Goal: Task Accomplishment & Management: Manage account settings

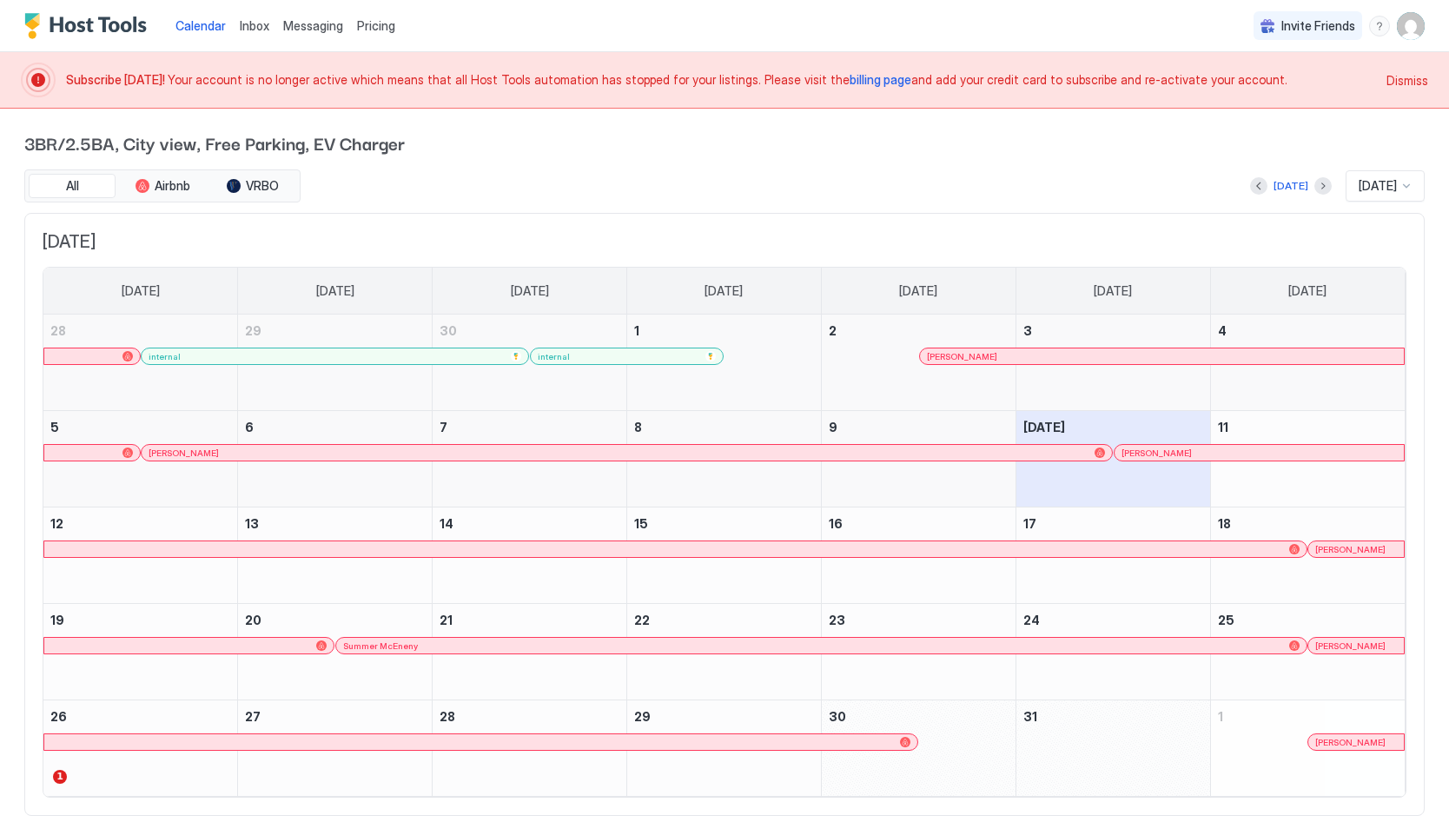
click at [850, 81] on span "billing page" at bounding box center [881, 79] width 62 height 15
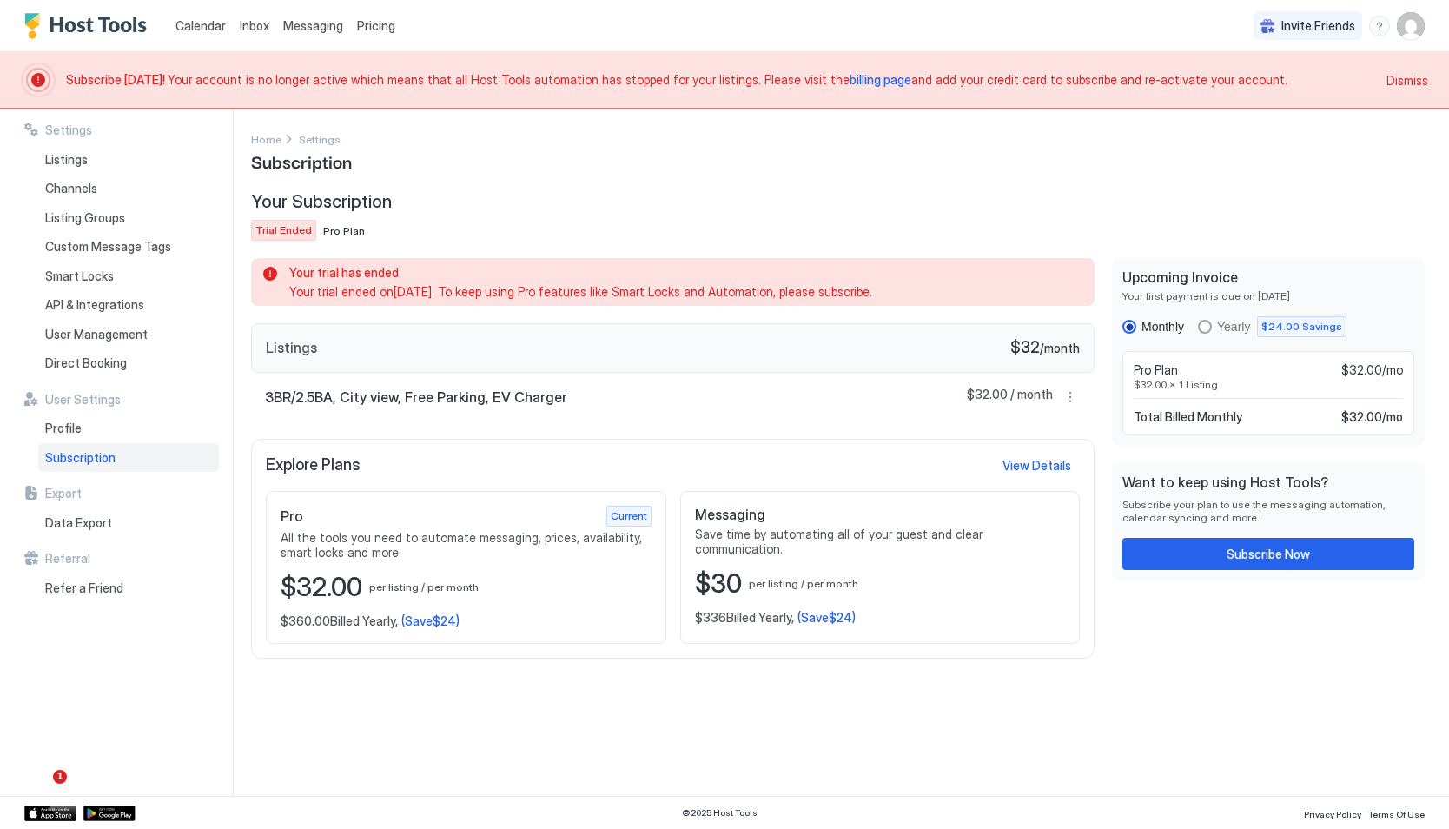
click at [664, 415] on div "3BR/2.5BA, City view, Free Parking, EV Charger $32.00 / month" at bounding box center [672, 397] width 843 height 49
click at [1182, 547] on button "Subscribe Now" at bounding box center [1268, 554] width 292 height 32
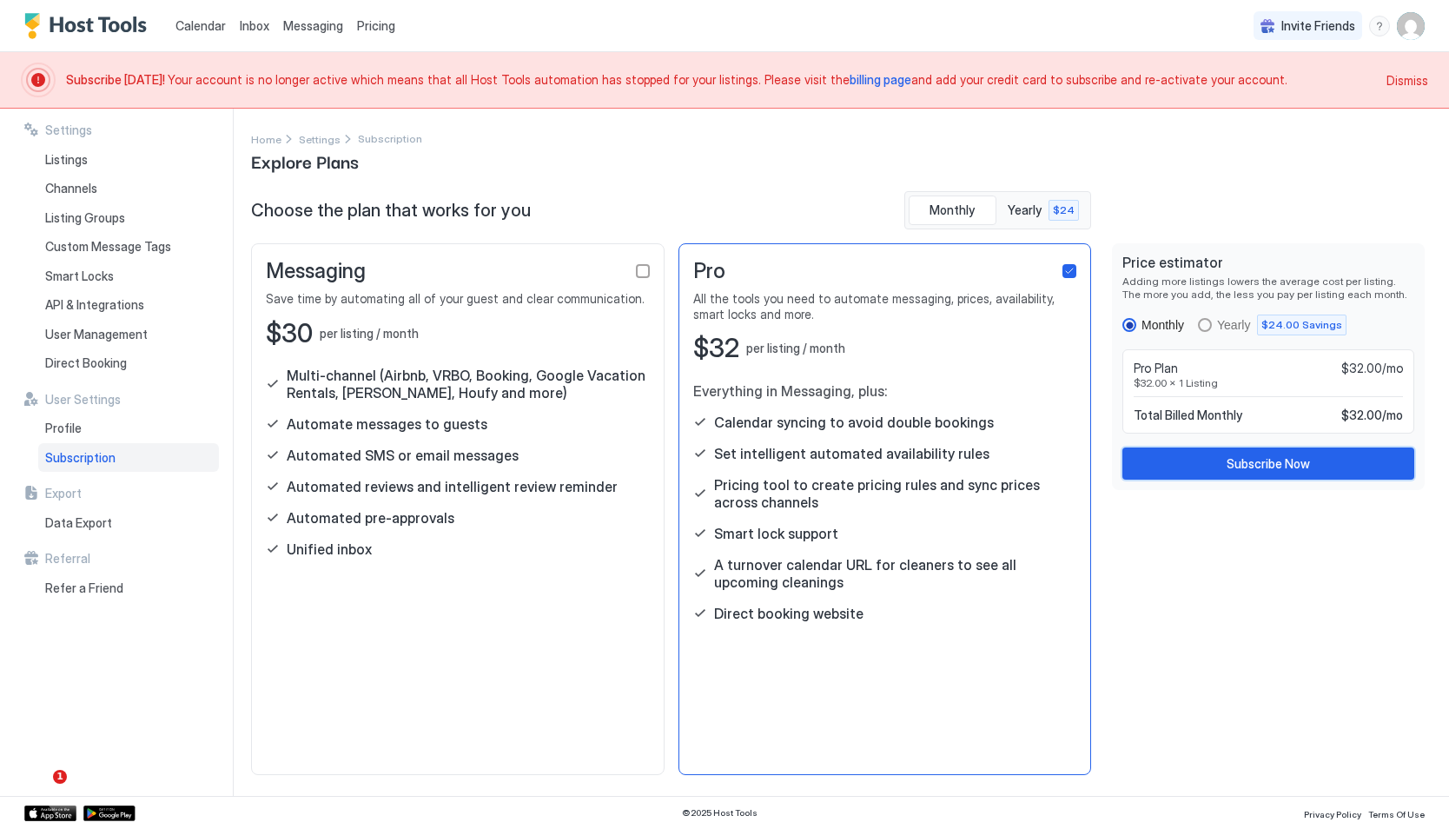
click at [1240, 470] on div "Subscribe Now" at bounding box center [1268, 463] width 83 height 18
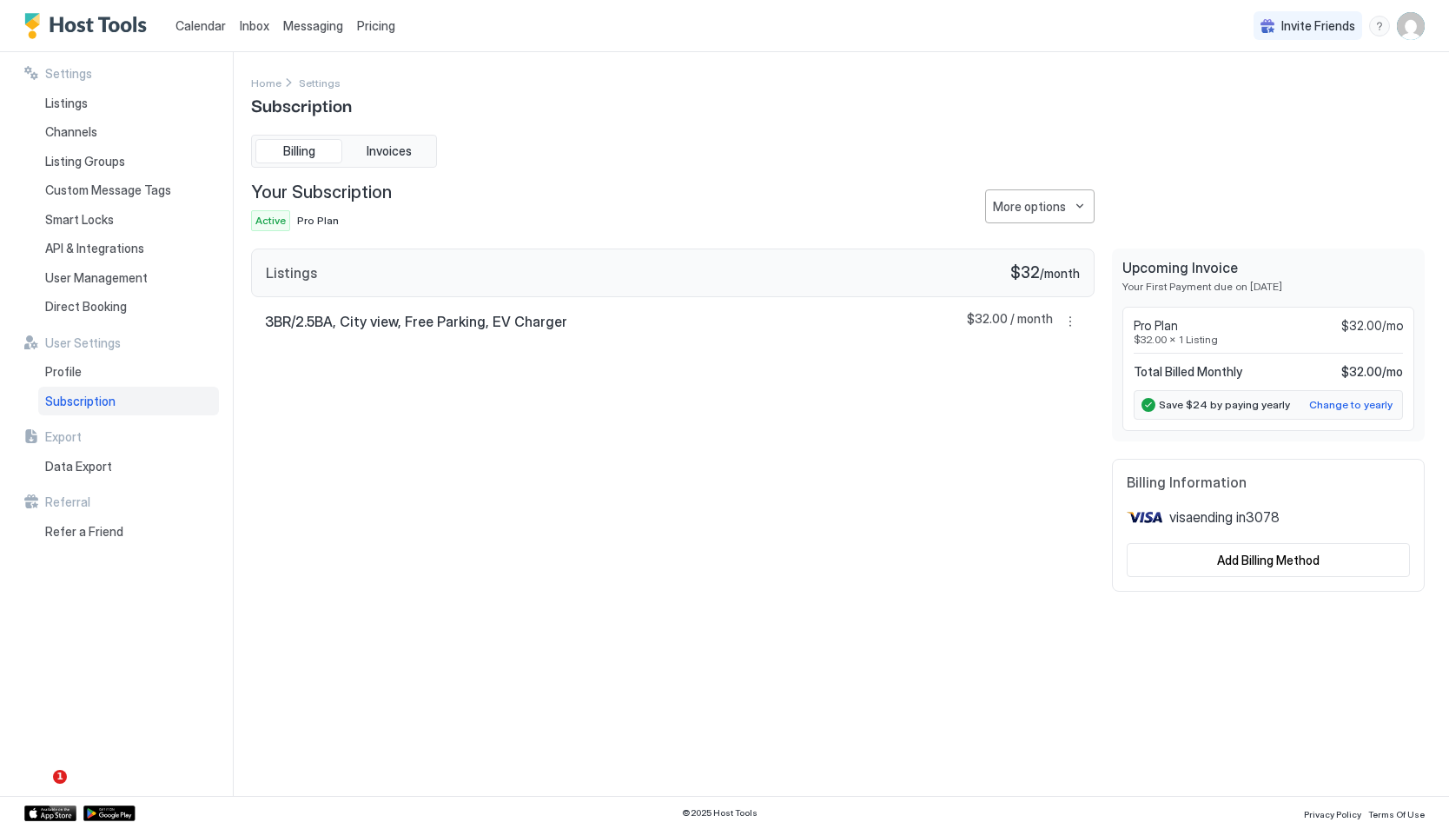
click at [200, 24] on span "Calendar" at bounding box center [200, 25] width 50 height 15
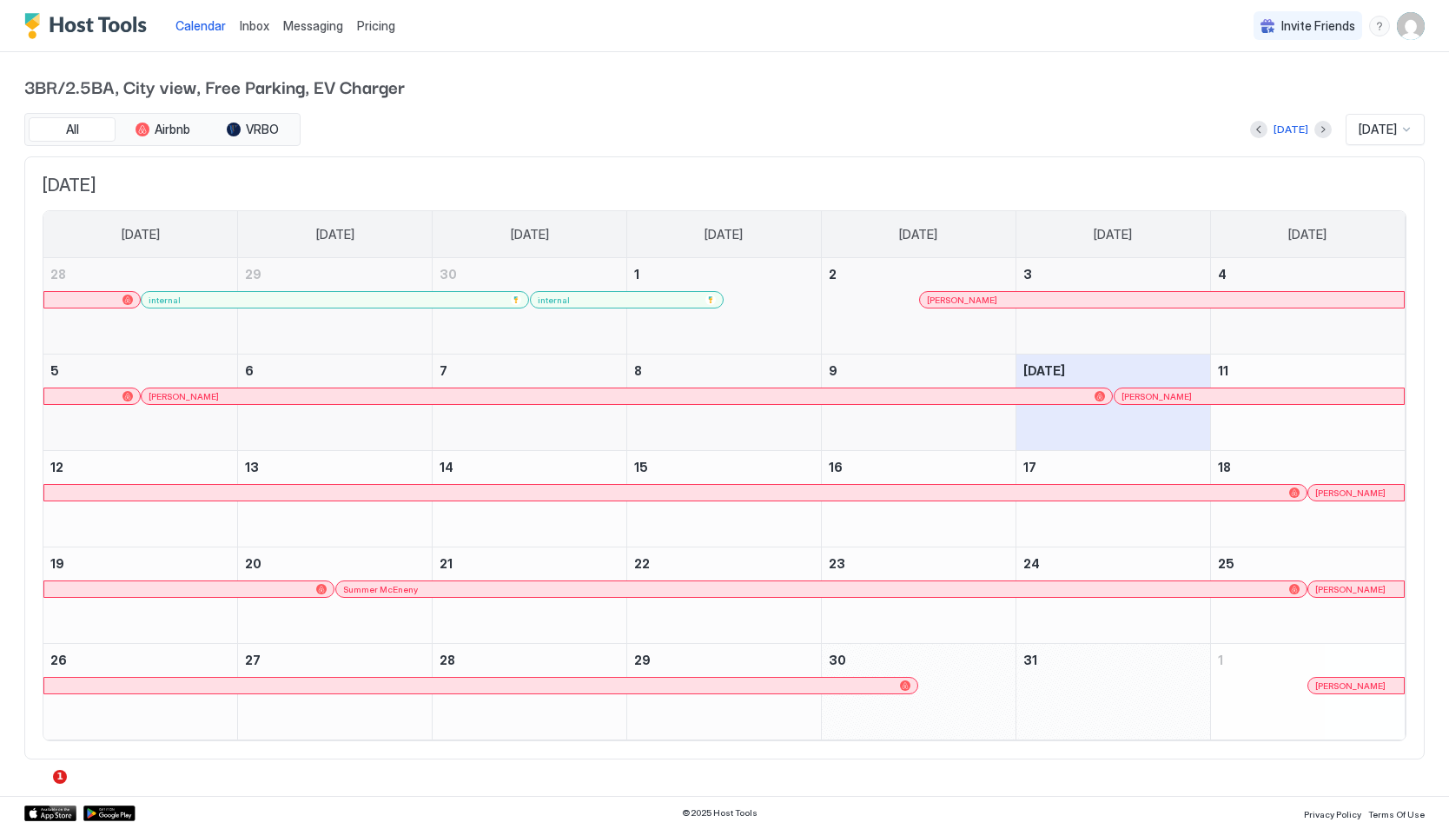
click at [1320, 28] on span "Invite Friends" at bounding box center [1318, 26] width 74 height 16
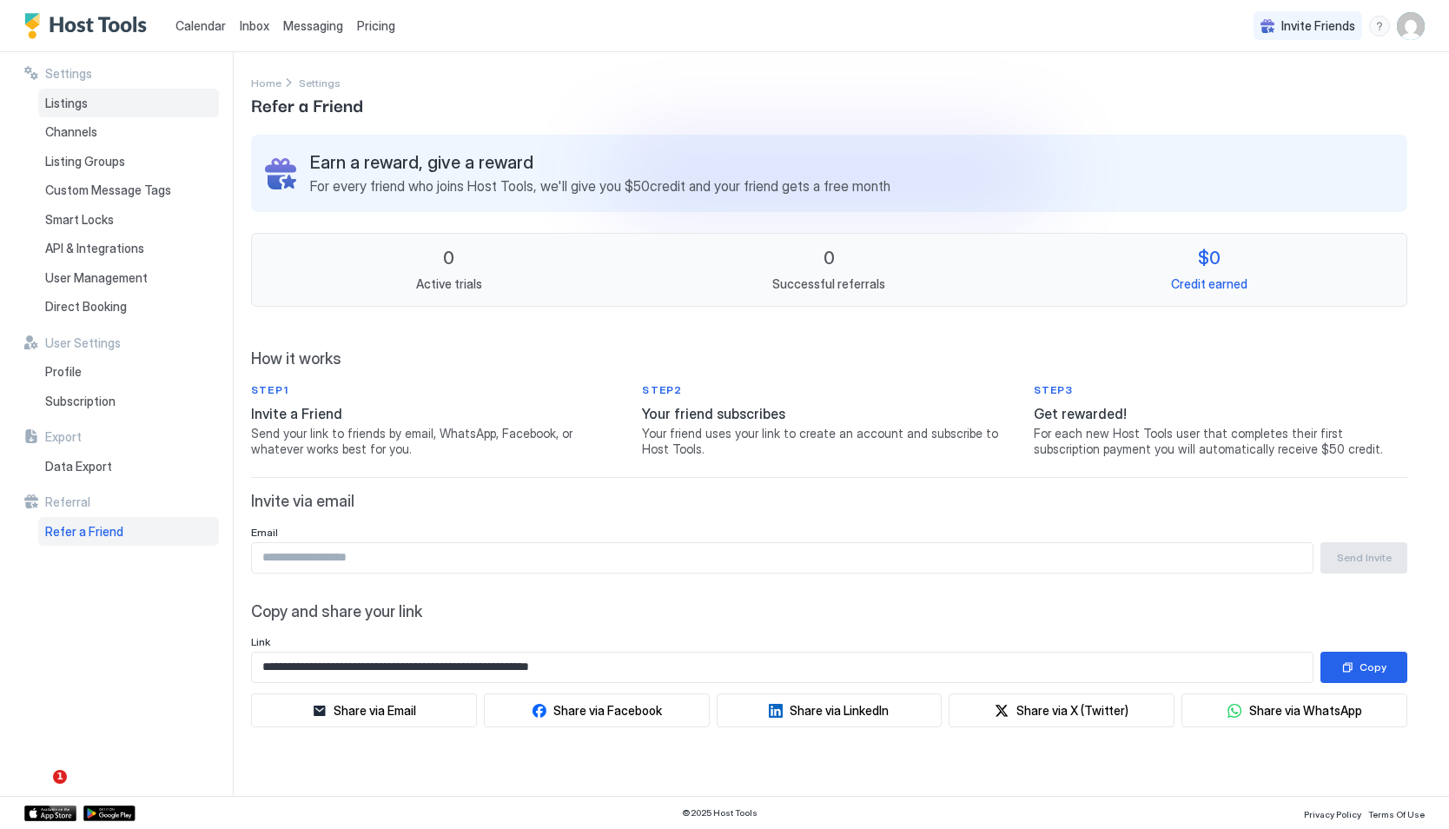
click at [75, 102] on span "Listings" at bounding box center [66, 104] width 43 height 16
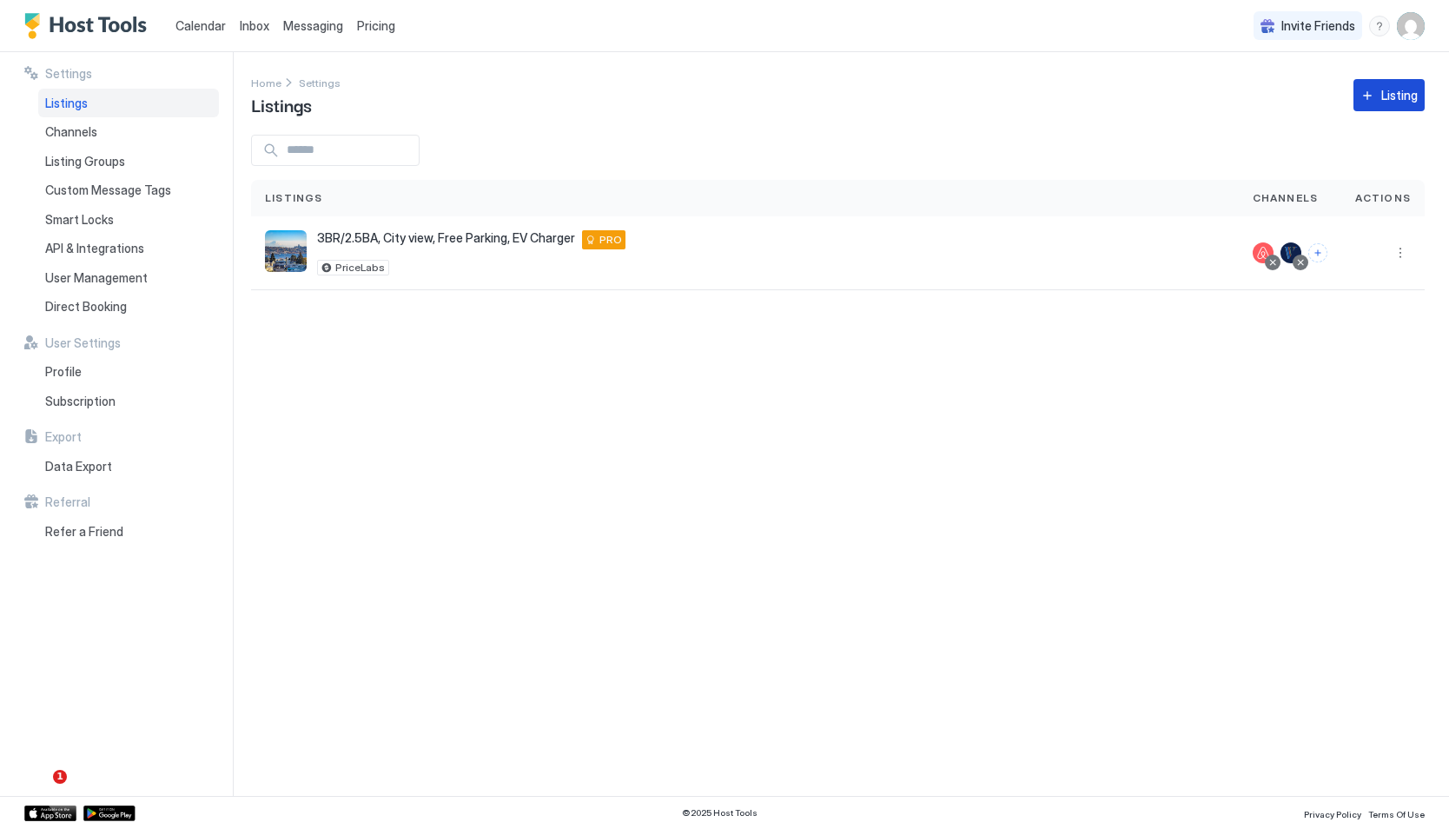
click at [1386, 102] on div "Listing" at bounding box center [1399, 95] width 36 height 18
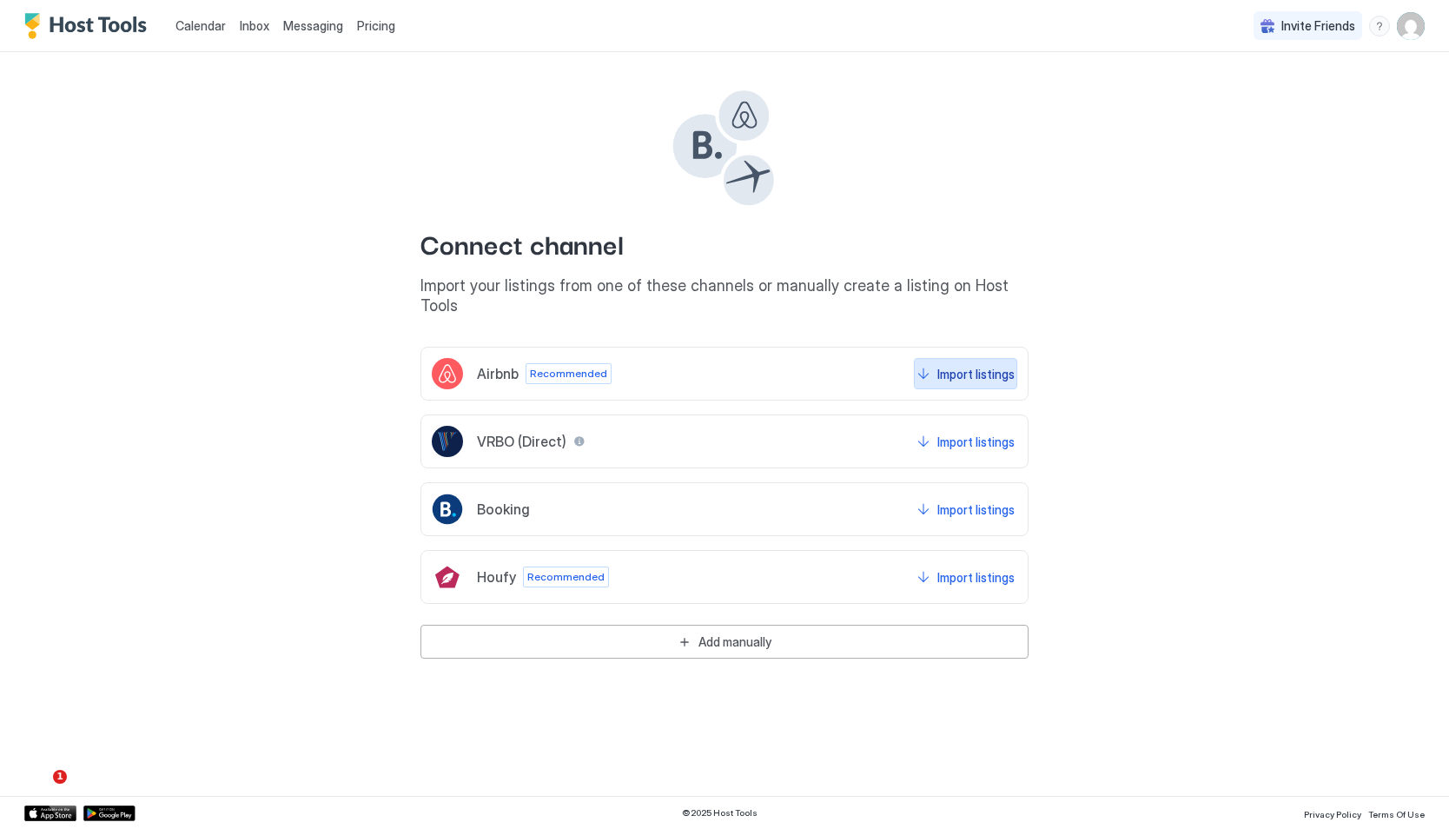
click at [951, 365] on div "Import listings" at bounding box center [975, 374] width 77 height 18
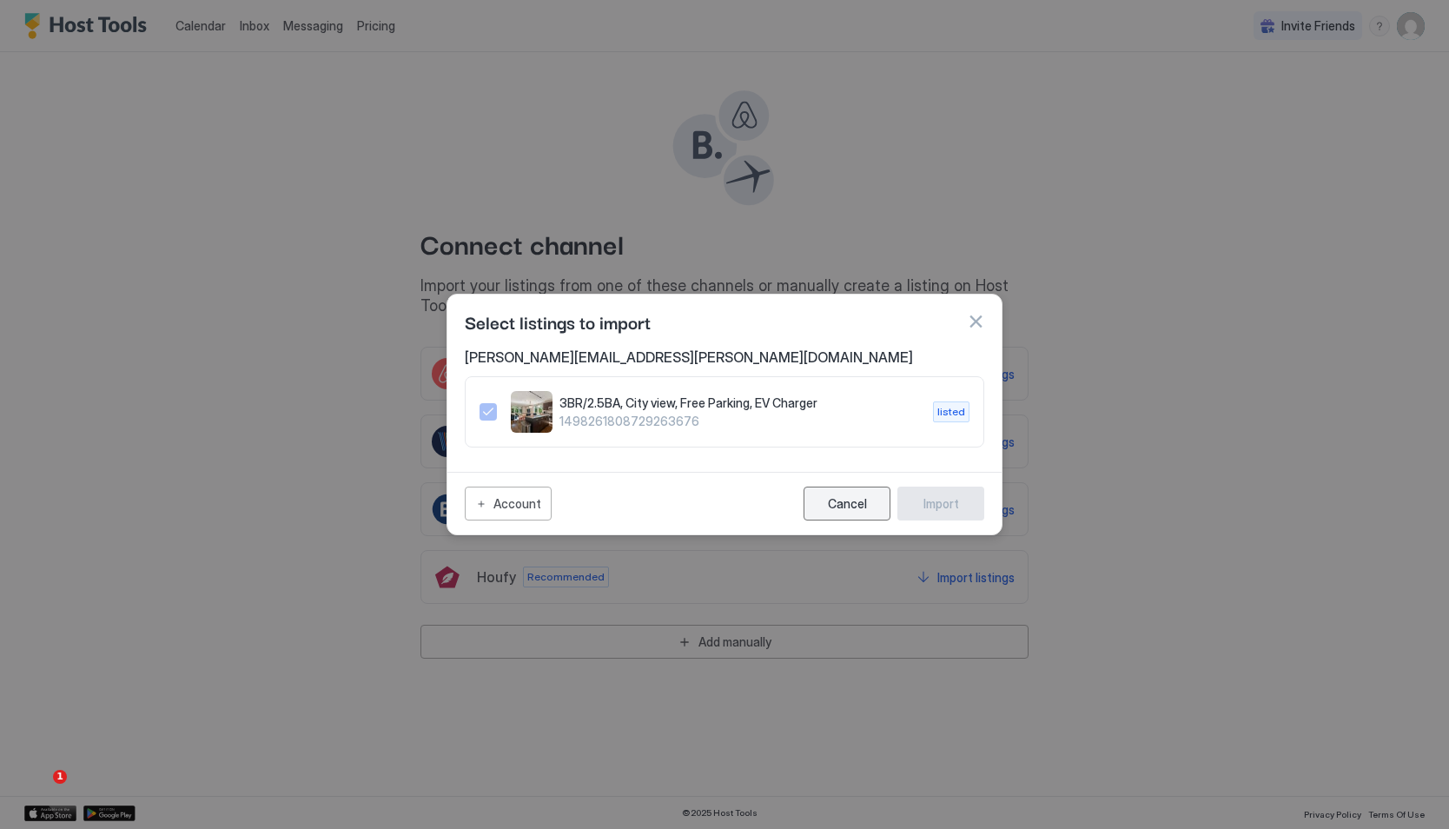
click at [856, 505] on div "Cancel" at bounding box center [847, 503] width 39 height 15
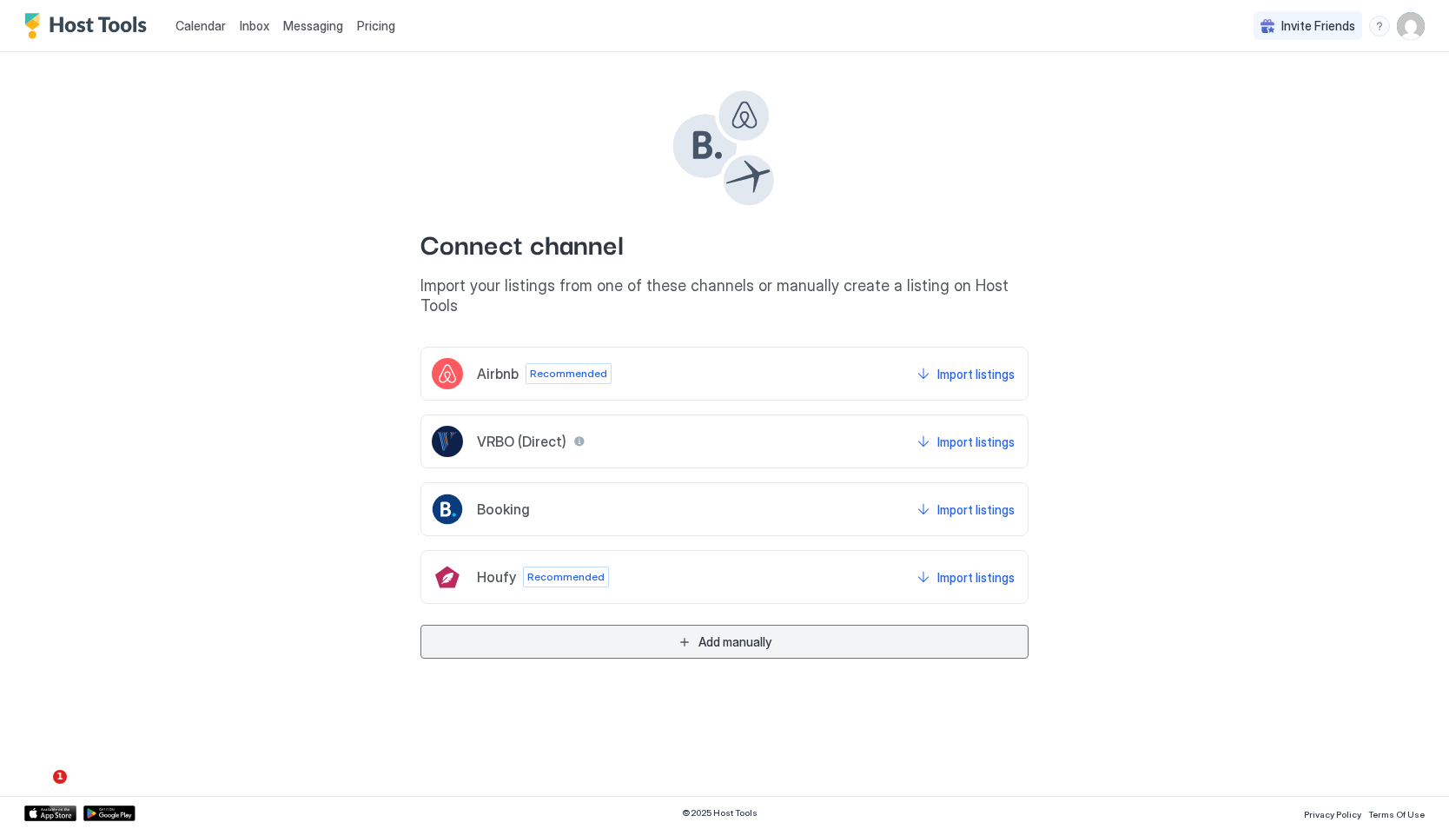
click at [752, 632] on div "Add manually" at bounding box center [734, 641] width 73 height 18
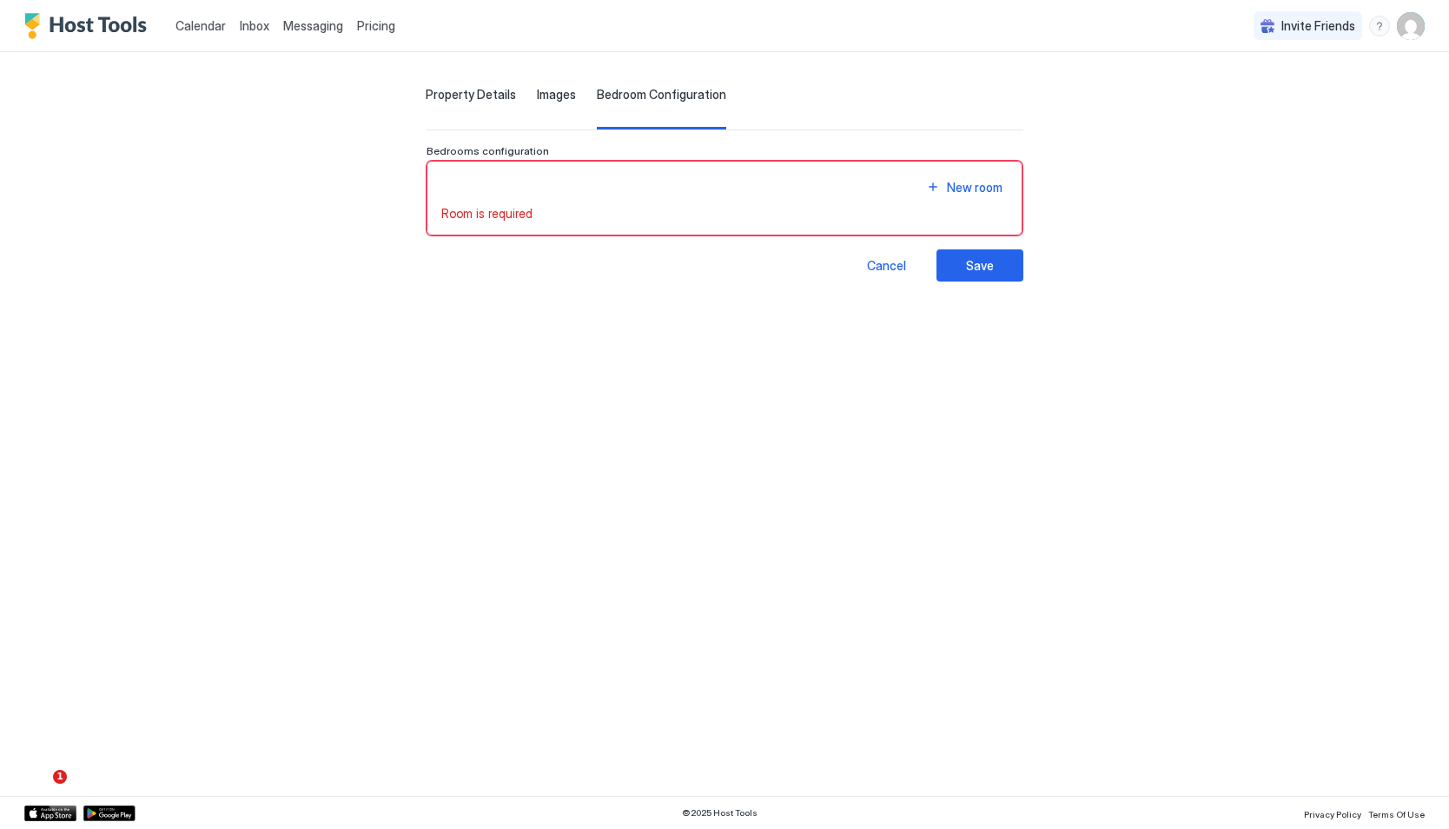
click at [658, 201] on div "New room Room is required" at bounding box center [724, 198] width 566 height 46
click at [886, 265] on div "Cancel" at bounding box center [886, 265] width 39 height 18
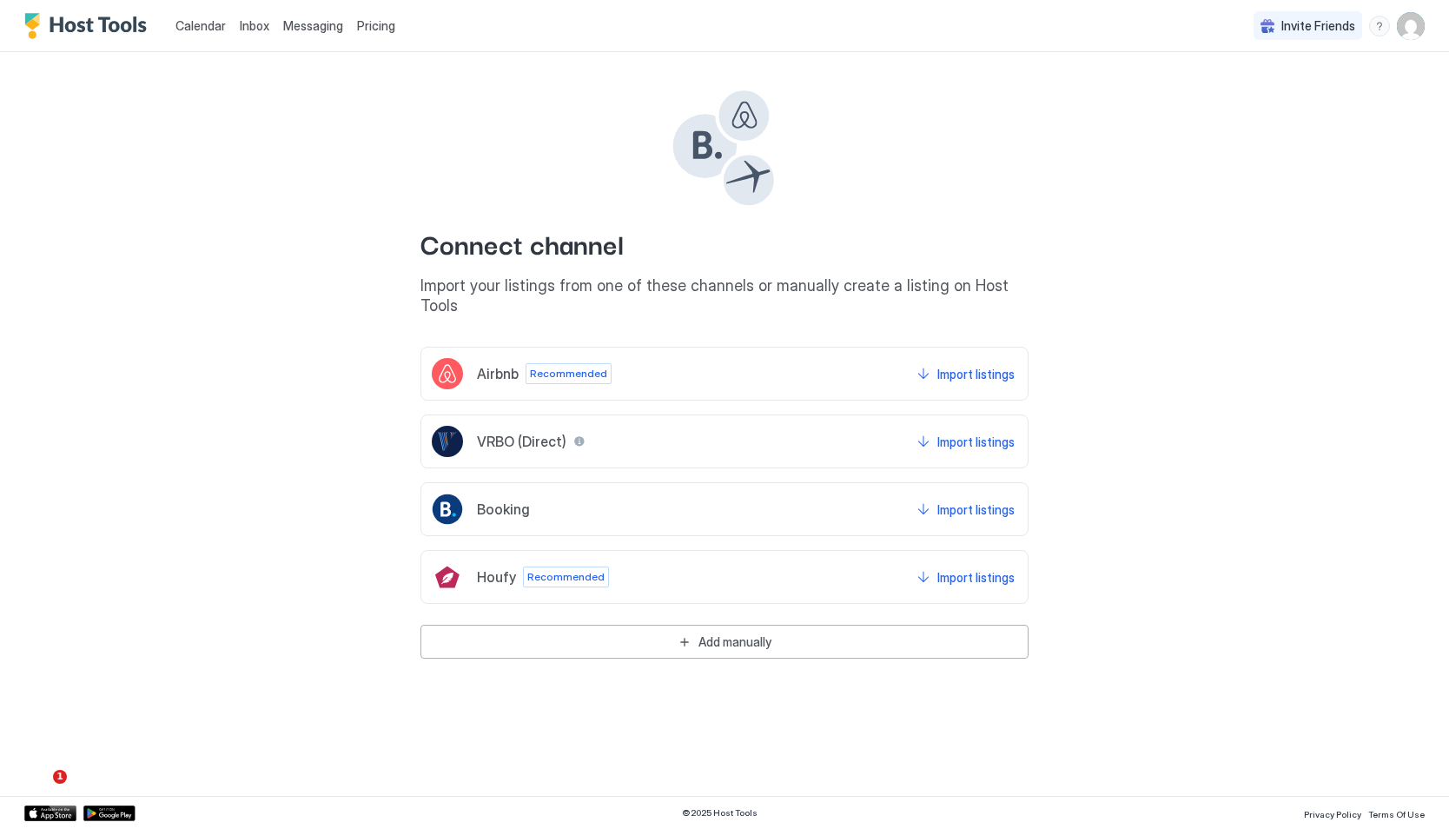
click at [353, 334] on div "Connect channel Import your listings from one of these channels or manually cre…" at bounding box center [724, 355] width 1202 height 606
click at [1405, 34] on img "User profile" at bounding box center [1411, 26] width 28 height 28
click at [557, 373] on div at bounding box center [724, 414] width 1449 height 829
click at [943, 365] on div "Import listings" at bounding box center [975, 374] width 77 height 18
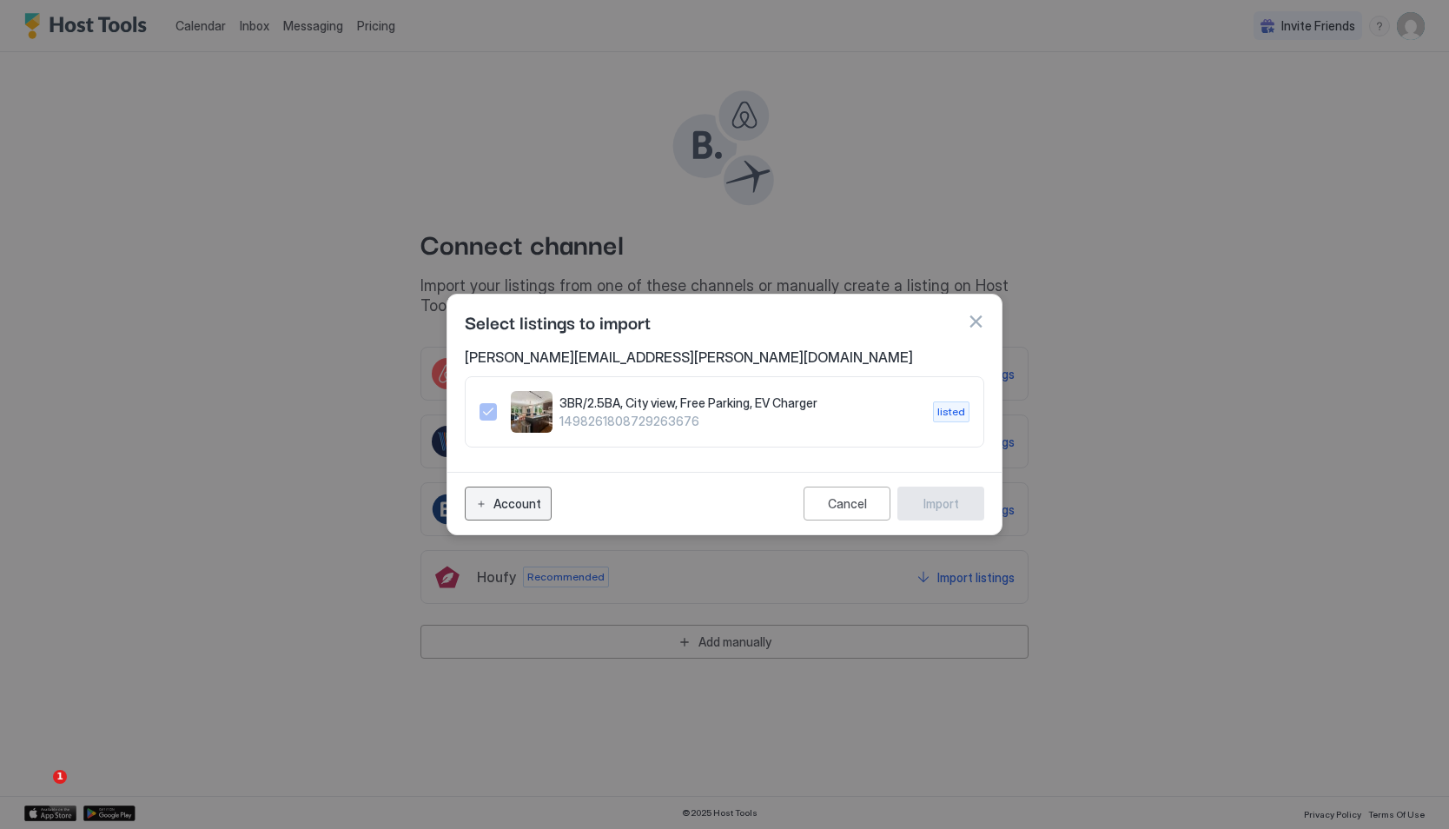
click at [493, 488] on button "Account" at bounding box center [508, 503] width 87 height 34
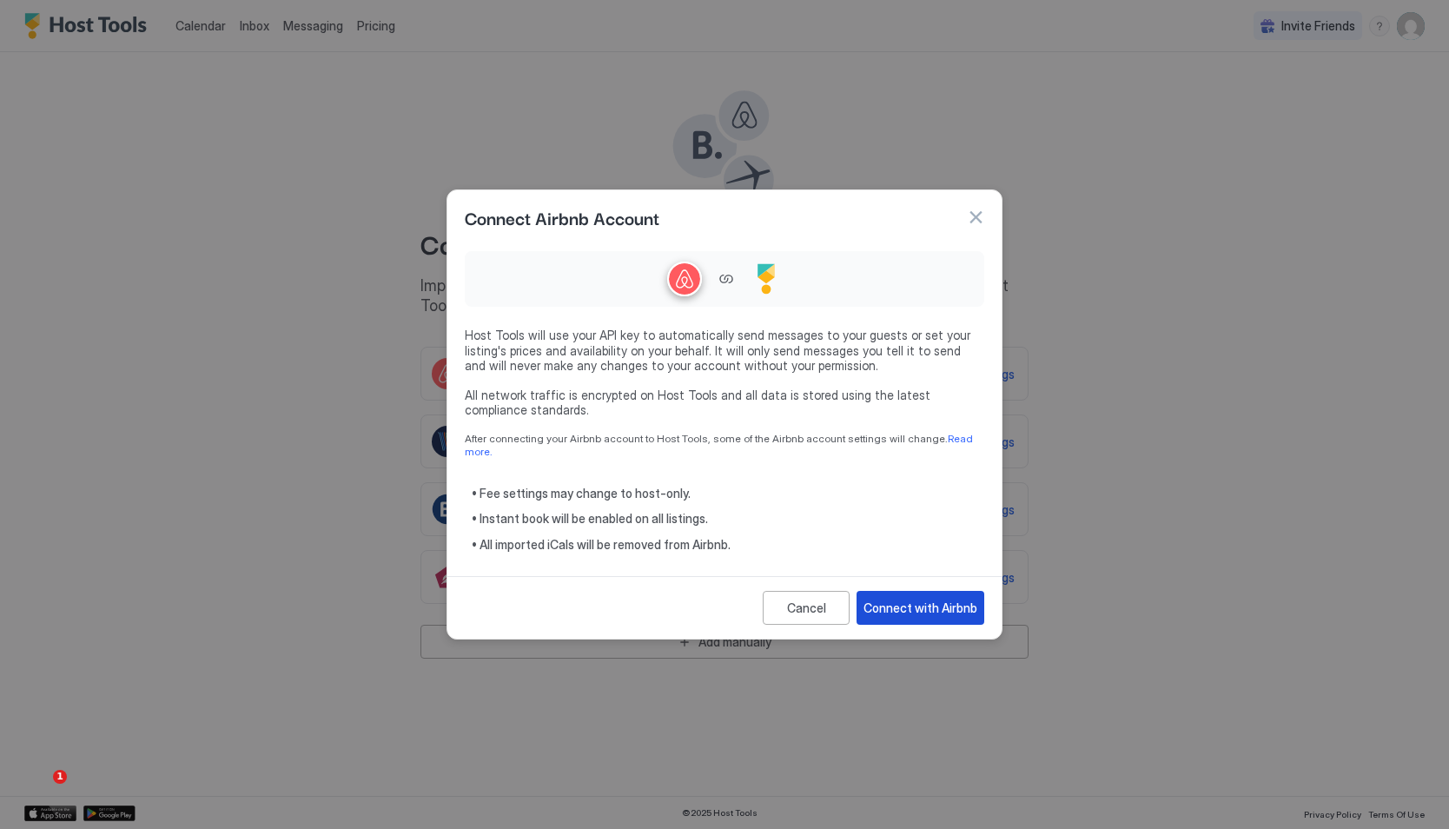
click at [890, 599] on div "Connect with Airbnb" at bounding box center [920, 608] width 114 height 18
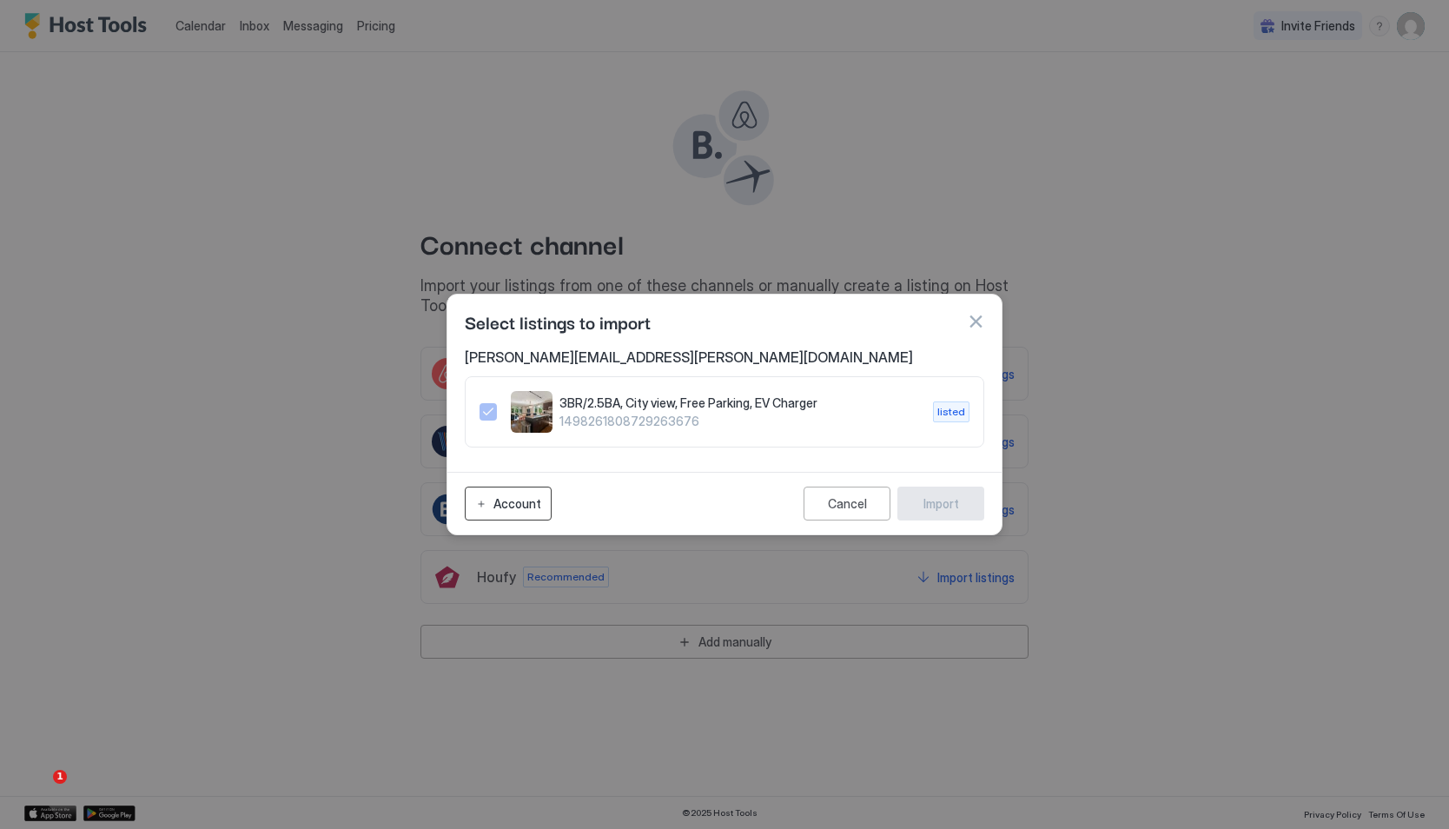
click at [503, 514] on button "Account" at bounding box center [508, 503] width 87 height 34
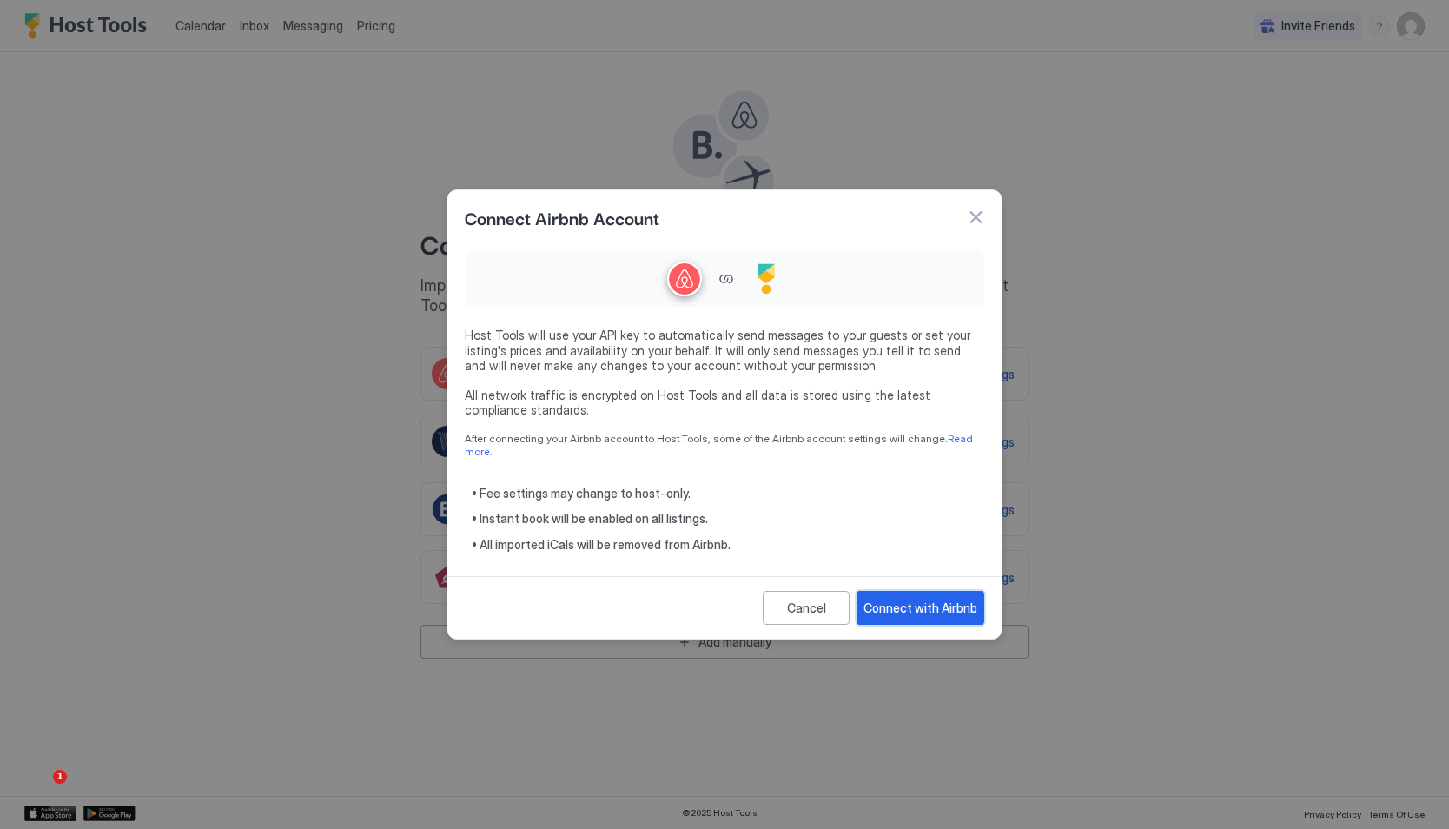
click at [913, 609] on div "Connect with Airbnb" at bounding box center [920, 608] width 114 height 18
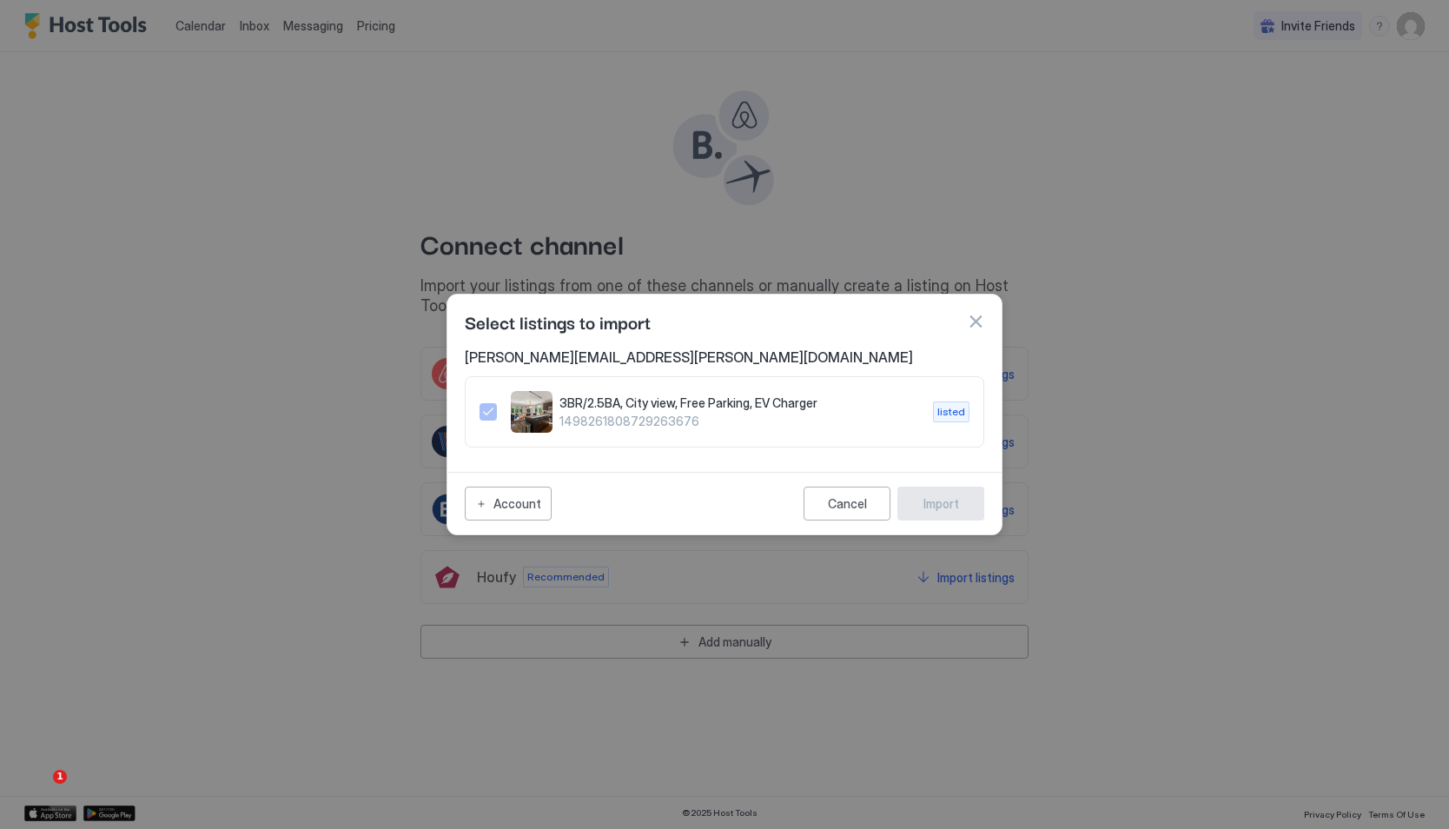
click at [480, 405] on div "1498261808729263676" at bounding box center [488, 411] width 17 height 17
click at [493, 416] on icon "1498261808729263676" at bounding box center [488, 412] width 14 height 14
click at [970, 316] on button "button" at bounding box center [975, 321] width 17 height 17
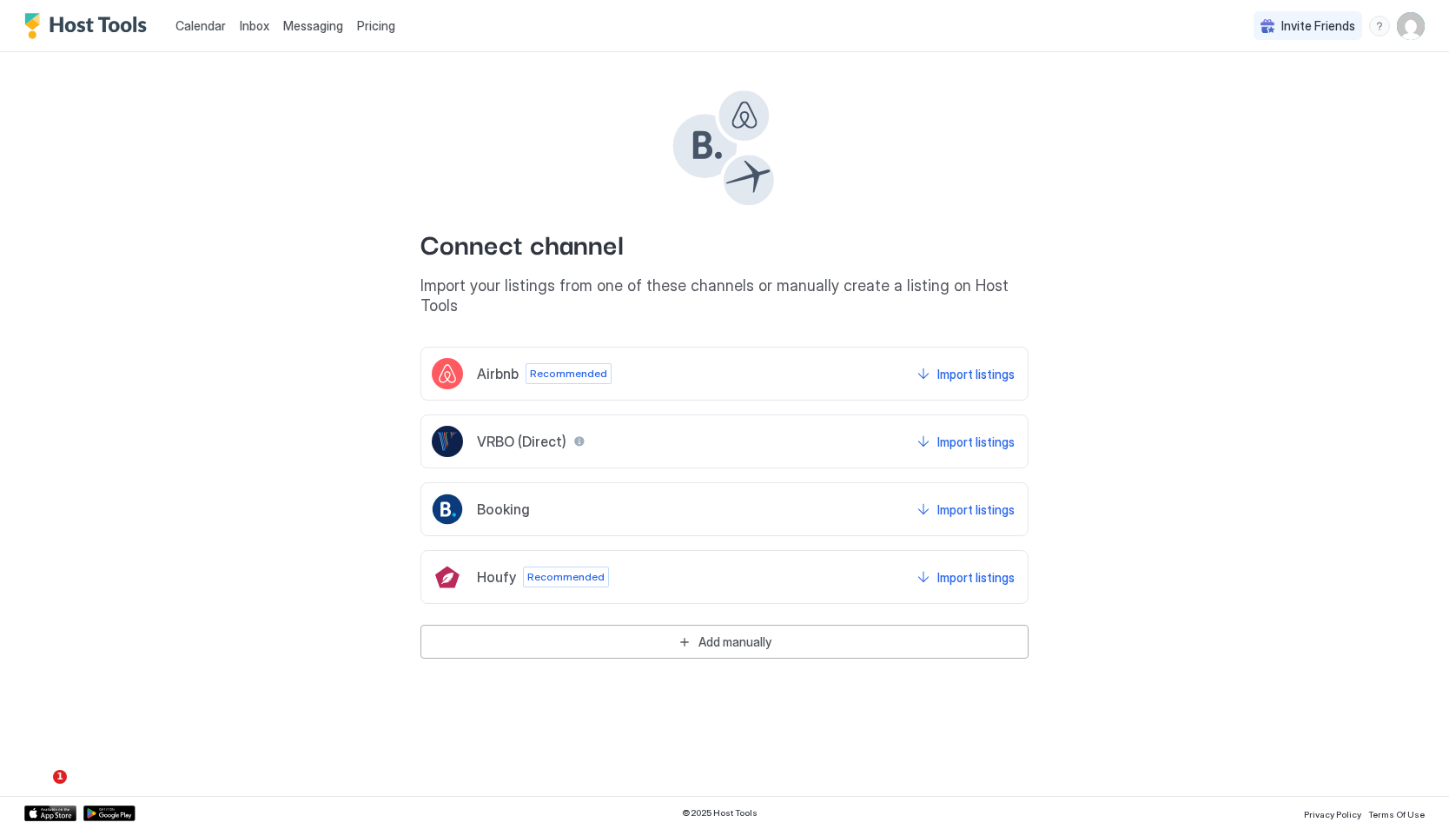
click at [1411, 26] on img "User profile" at bounding box center [1411, 26] width 28 height 28
click at [83, 25] on div at bounding box center [724, 414] width 1449 height 829
click at [123, 16] on img "Host Tools Logo" at bounding box center [89, 26] width 130 height 26
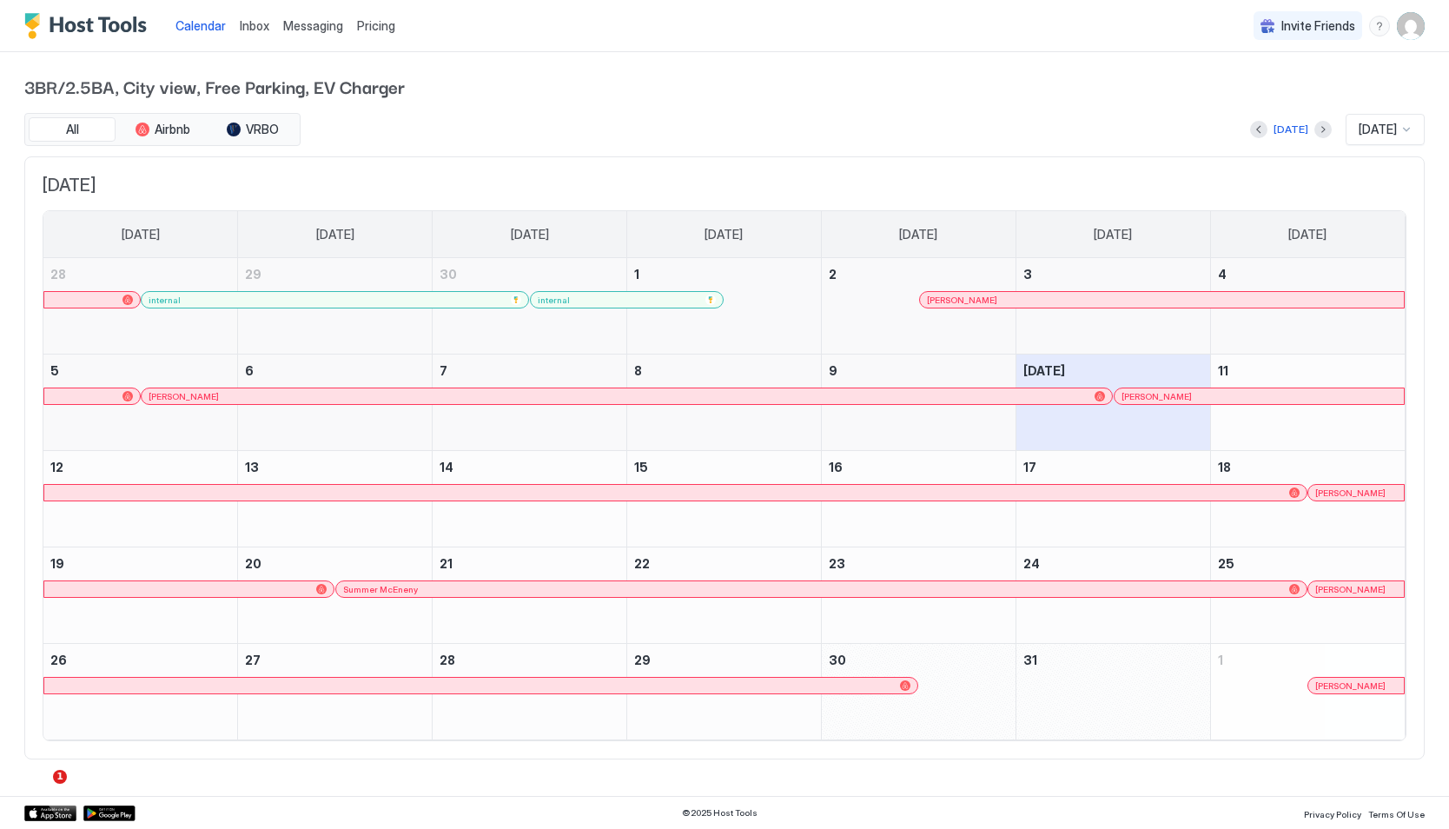
click at [1399, 23] on img "User profile" at bounding box center [1411, 26] width 28 height 28
click at [1320, 124] on div "Logout" at bounding box center [1313, 127] width 207 height 16
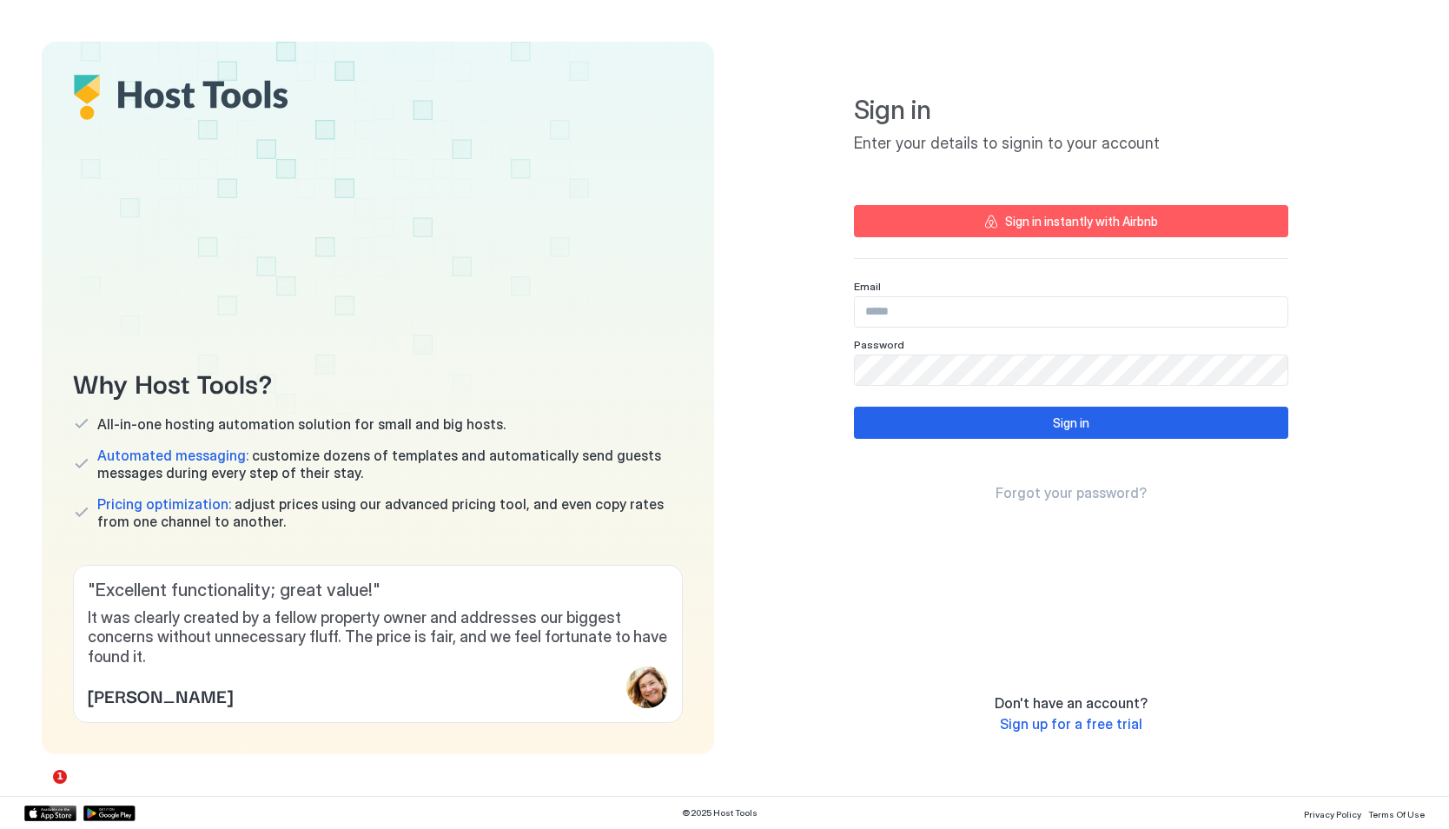
type input "**********"
click at [1164, 215] on button "Sign in instantly with Airbnb" at bounding box center [1071, 221] width 434 height 32
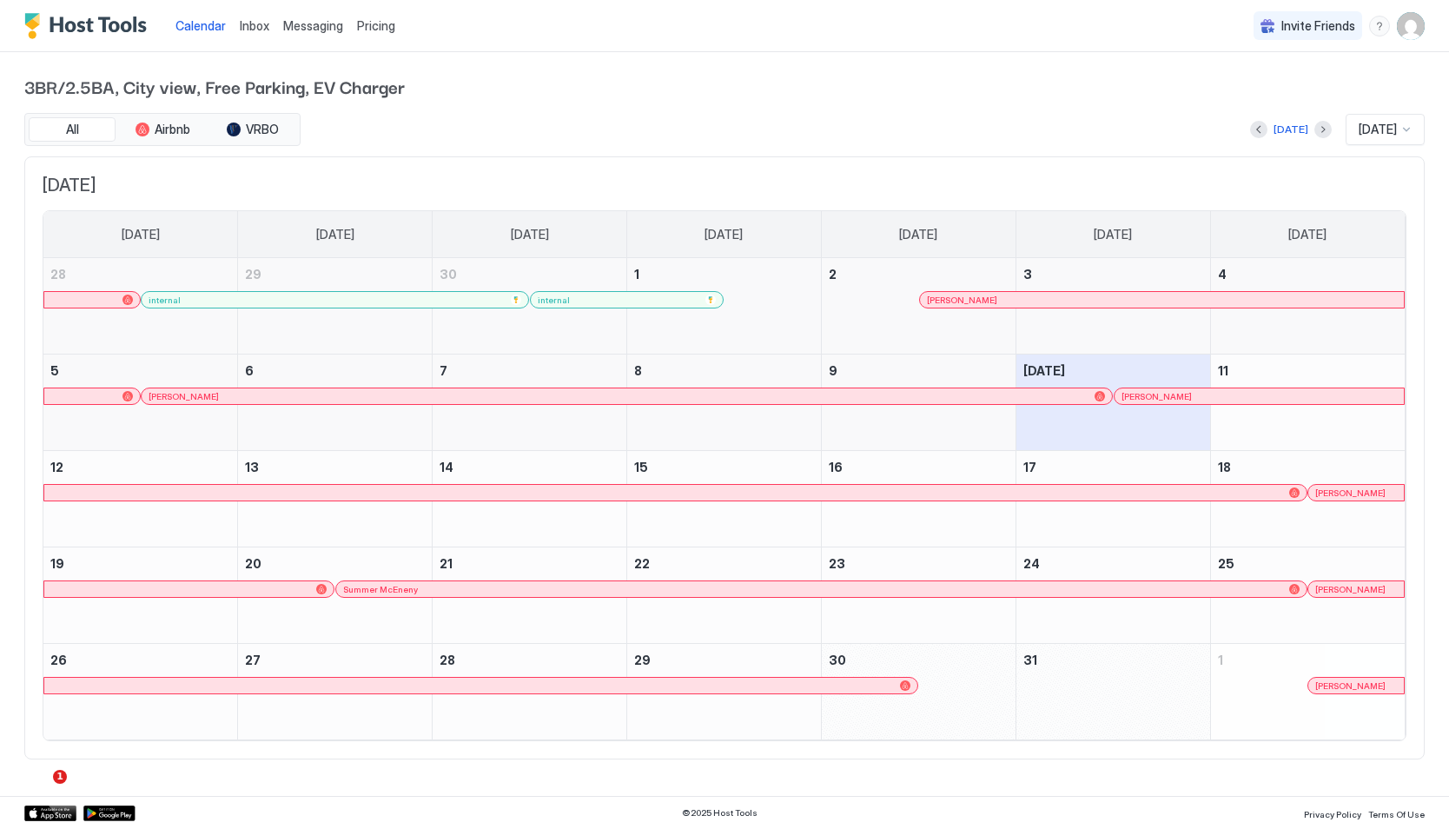
click at [1405, 26] on img "User profile" at bounding box center [1411, 26] width 28 height 28
click at [1261, 96] on span "Settings" at bounding box center [1254, 97] width 47 height 16
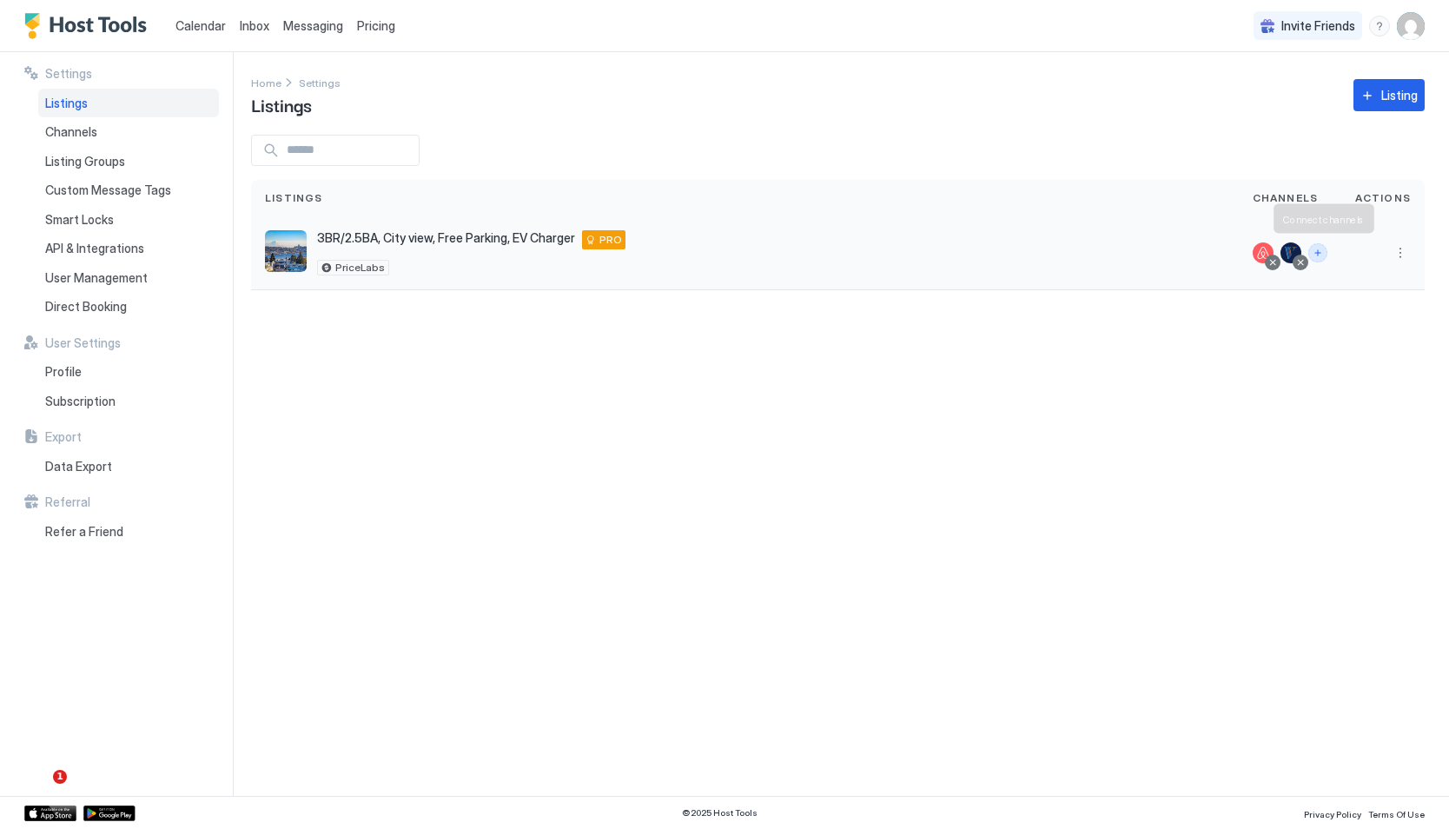
click at [1326, 252] on button "Connect channels" at bounding box center [1317, 252] width 19 height 19
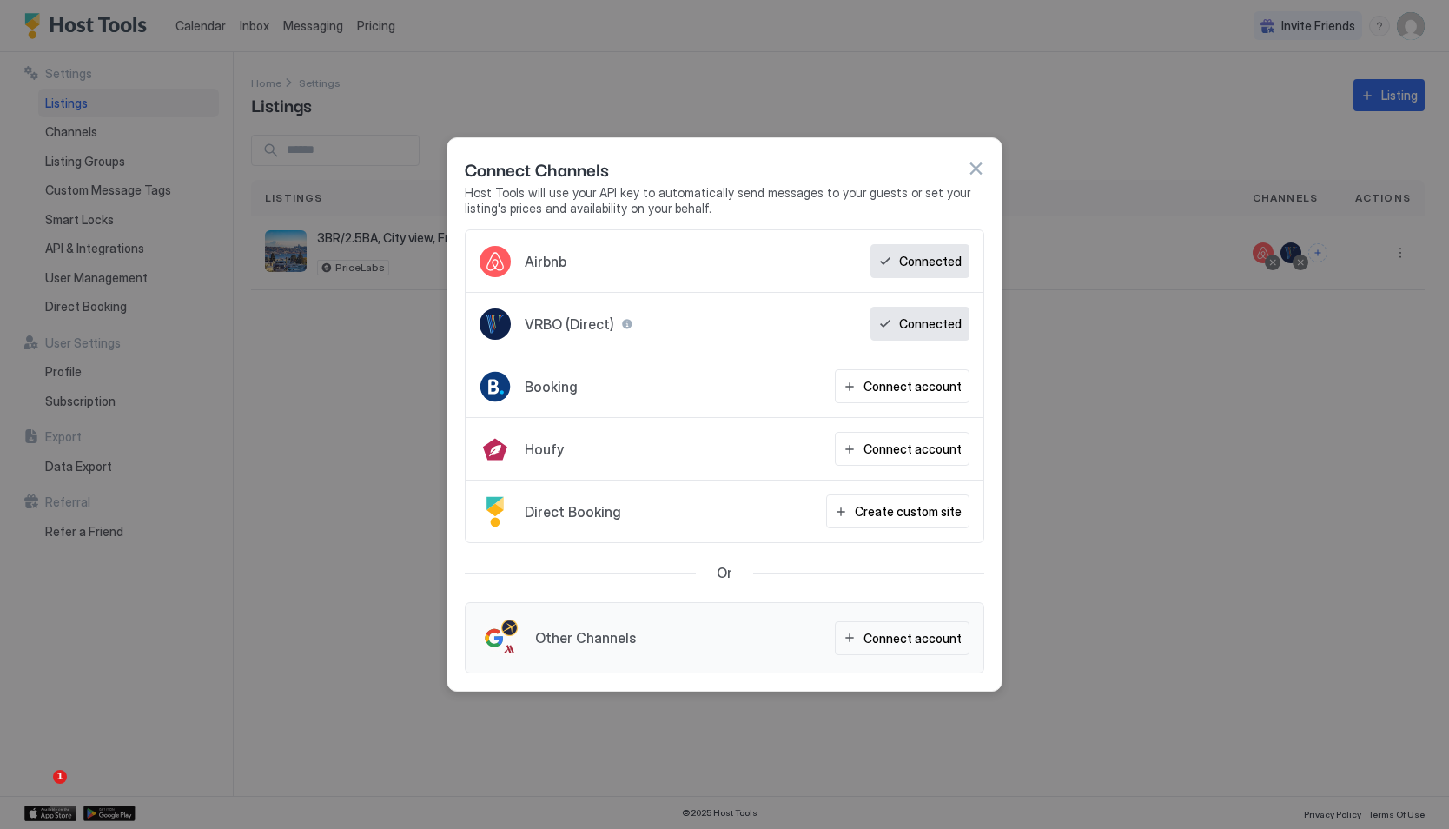
click at [973, 169] on button "button" at bounding box center [975, 168] width 17 height 17
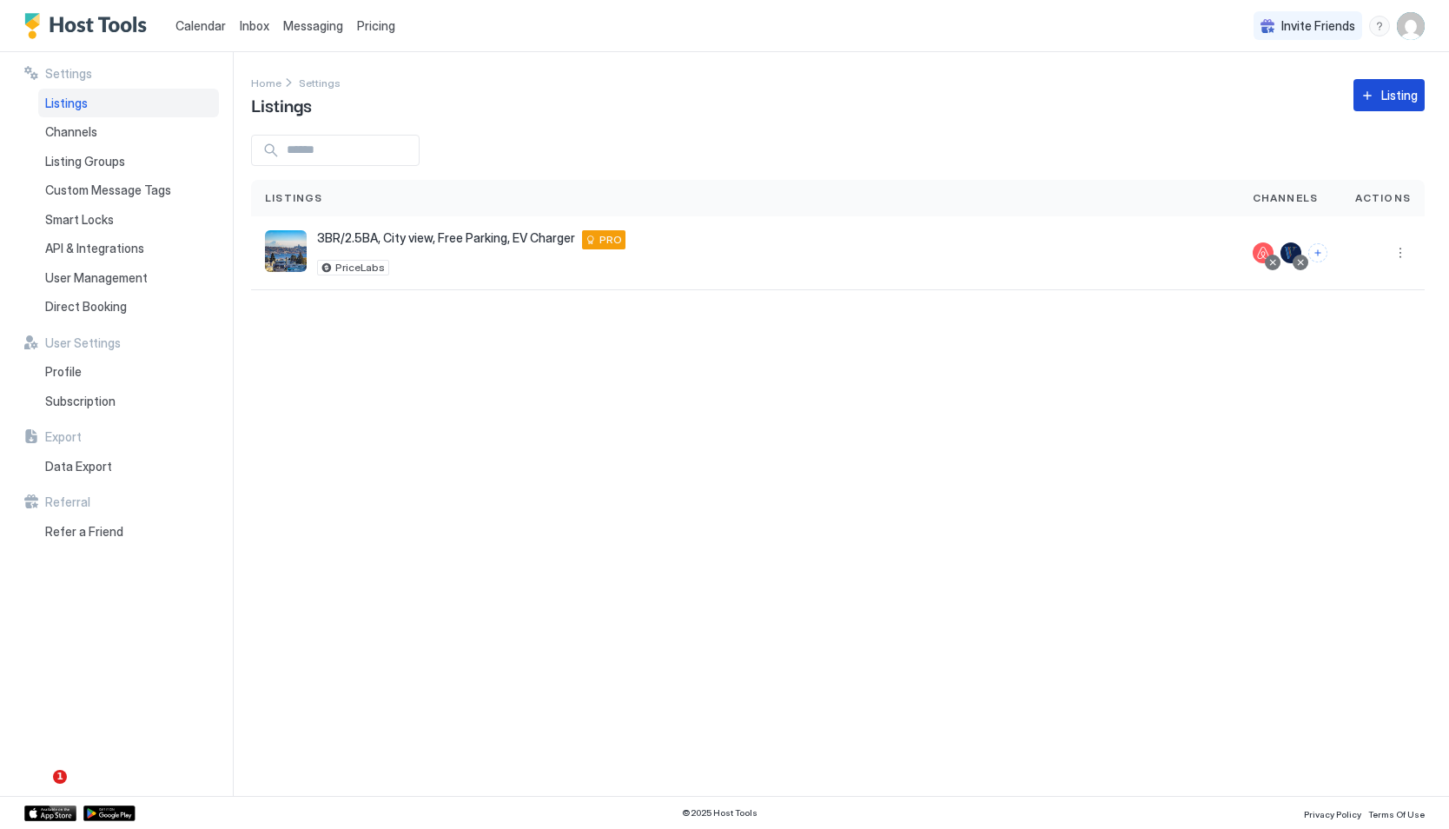
click at [1373, 96] on button "Listing" at bounding box center [1388, 95] width 71 height 32
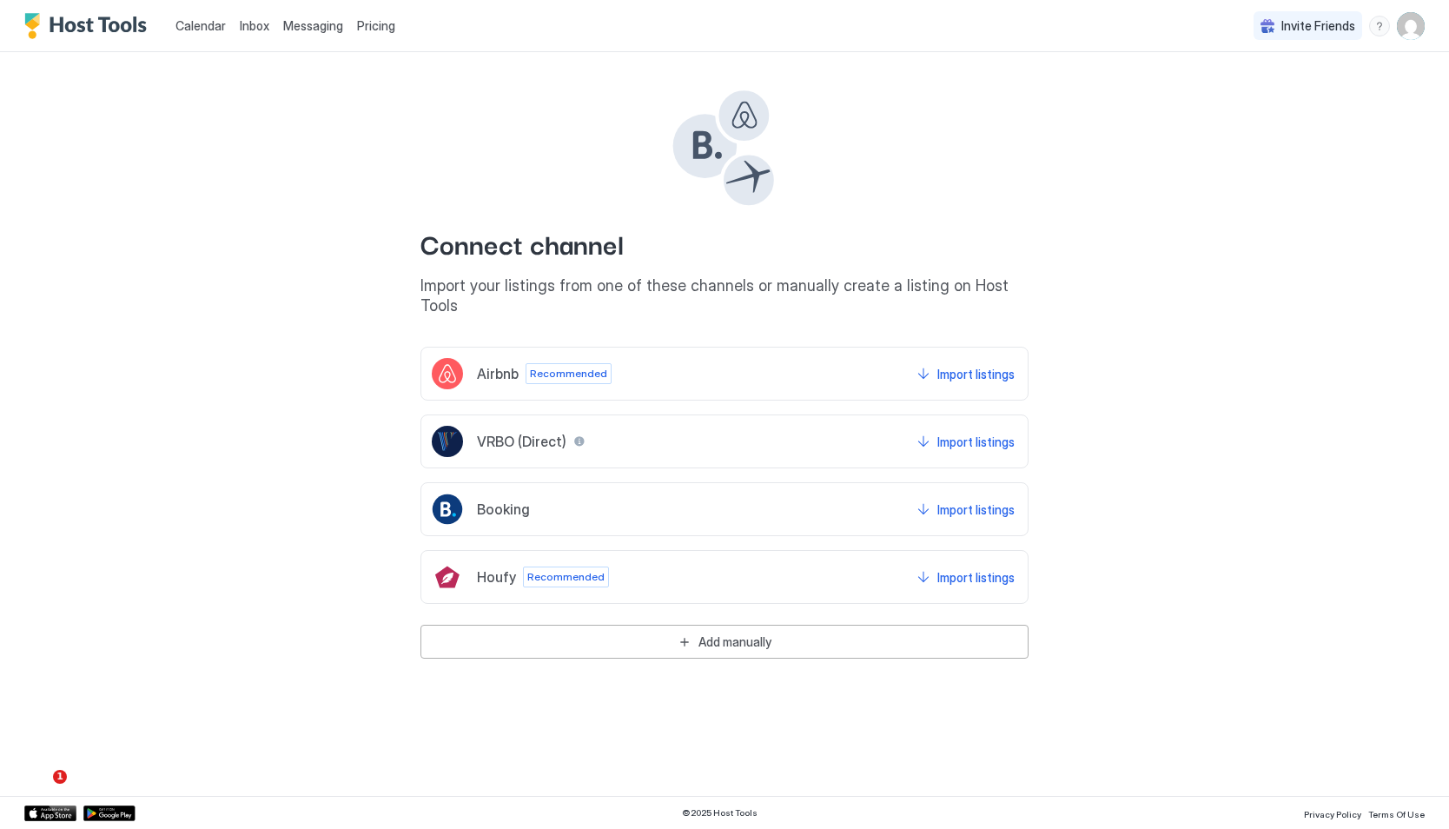
click at [492, 365] on span "Airbnb" at bounding box center [498, 373] width 42 height 17
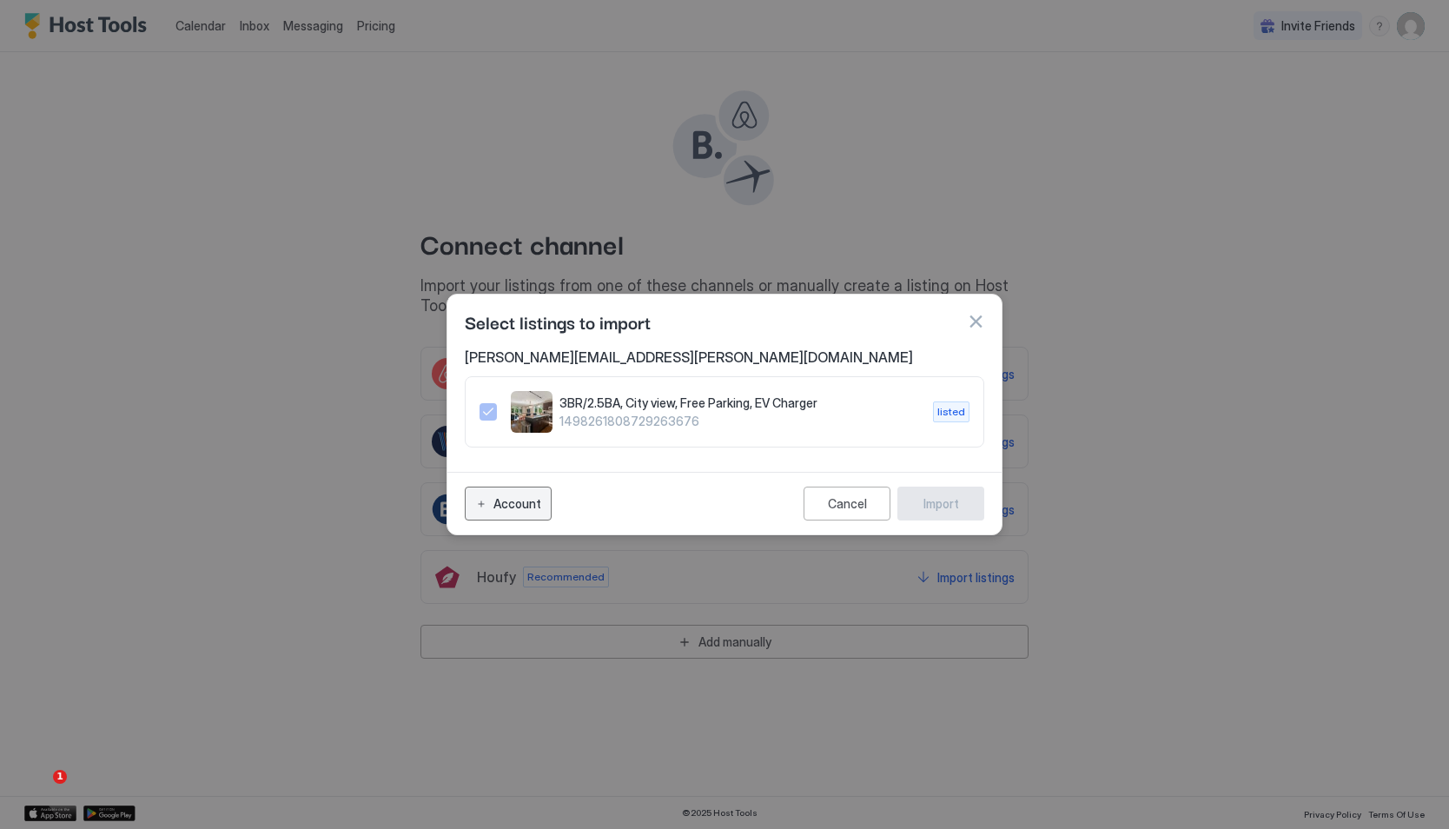
click at [510, 505] on div "Account" at bounding box center [517, 503] width 48 height 18
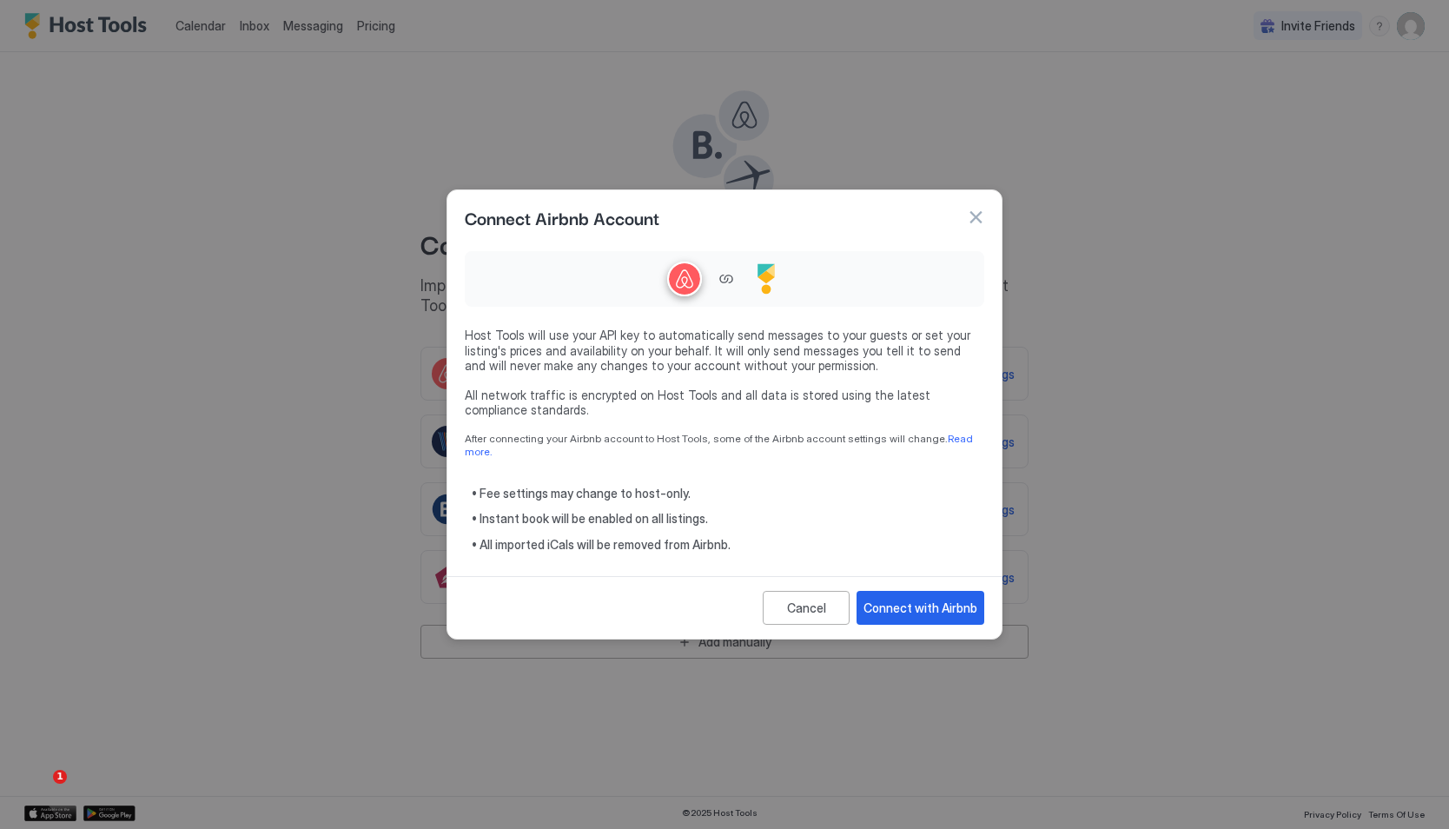
click at [721, 281] on div at bounding box center [724, 279] width 519 height 56
click at [927, 603] on div "Connect with Airbnb" at bounding box center [920, 608] width 114 height 18
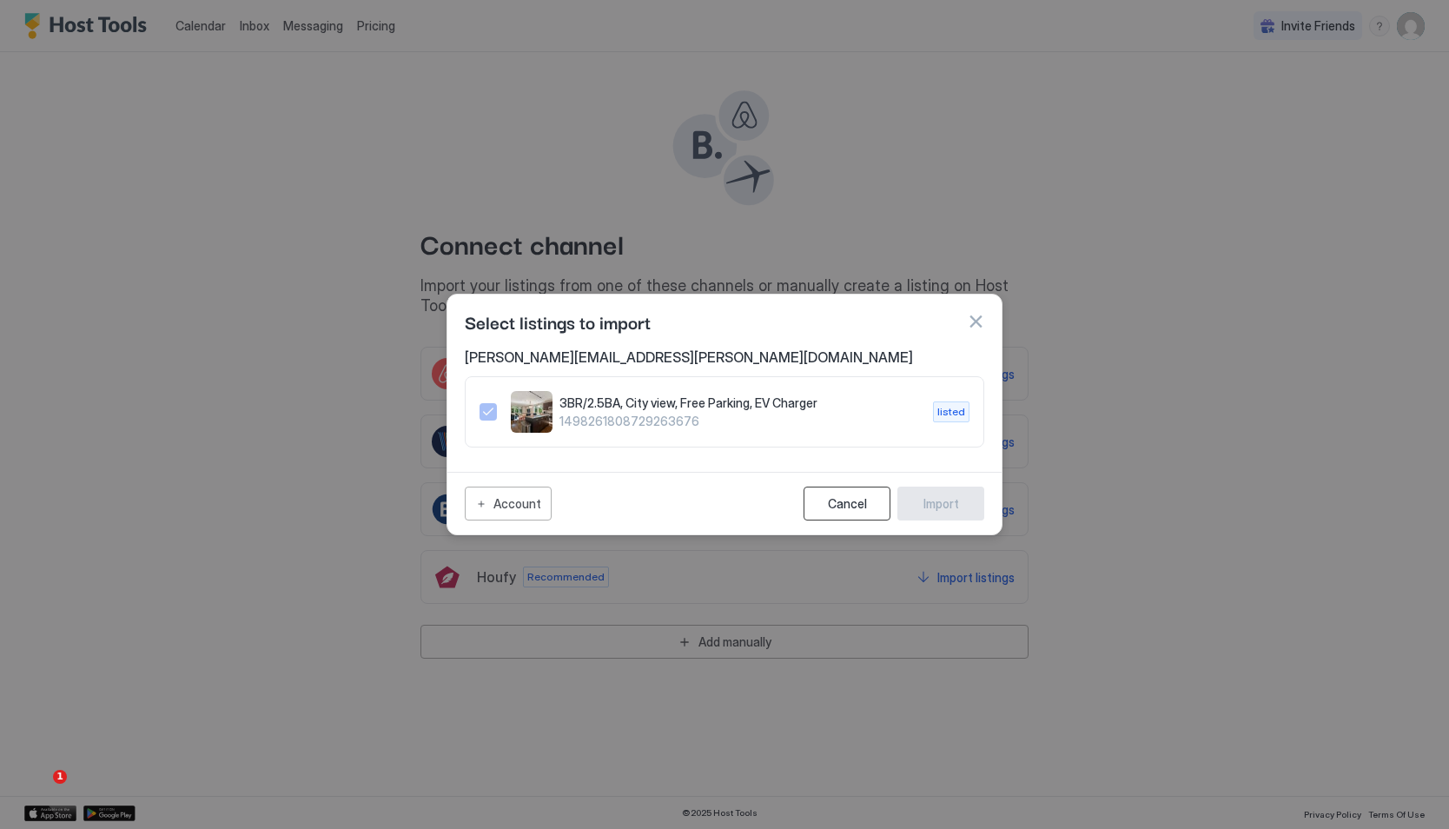
click at [857, 488] on button "Cancel" at bounding box center [847, 503] width 87 height 34
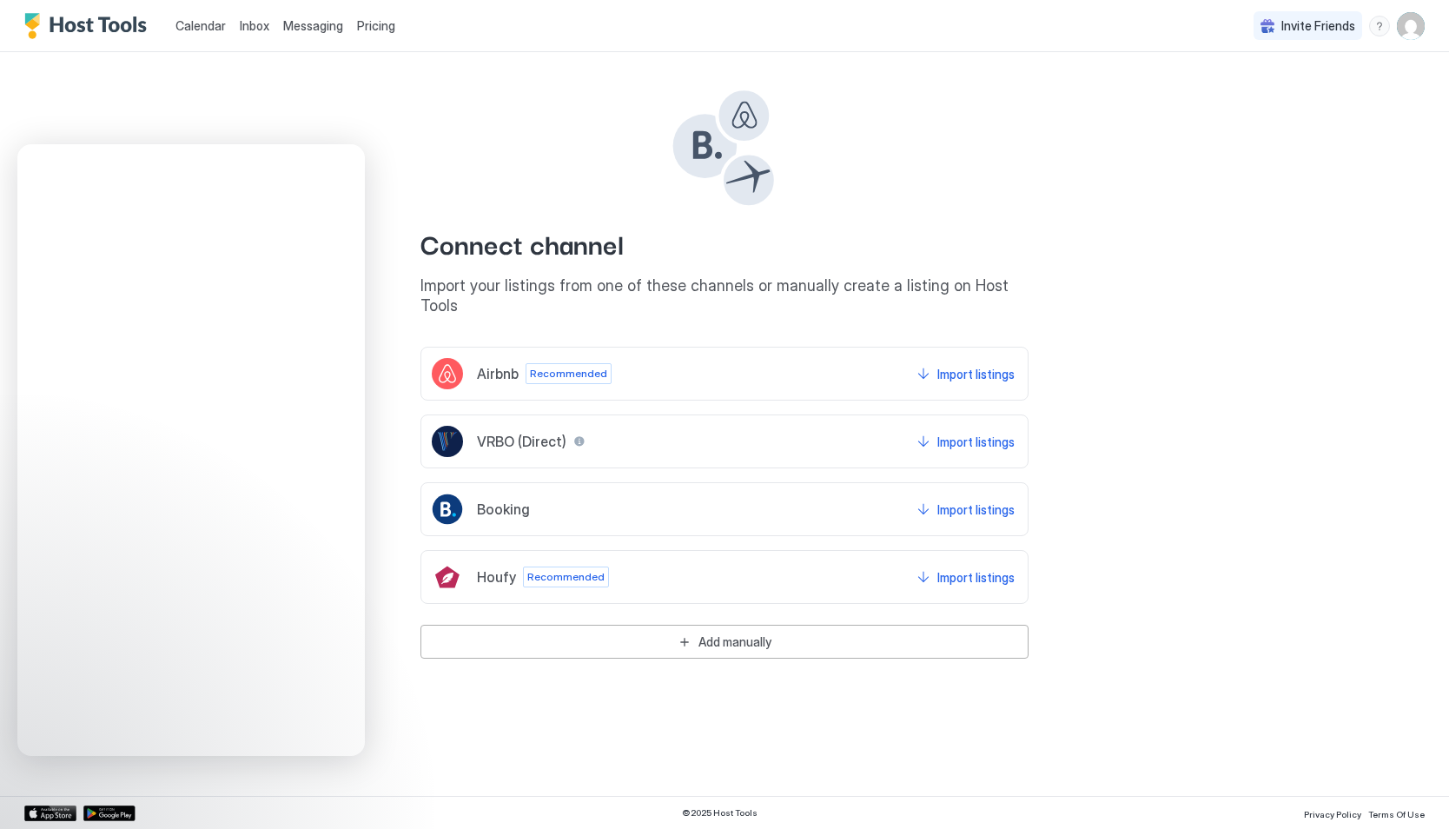
click at [790, 367] on div "Airbnb Recommended Import listings" at bounding box center [724, 374] width 608 height 54
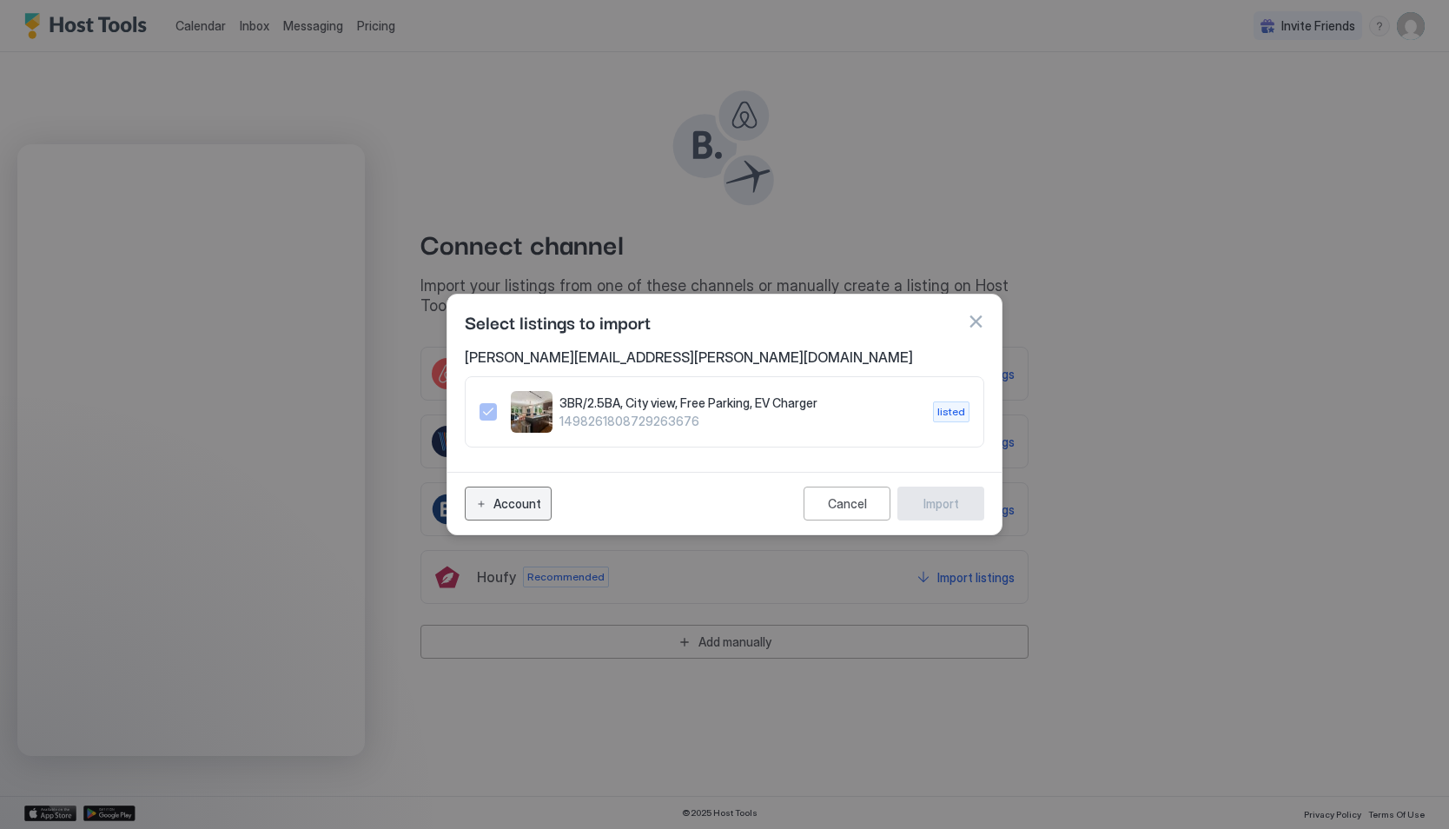
click at [492, 503] on button "Account" at bounding box center [508, 503] width 87 height 34
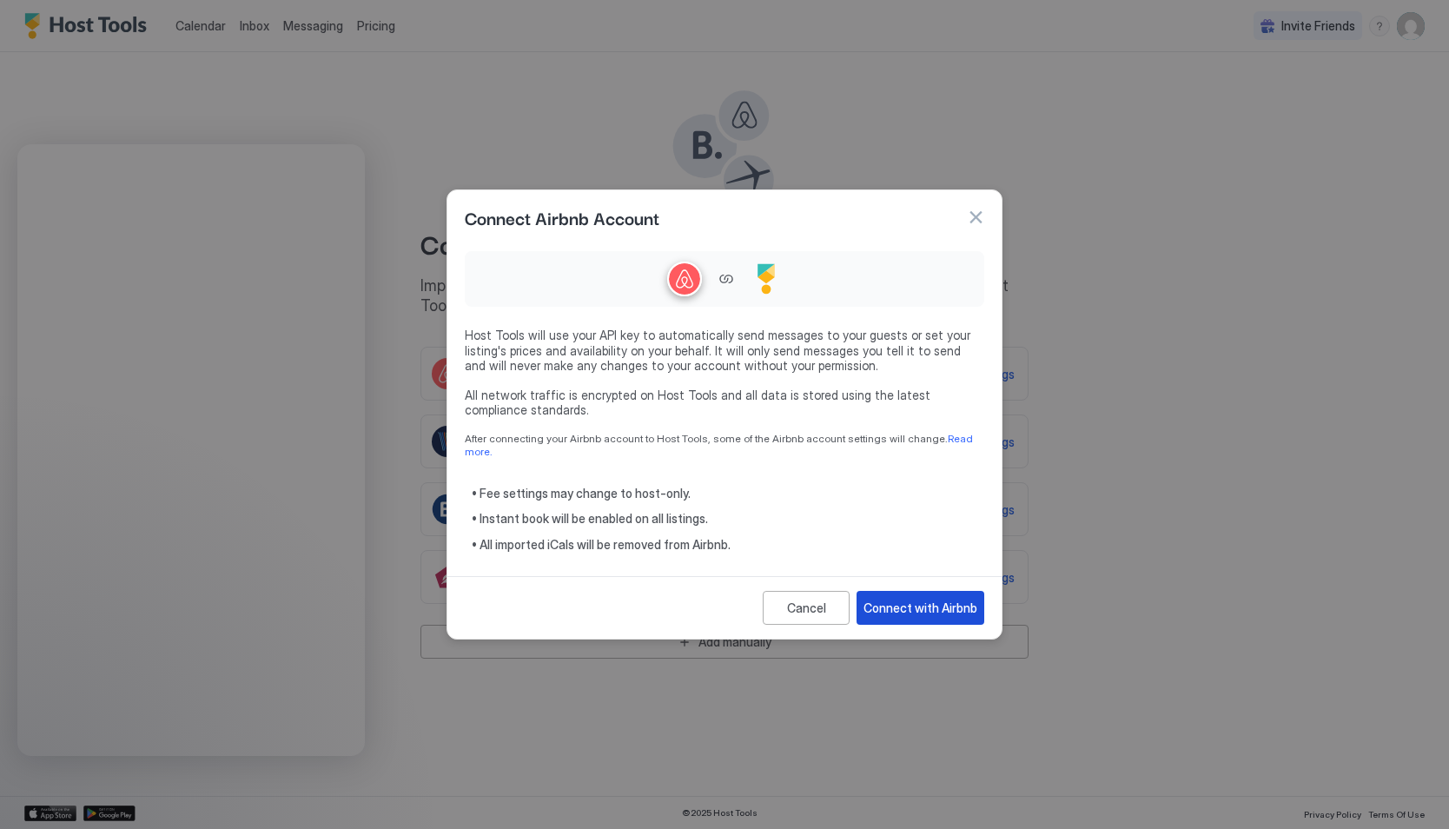
click at [896, 600] on div "Connect with Airbnb" at bounding box center [920, 608] width 114 height 18
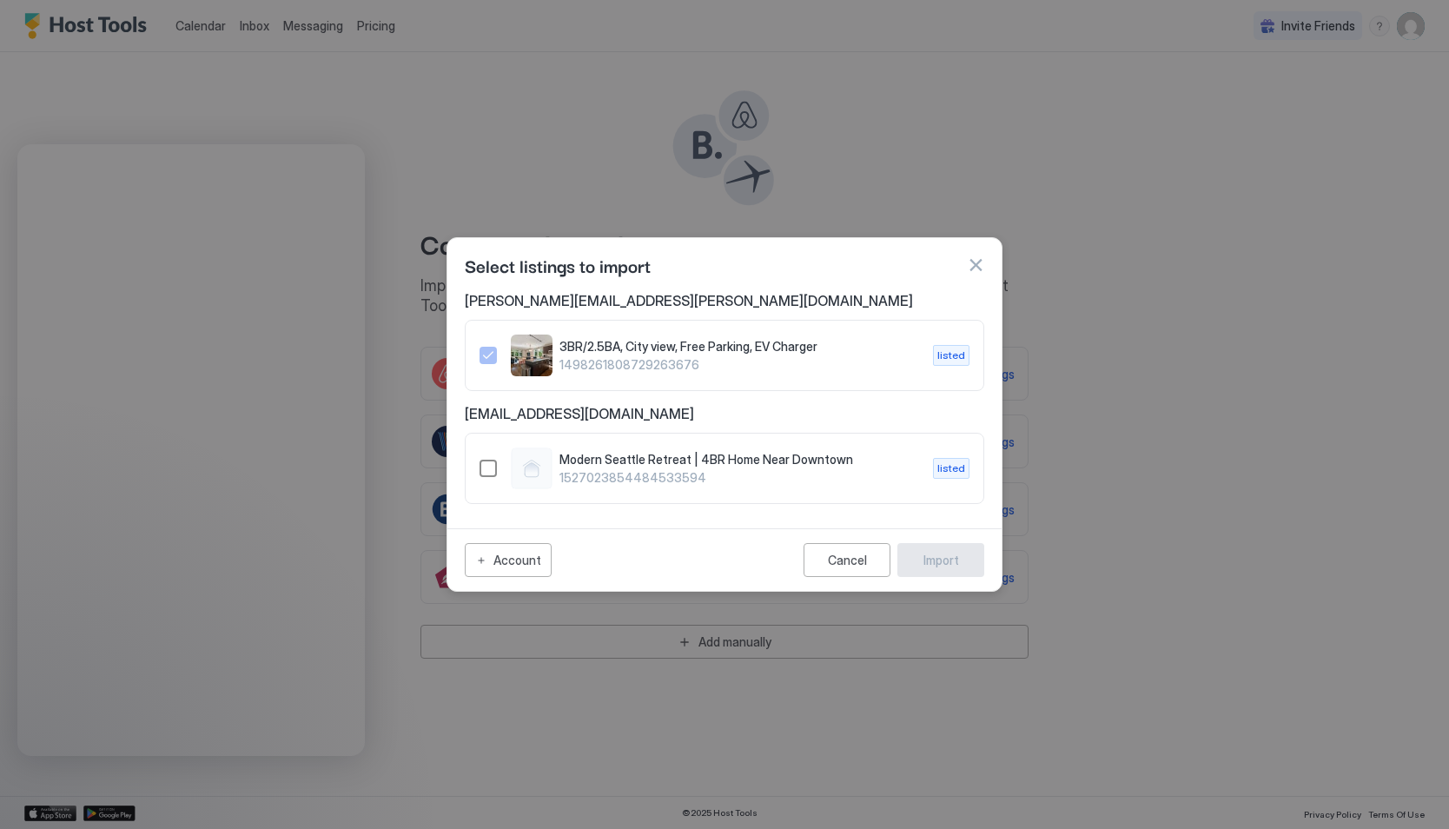
click at [488, 470] on div "1527023854484533594" at bounding box center [488, 468] width 17 height 17
click at [956, 569] on button "Import" at bounding box center [940, 560] width 87 height 34
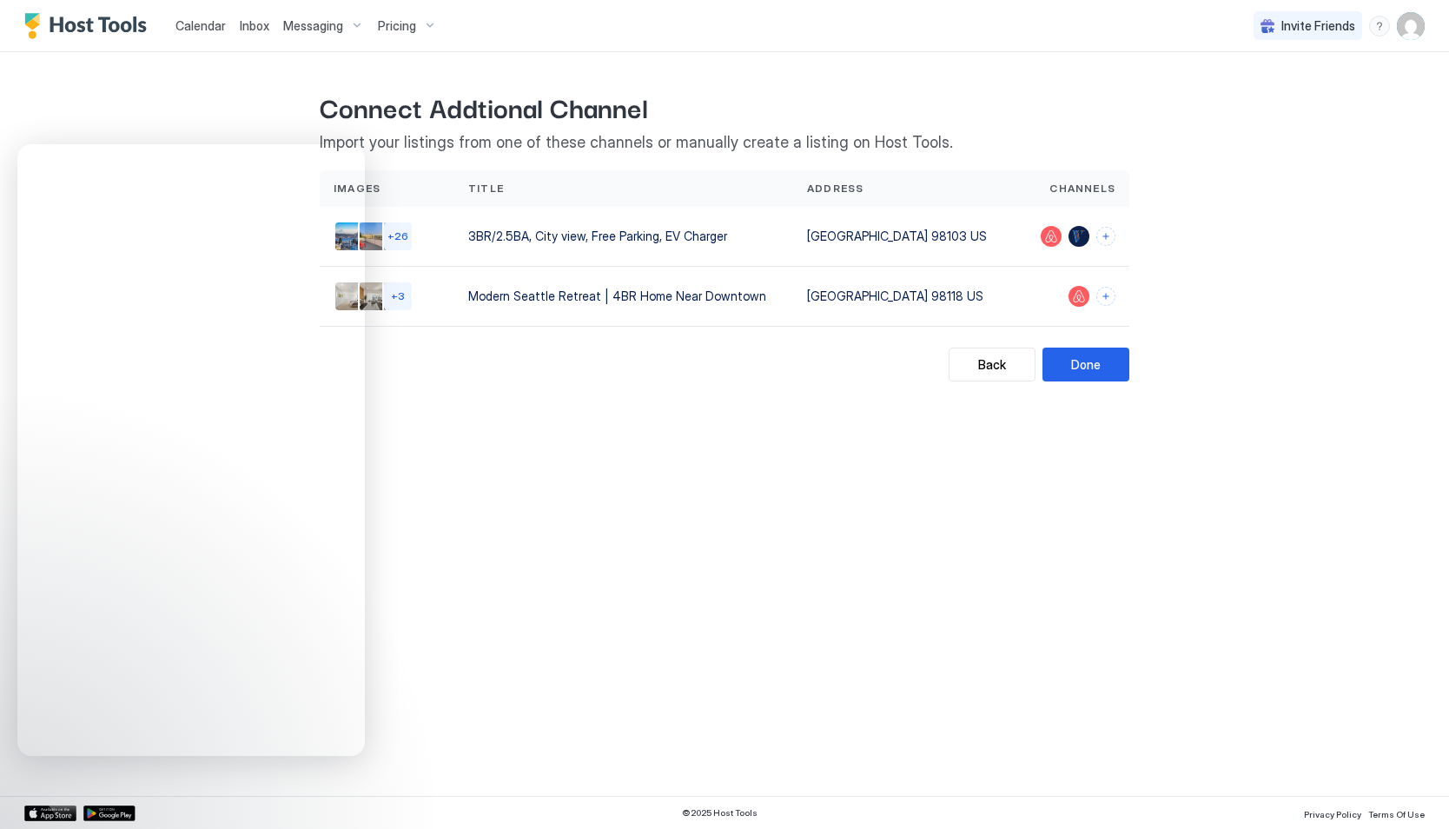
click at [521, 440] on div "Calendar Inbox Messaging Pricing Invite Friends TN Back Connect Addtional Chann…" at bounding box center [724, 414] width 1449 height 829
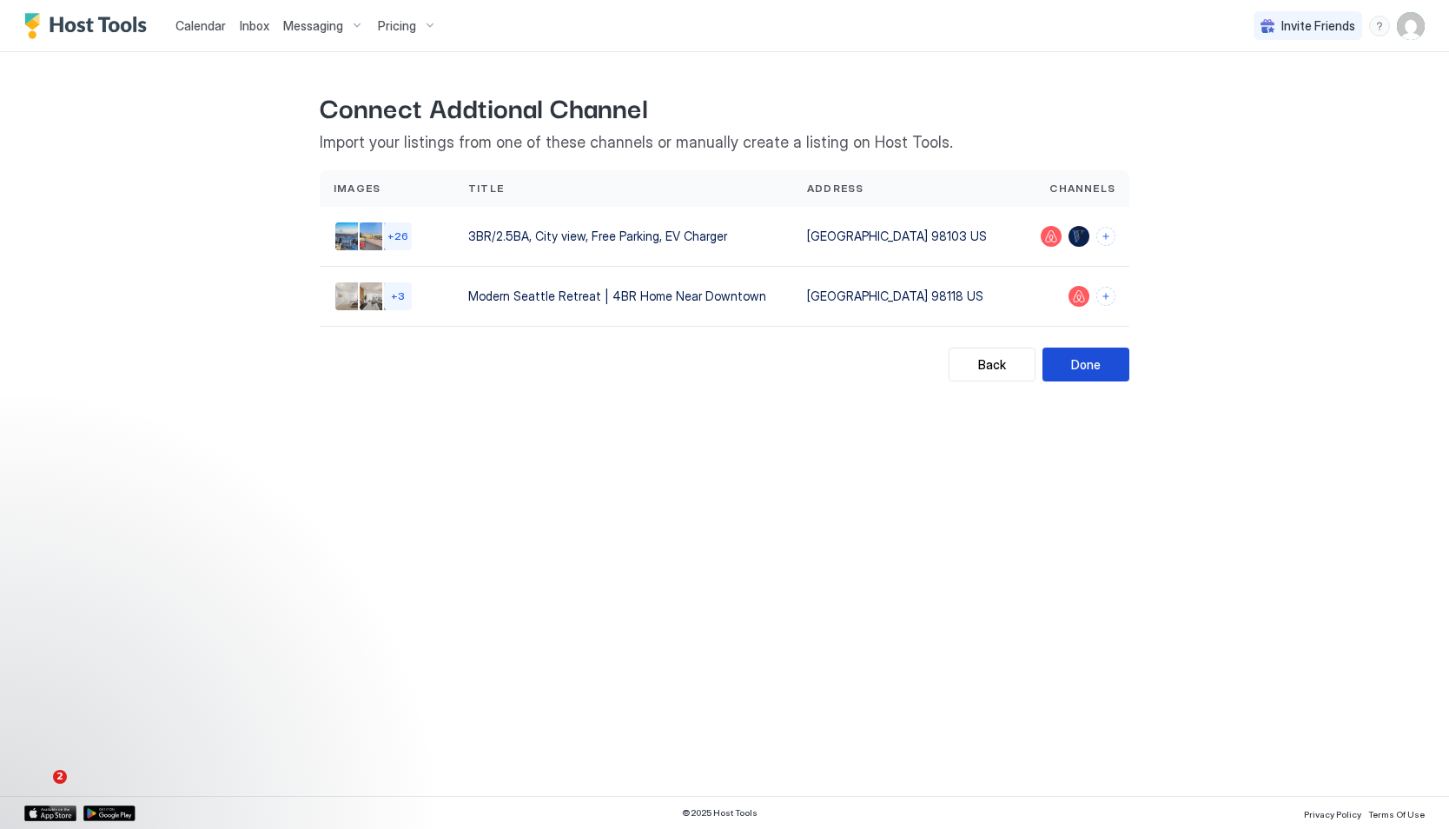
click at [1095, 357] on div "Done" at bounding box center [1086, 364] width 30 height 18
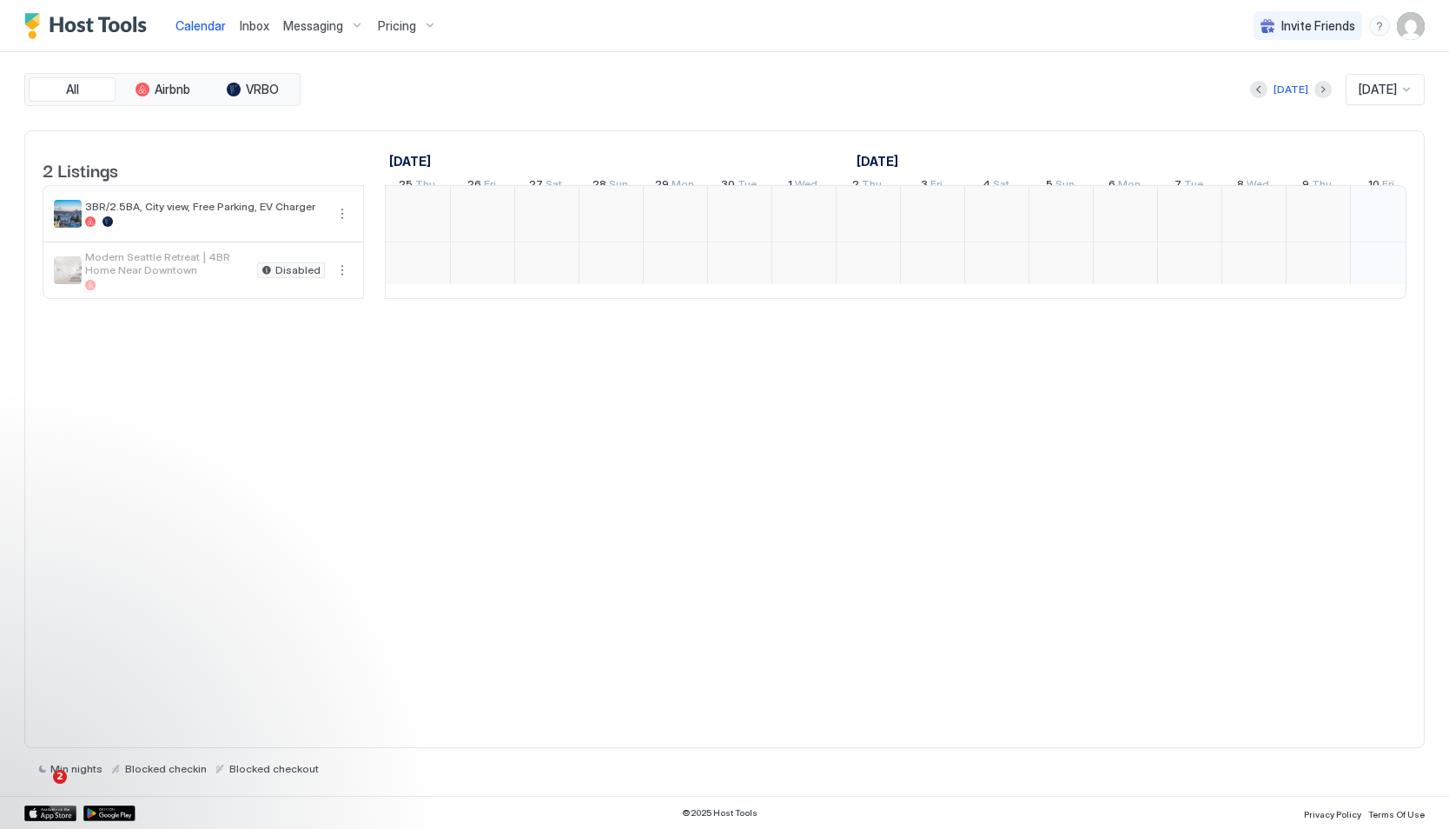
scroll to position [0, 965]
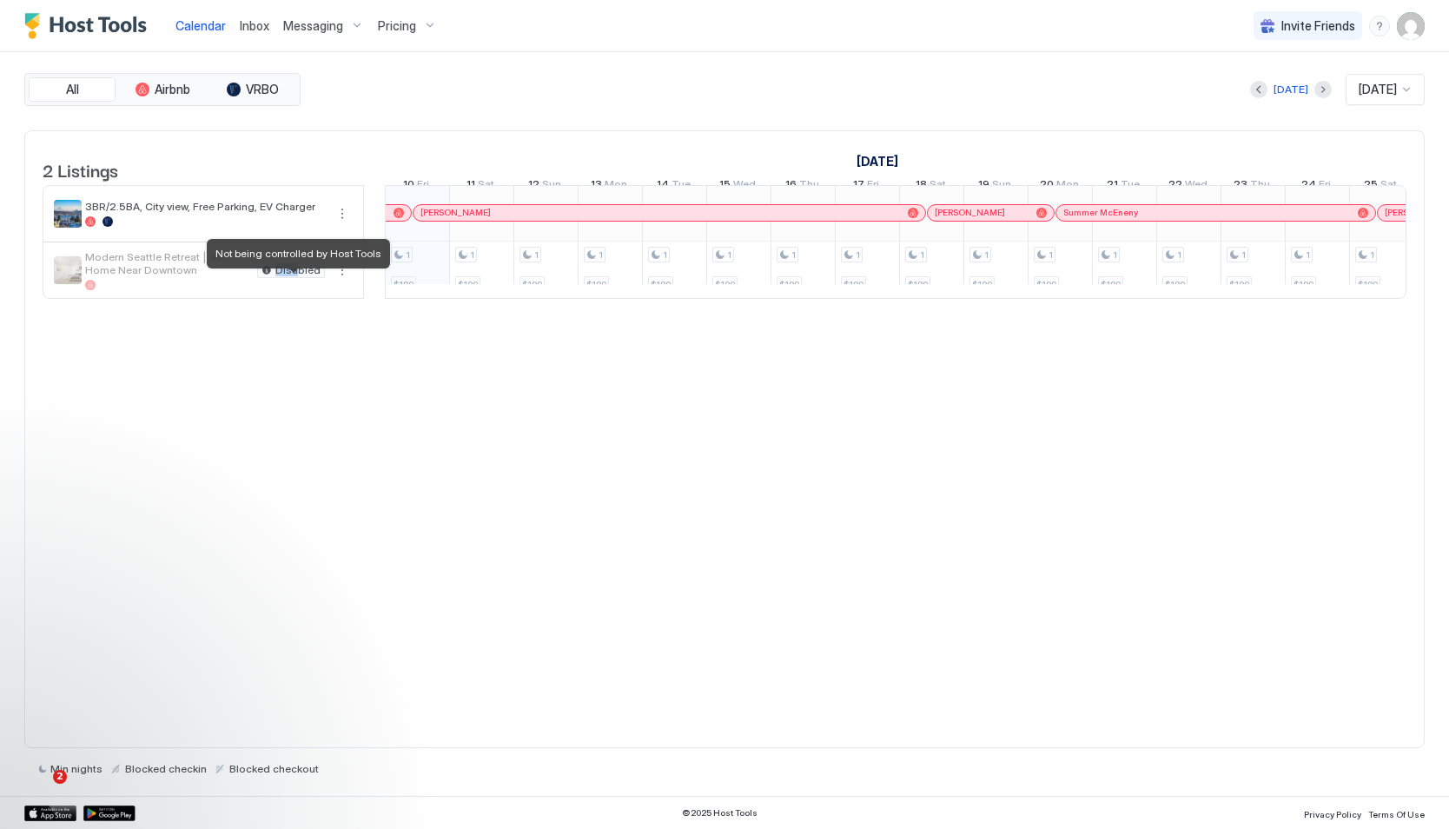
click at [302, 278] on div "Disabled" at bounding box center [291, 270] width 68 height 16
click at [345, 281] on button "More options" at bounding box center [342, 270] width 21 height 21
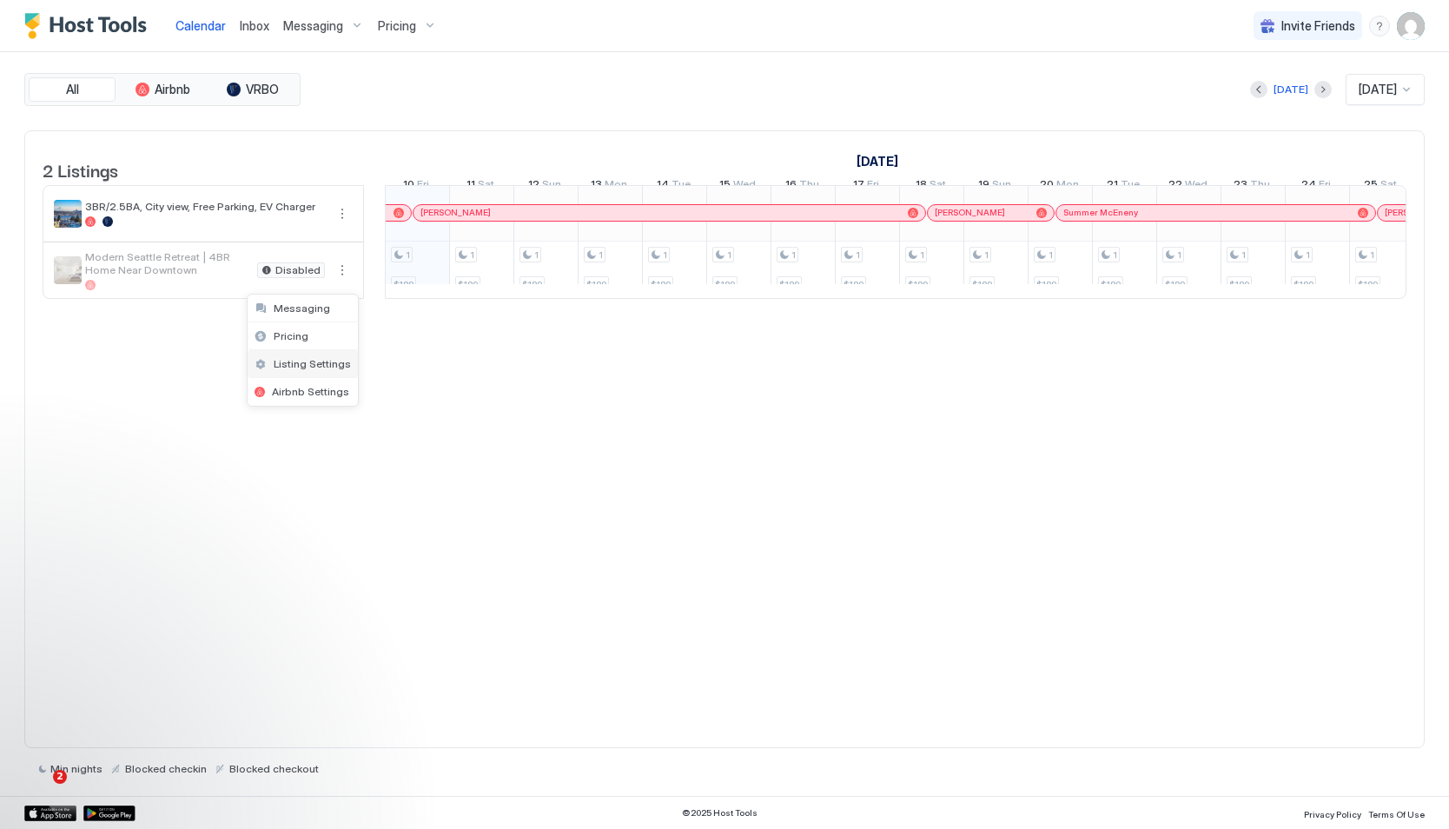
click at [296, 364] on span "Listing Settings" at bounding box center [312, 363] width 77 height 13
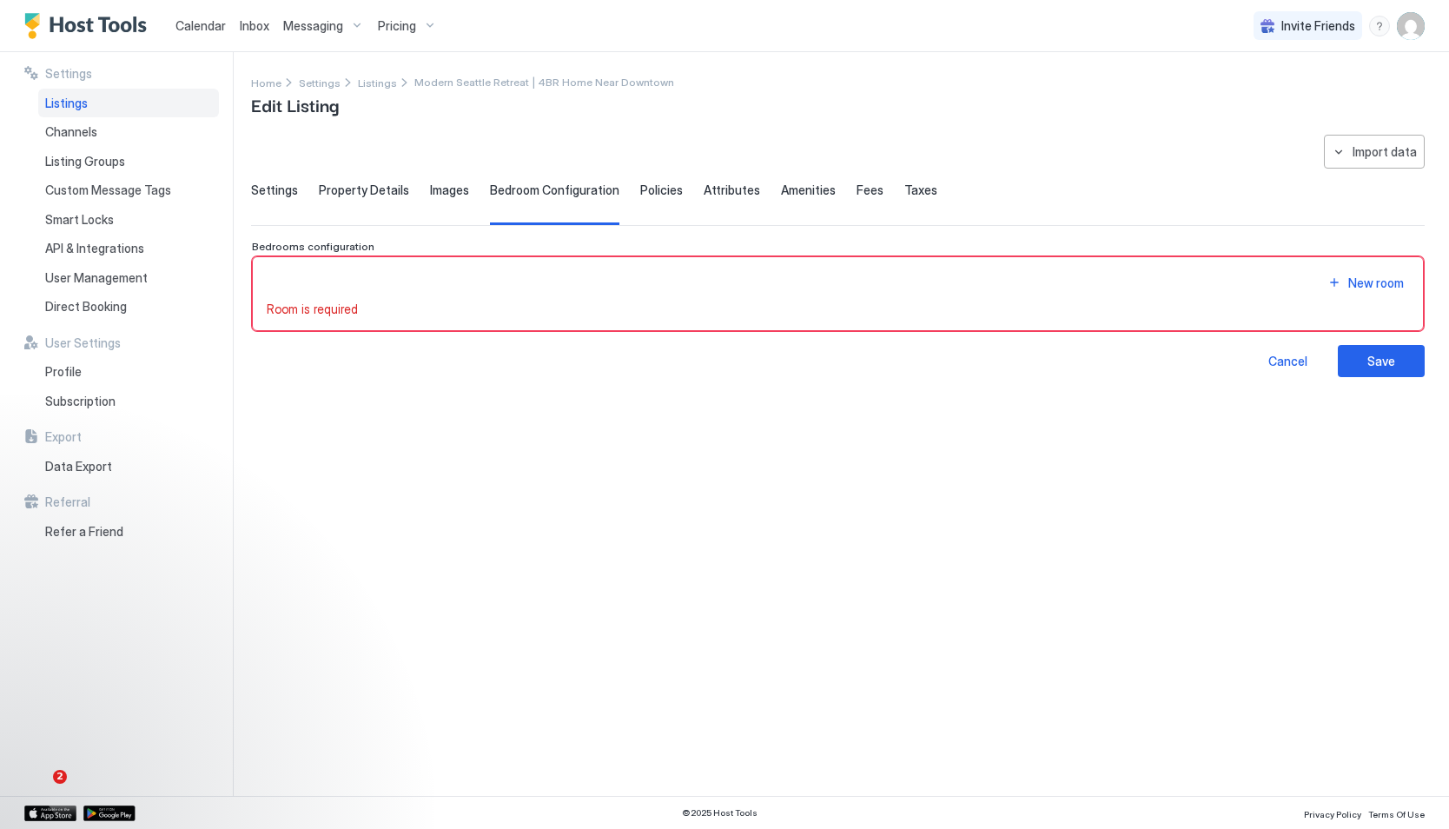
click at [274, 195] on span "Settings" at bounding box center [274, 190] width 47 height 16
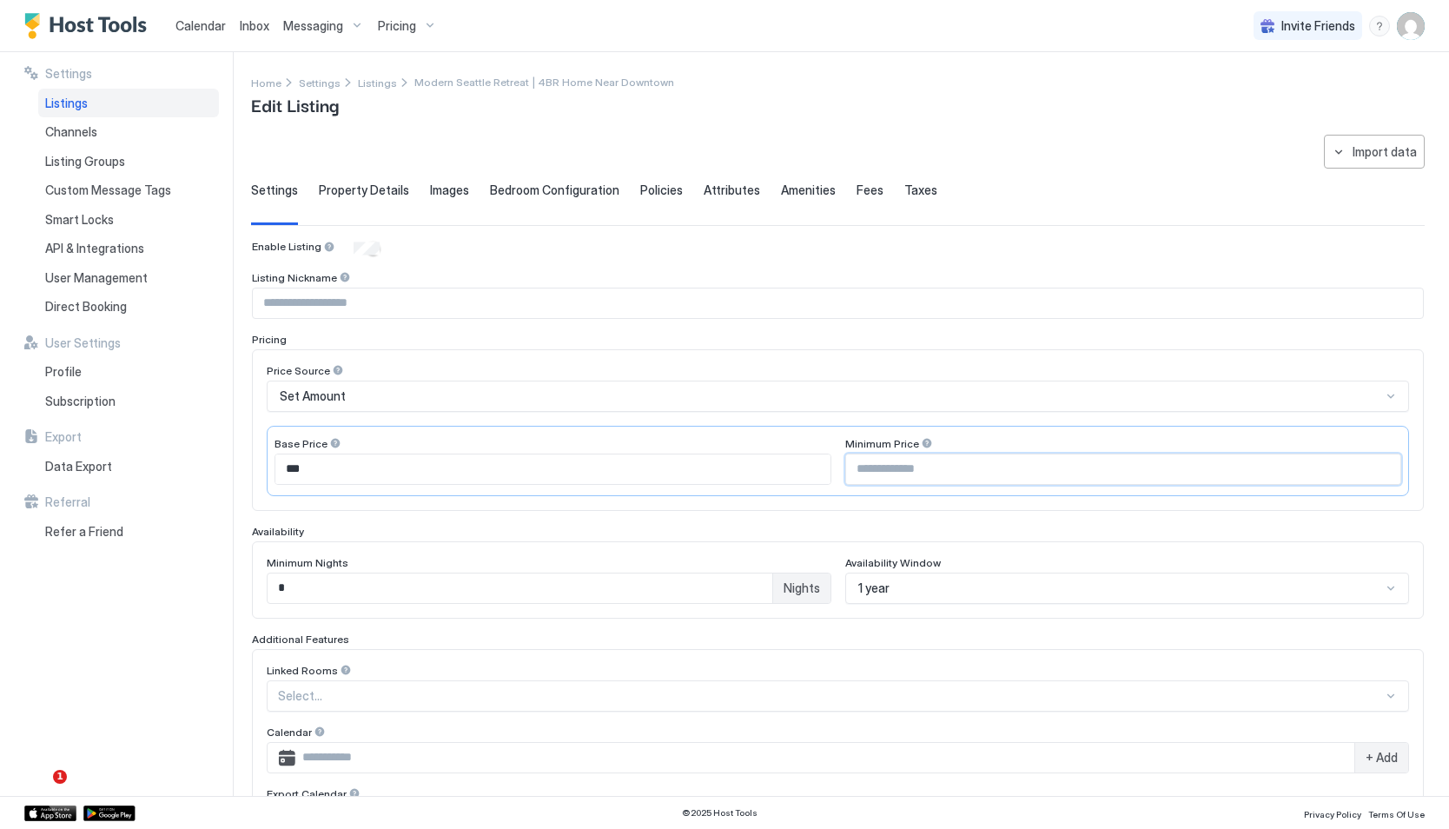
click at [898, 476] on input "Input Field" at bounding box center [1123, 469] width 555 height 30
type input "***"
click at [917, 580] on div "1 year" at bounding box center [1127, 587] width 565 height 31
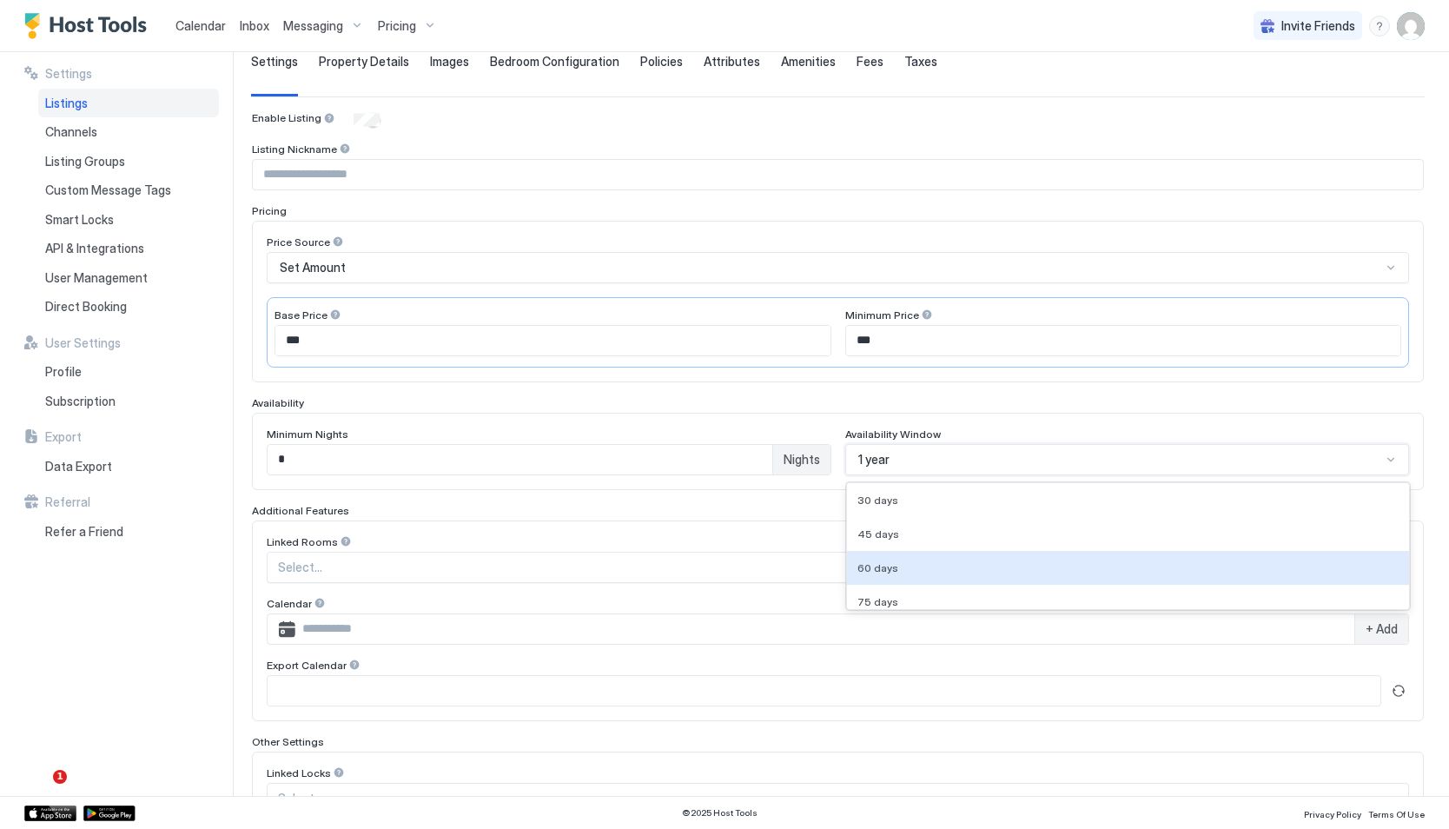
scroll to position [136, 0]
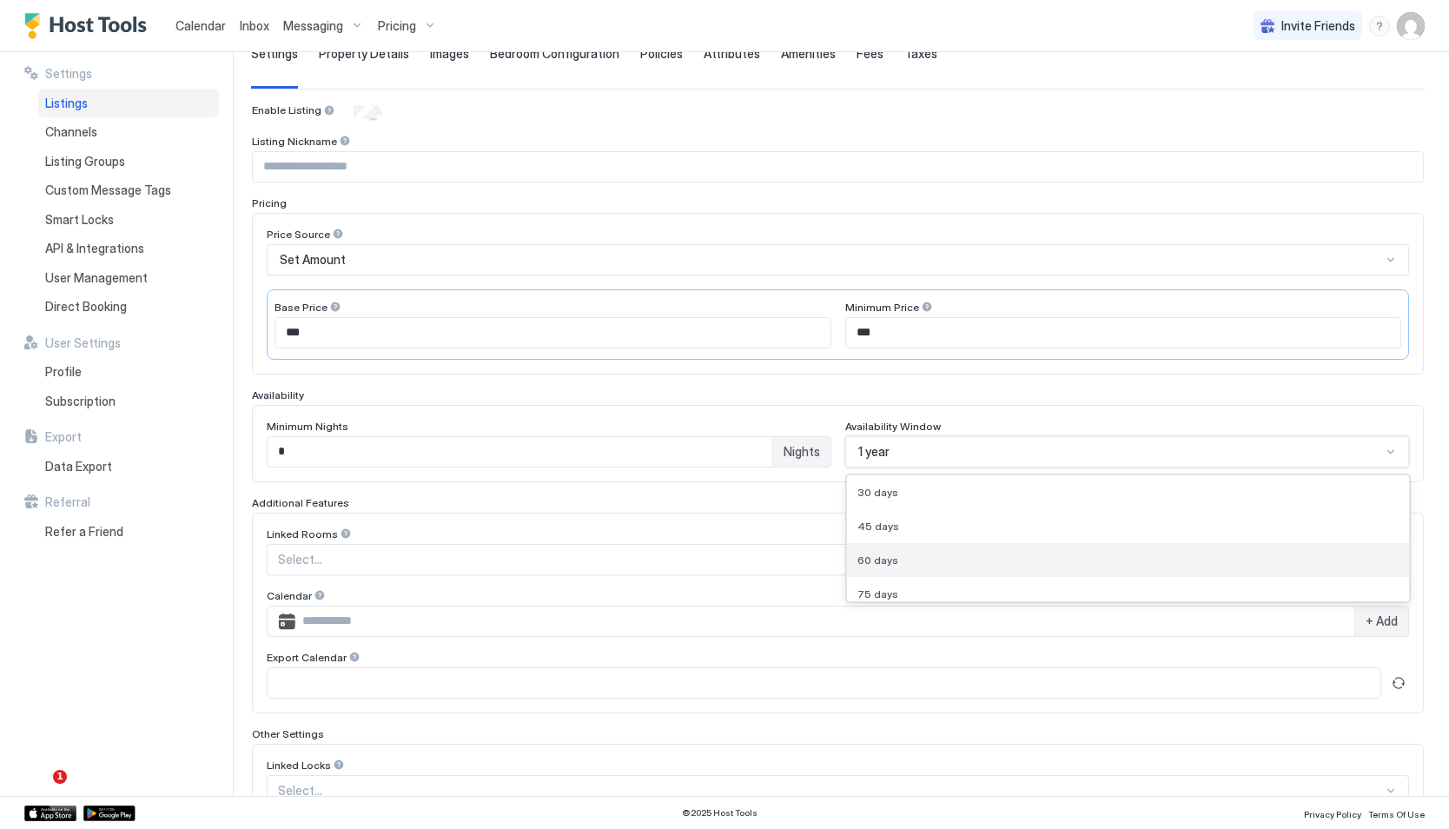
click at [917, 549] on div "60 days" at bounding box center [1128, 560] width 563 height 34
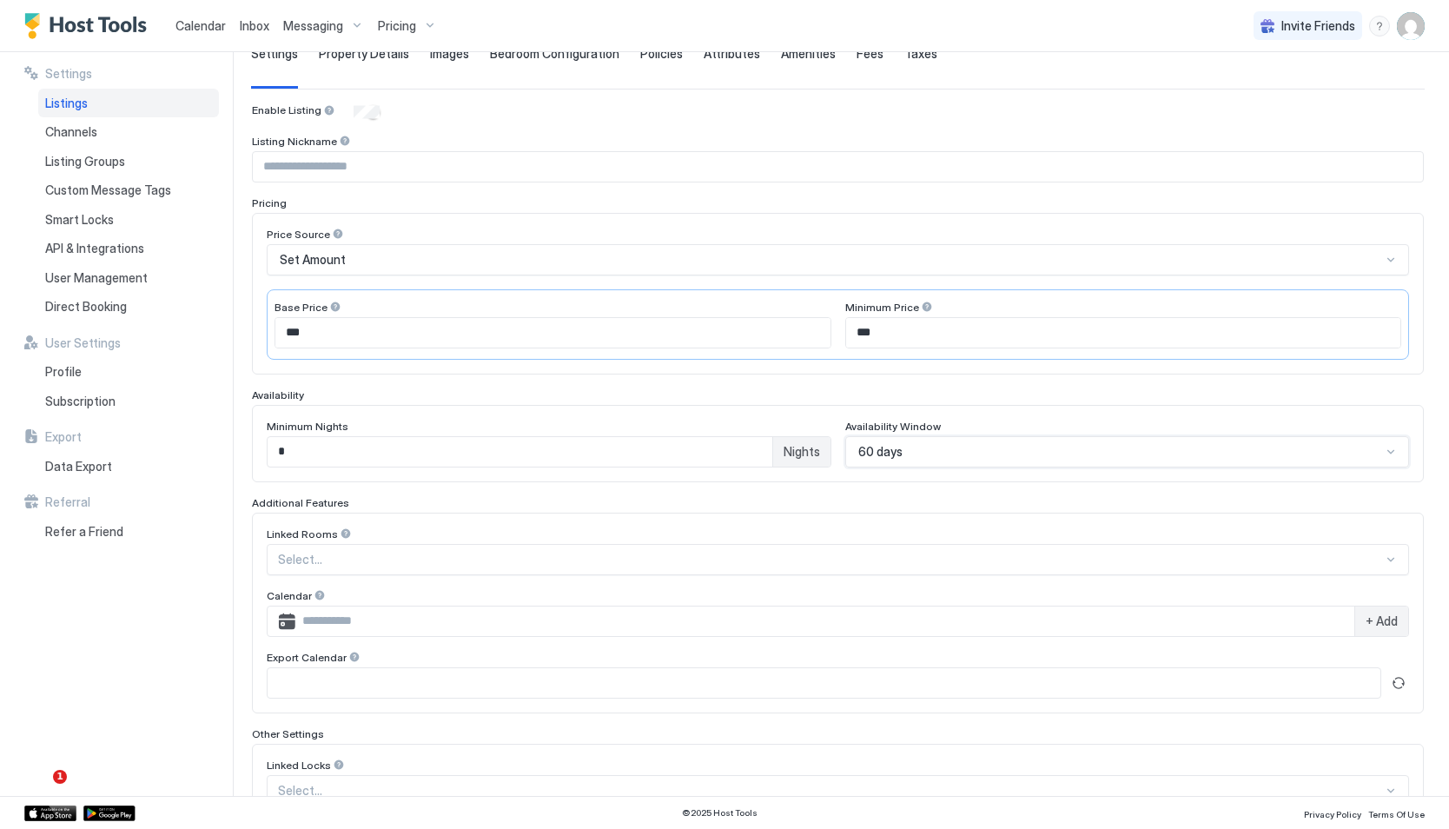
click at [905, 453] on div "60 days" at bounding box center [1120, 452] width 524 height 16
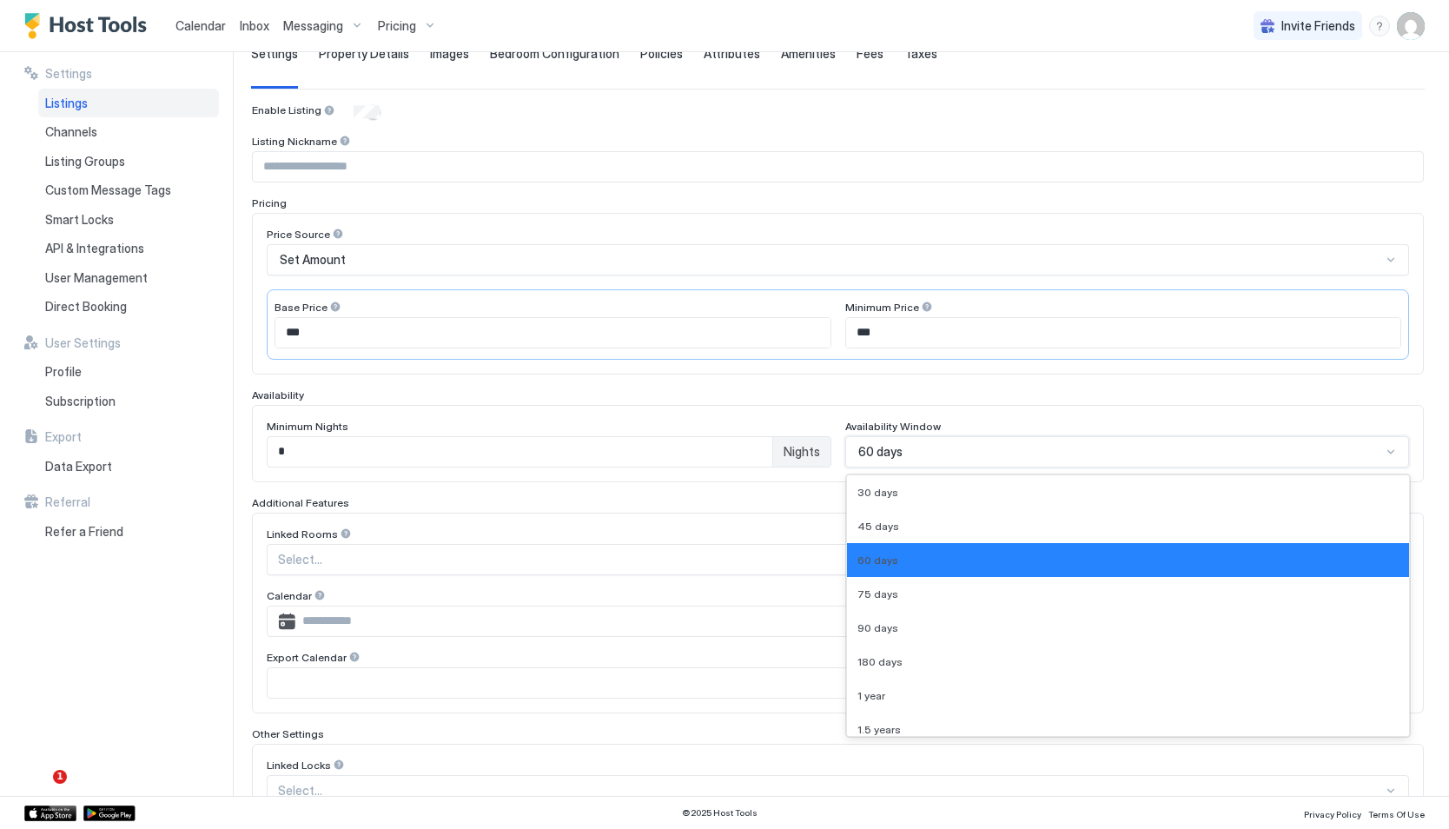
click at [905, 453] on div "60 days" at bounding box center [1120, 452] width 524 height 16
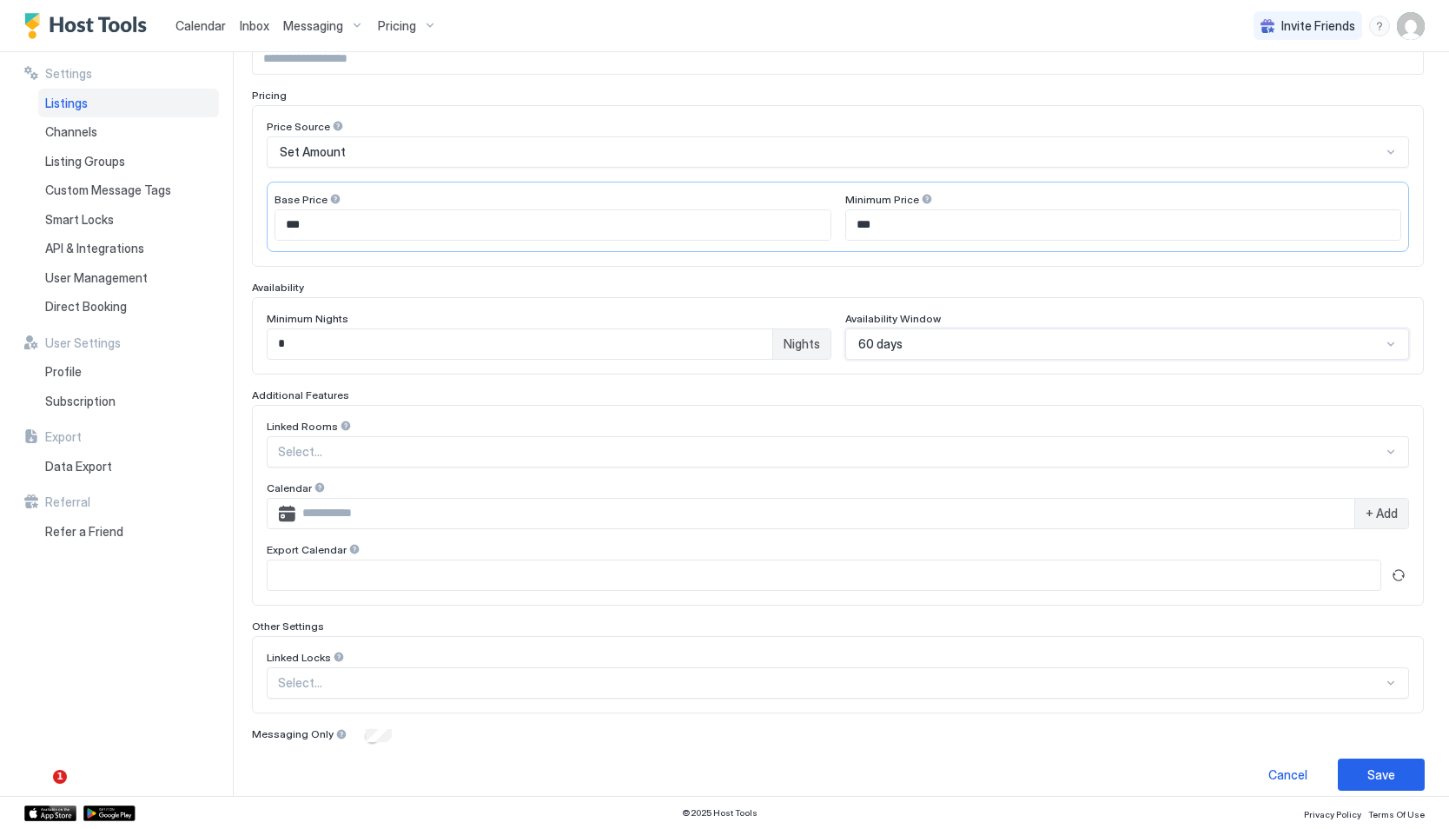
scroll to position [260, 0]
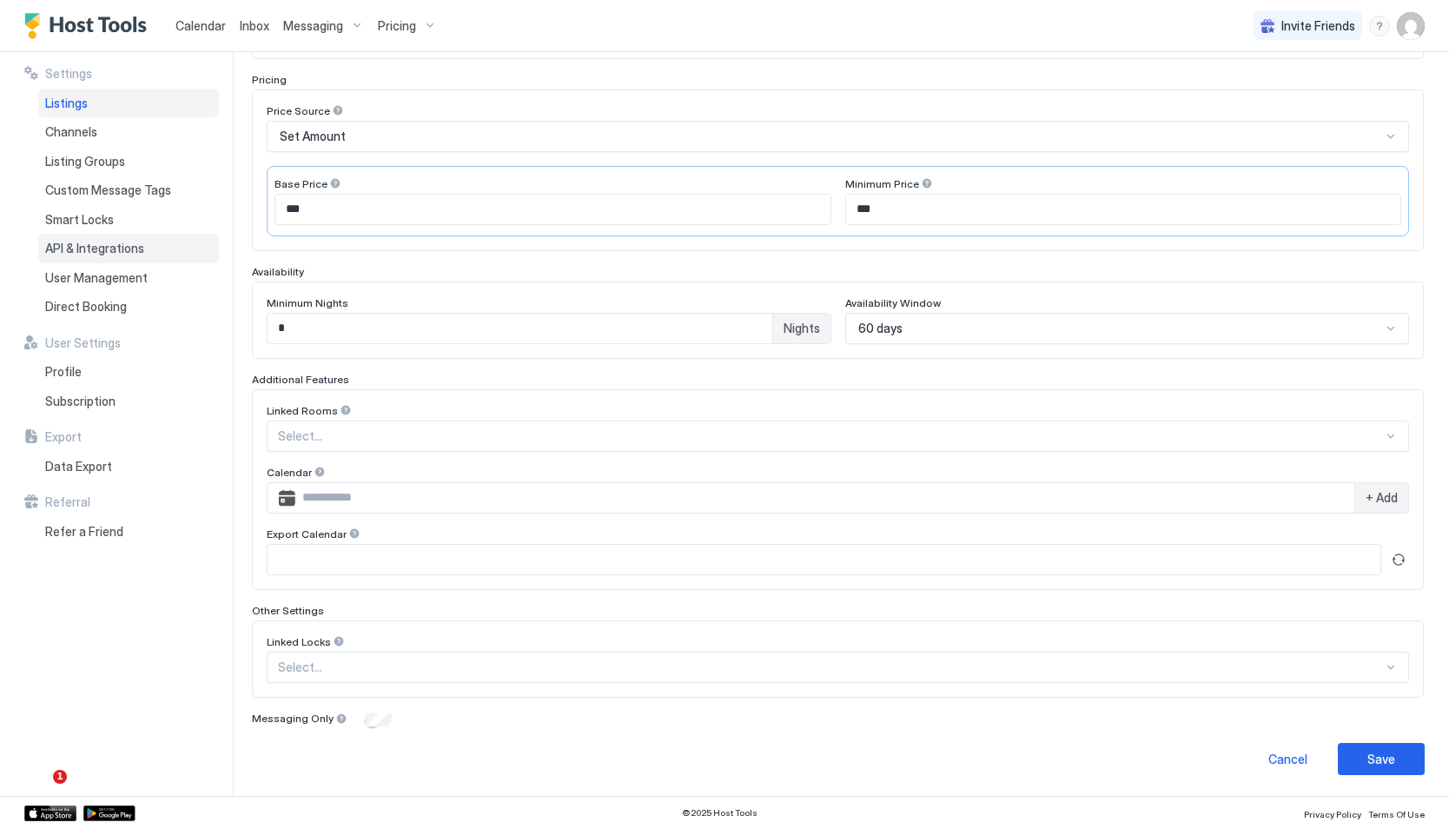
click at [97, 241] on span "API & Integrations" at bounding box center [94, 249] width 99 height 16
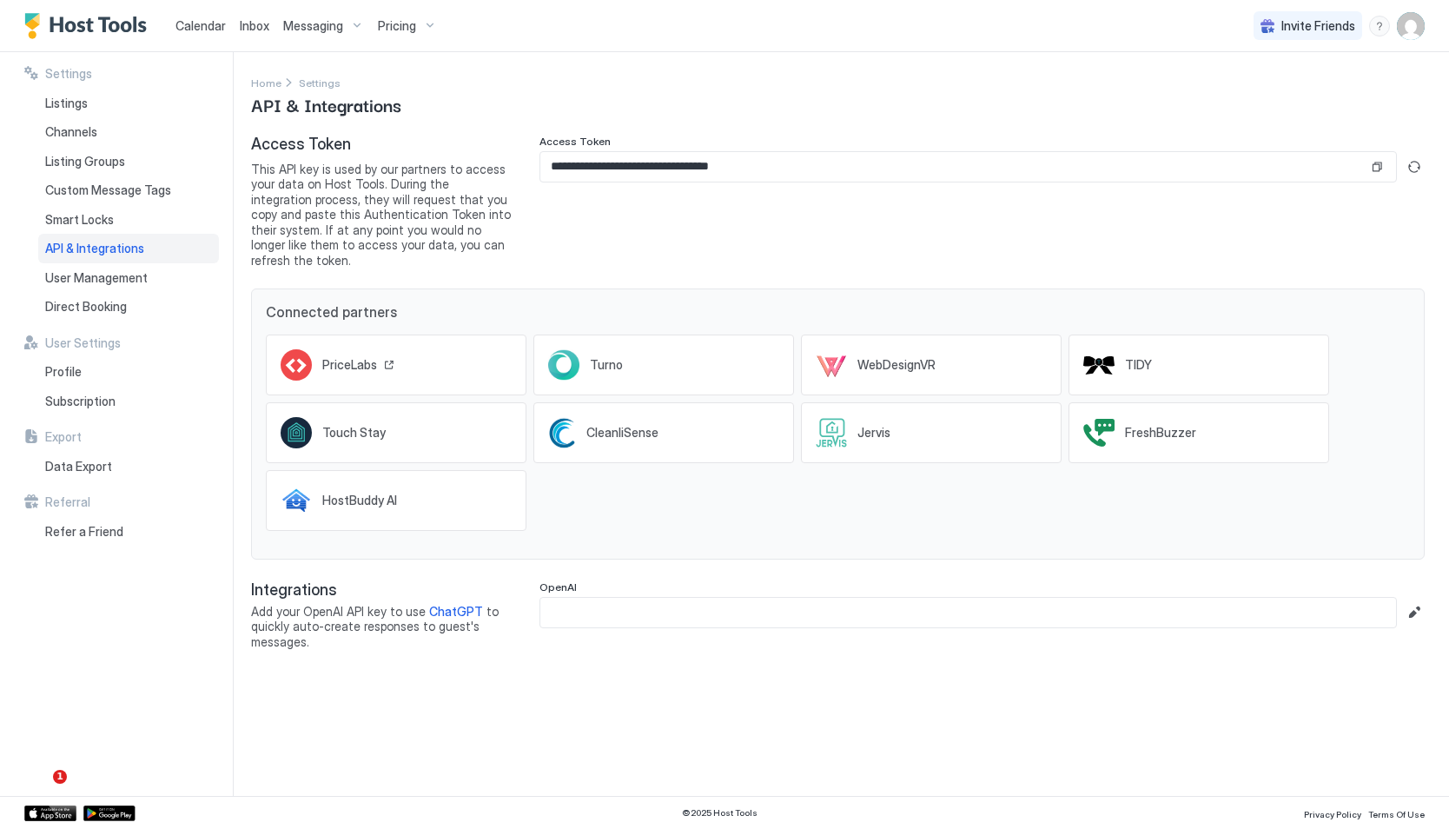
click at [426, 358] on div "PriceLabs" at bounding box center [396, 364] width 261 height 61
click at [669, 166] on input "**********" at bounding box center [954, 167] width 828 height 30
click at [76, 105] on span "Listings" at bounding box center [66, 104] width 43 height 16
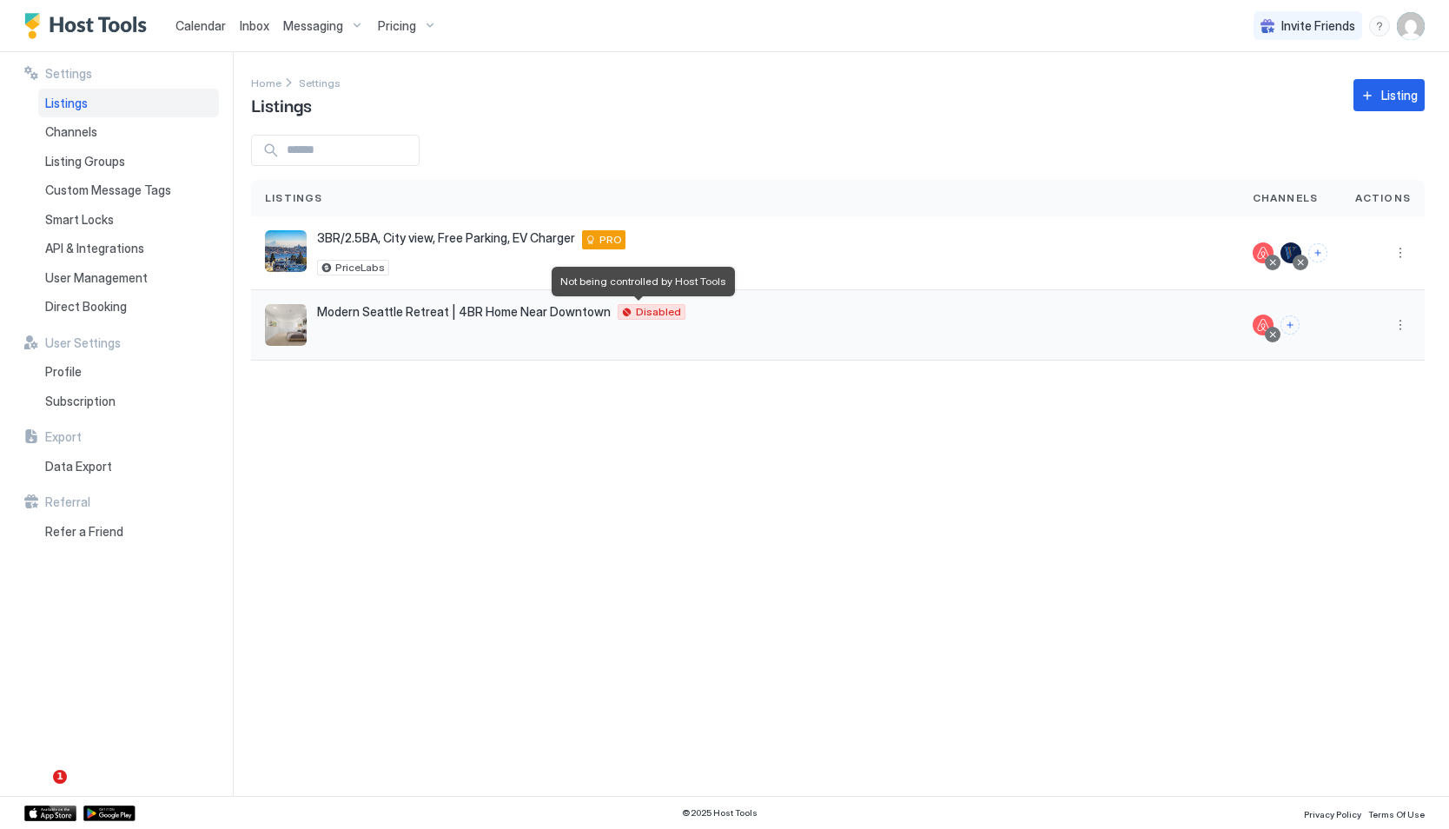
click at [638, 312] on span "Disabled" at bounding box center [658, 312] width 45 height 0
click at [1392, 321] on button "More options" at bounding box center [1400, 324] width 21 height 21
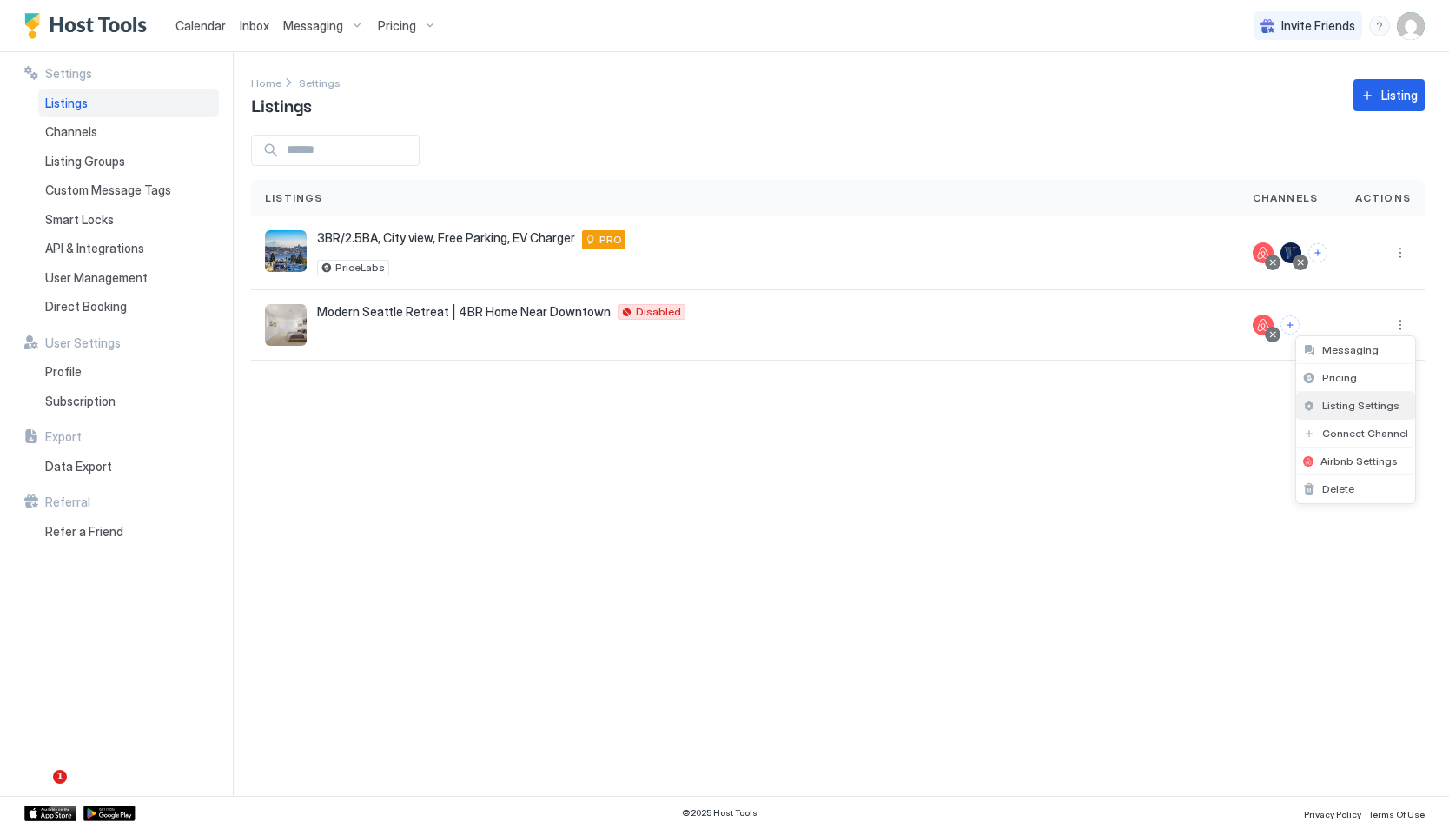
click at [1341, 406] on span "Listing Settings" at bounding box center [1360, 405] width 77 height 13
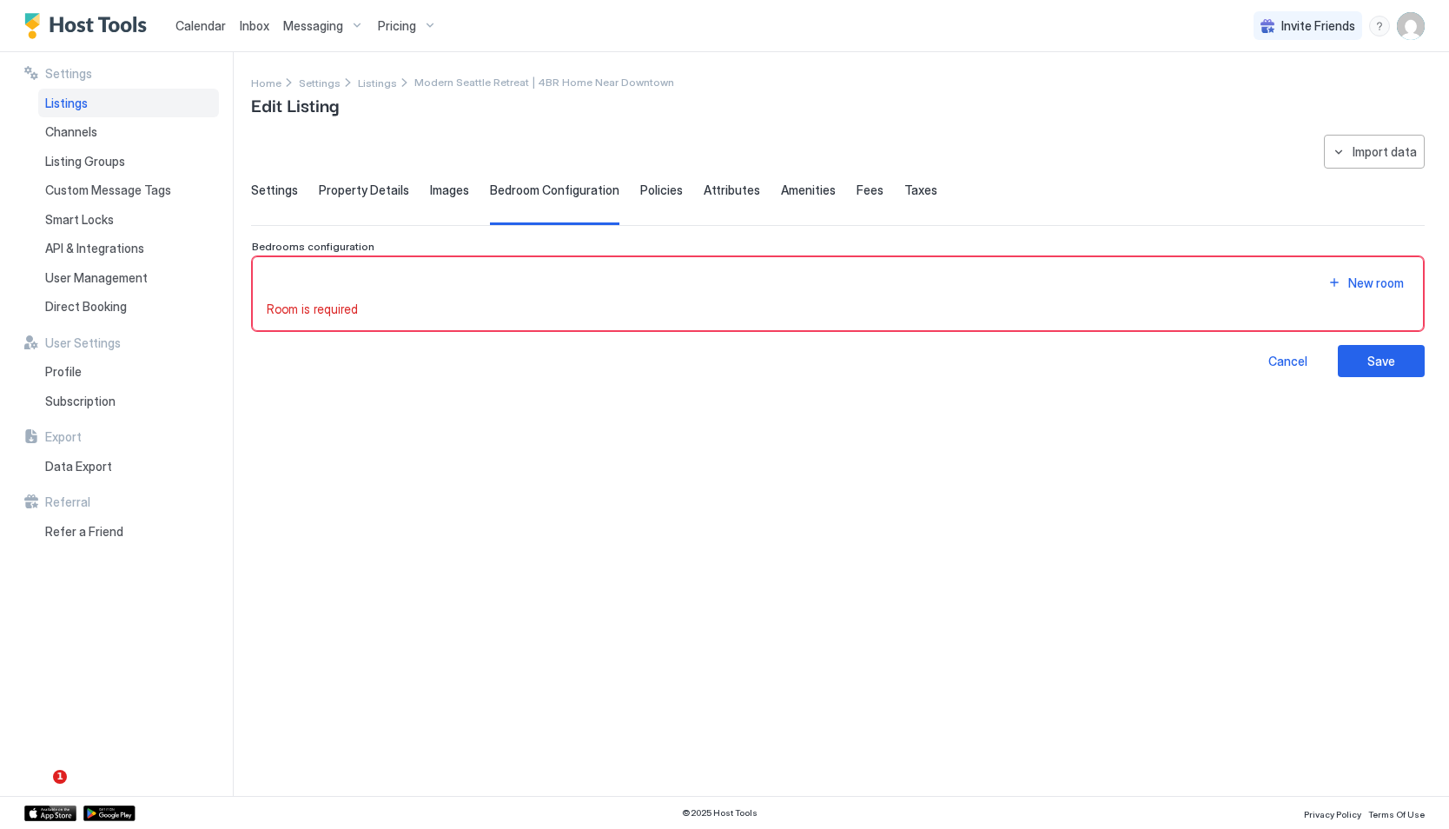
click at [1195, 276] on div "New room" at bounding box center [838, 282] width 1142 height 23
click at [360, 290] on div "New room" at bounding box center [838, 282] width 1142 height 23
click at [354, 313] on span "Room is required" at bounding box center [312, 309] width 91 height 16
click at [373, 195] on span "Property Details" at bounding box center [364, 190] width 90 height 16
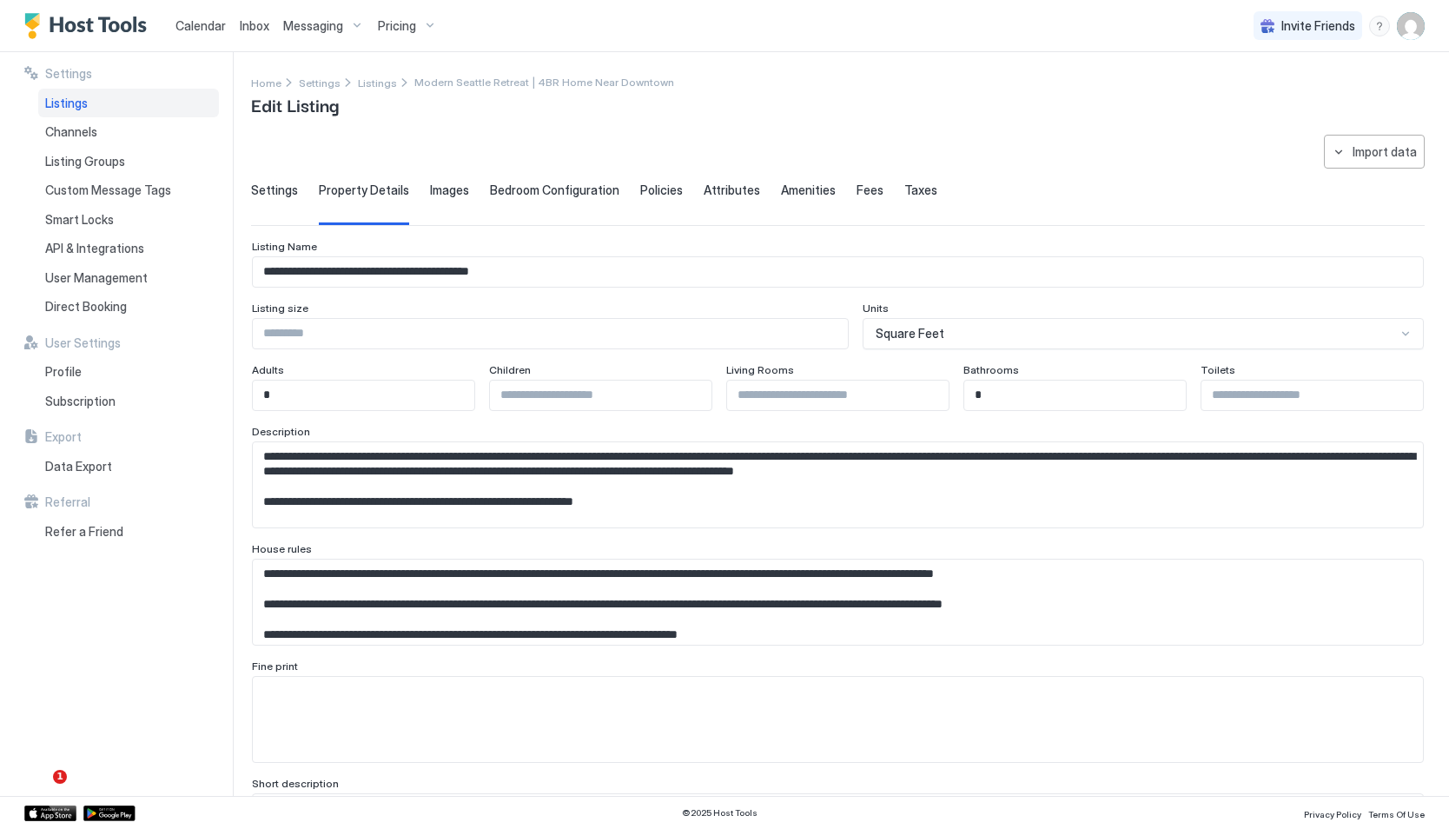
click at [477, 189] on div "Settings Property Details Images Bedroom Configuration Policies Attributes Amen…" at bounding box center [838, 203] width 1174 height 43
click at [506, 189] on span "Bedroom Configuration" at bounding box center [554, 190] width 129 height 16
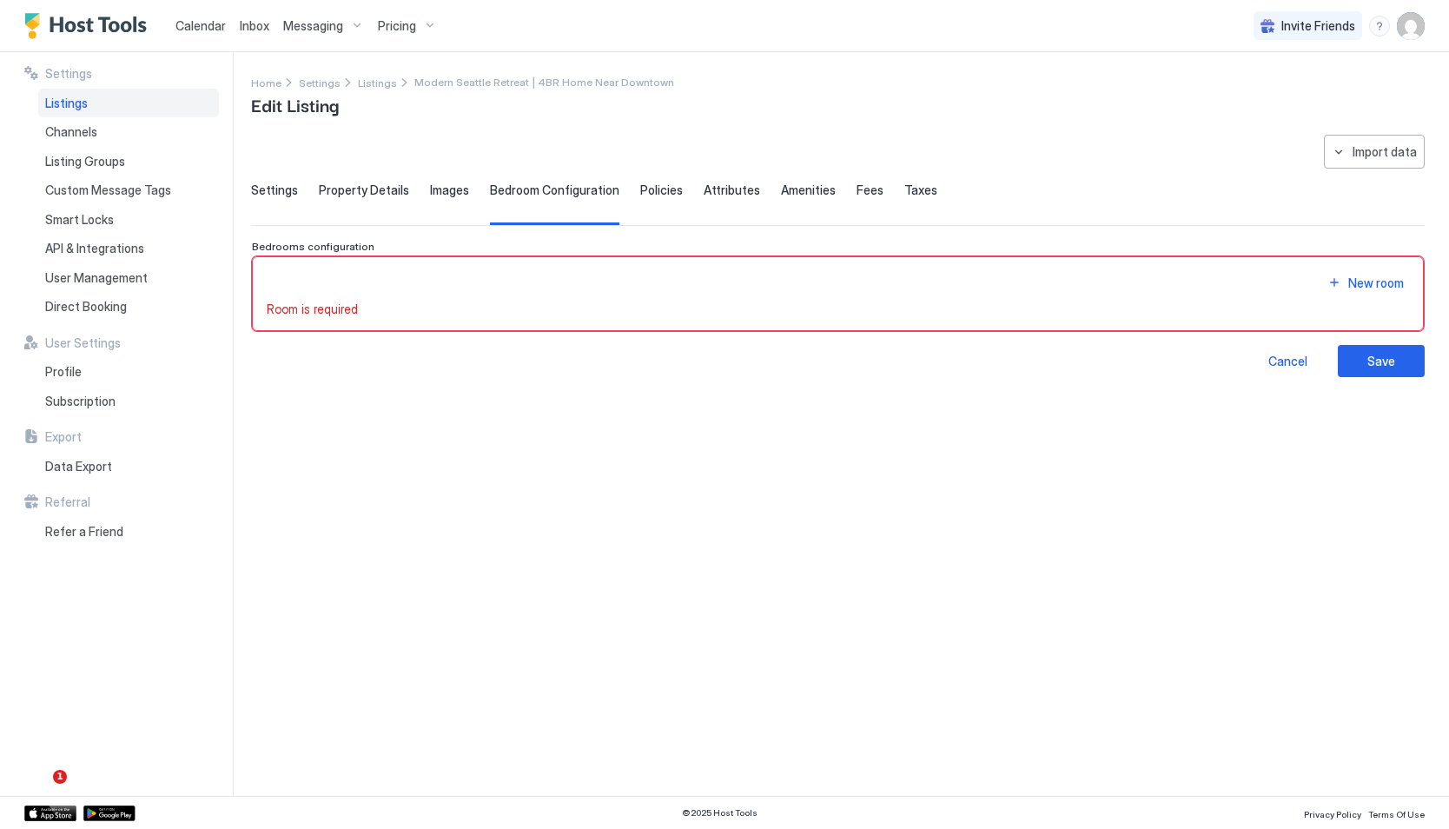
click at [301, 313] on span "Room is required" at bounding box center [312, 309] width 91 height 16
click at [1365, 281] on div "New room" at bounding box center [1376, 283] width 56 height 18
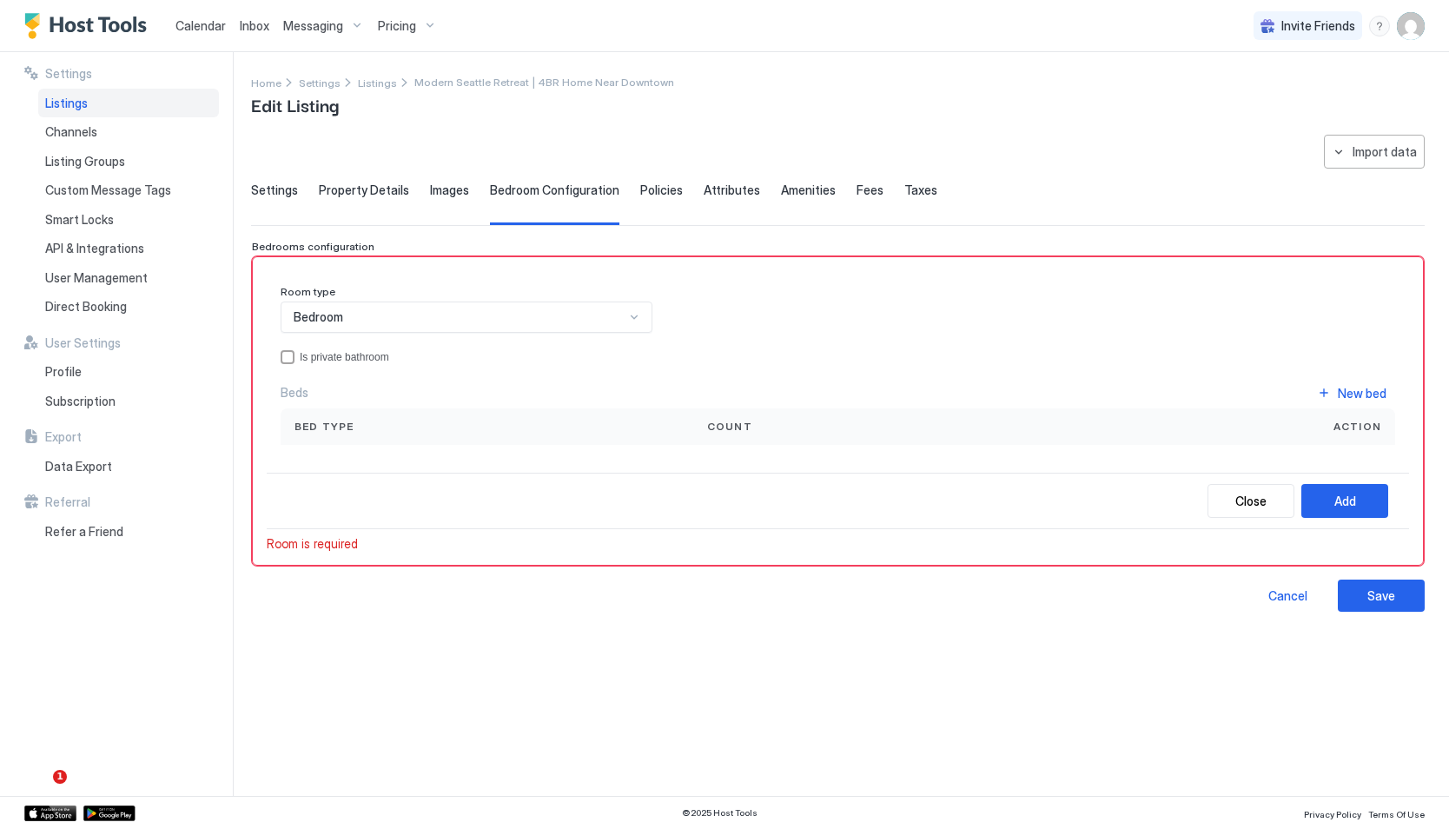
click at [408, 419] on div "Bed type" at bounding box center [486, 427] width 385 height 16
click at [276, 176] on div "**********" at bounding box center [838, 373] width 1174 height 477
click at [276, 184] on span "Settings" at bounding box center [274, 190] width 47 height 16
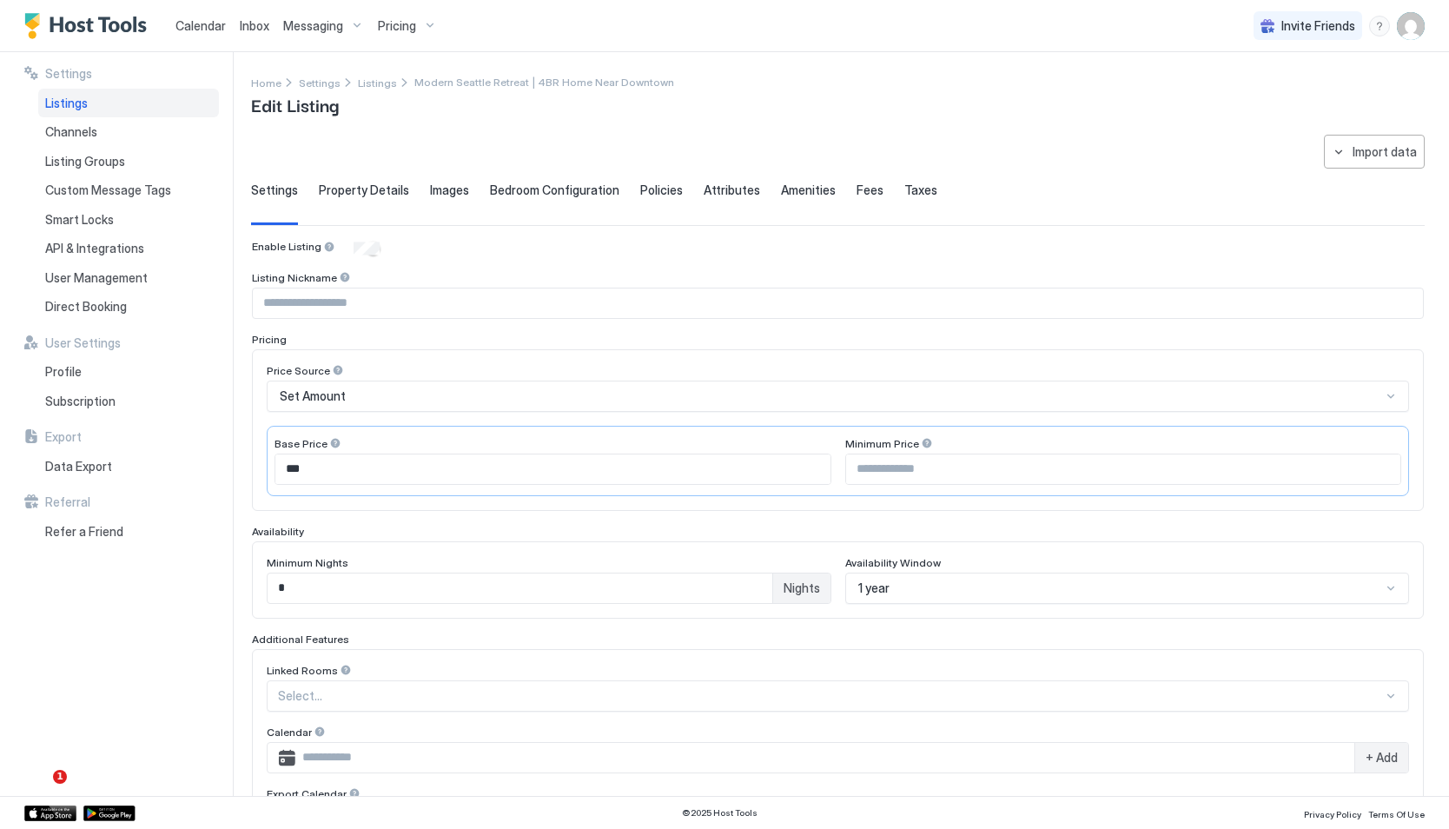
click at [103, 18] on img "Host Tools Logo" at bounding box center [89, 26] width 130 height 26
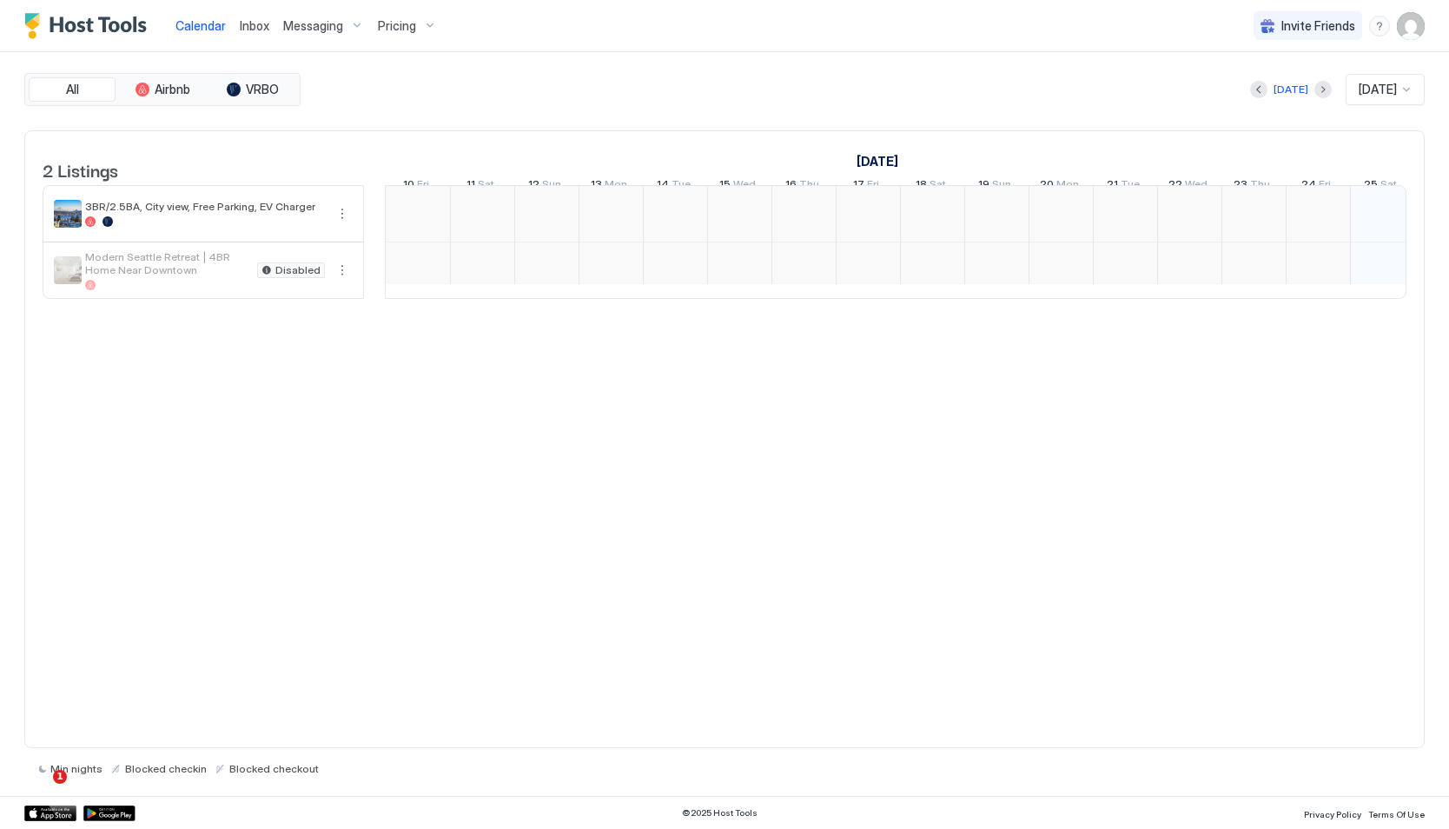
scroll to position [0, 965]
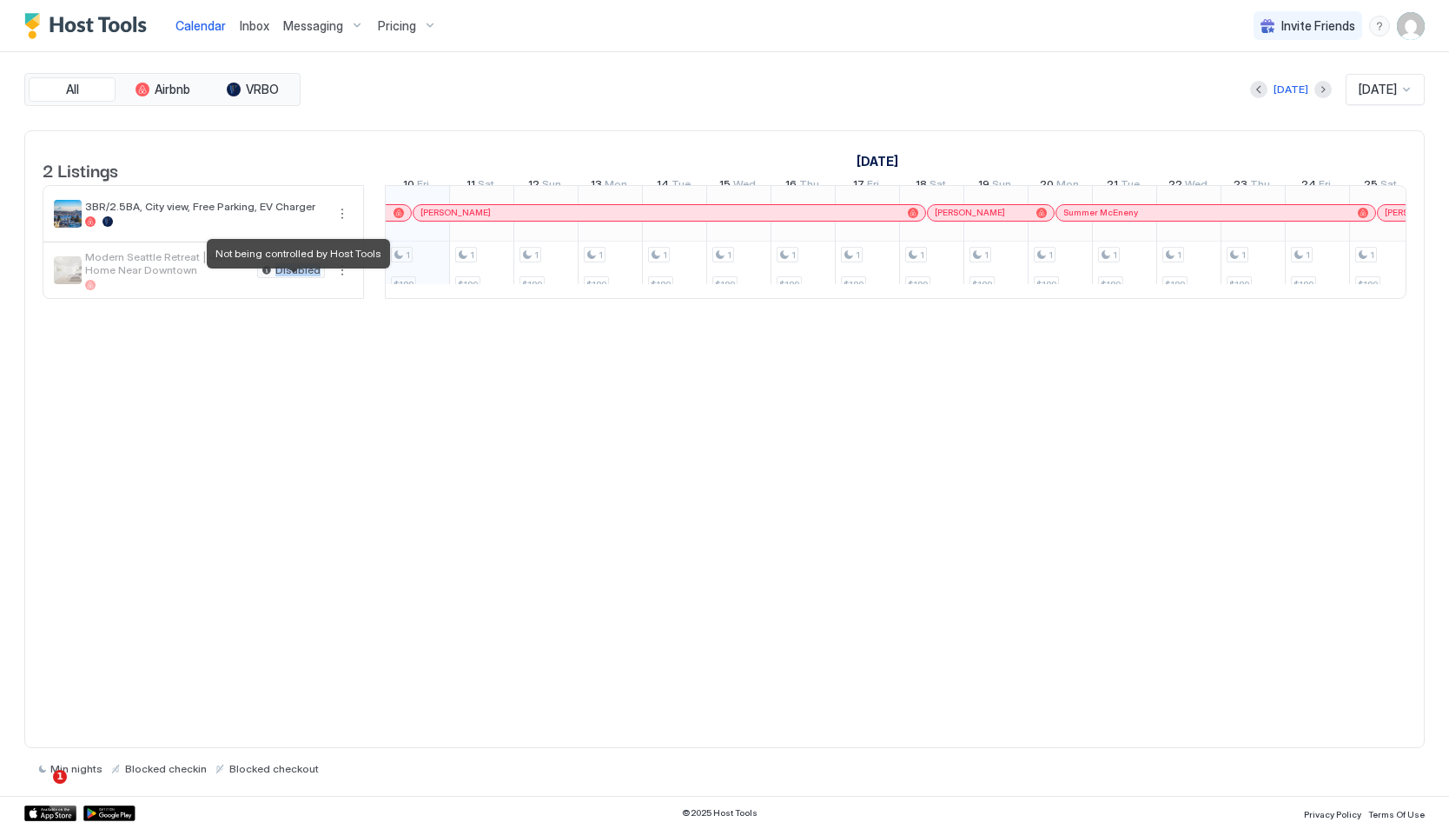
click at [274, 278] on div "Disabled" at bounding box center [291, 270] width 68 height 16
click at [341, 281] on button "More options" at bounding box center [342, 270] width 21 height 21
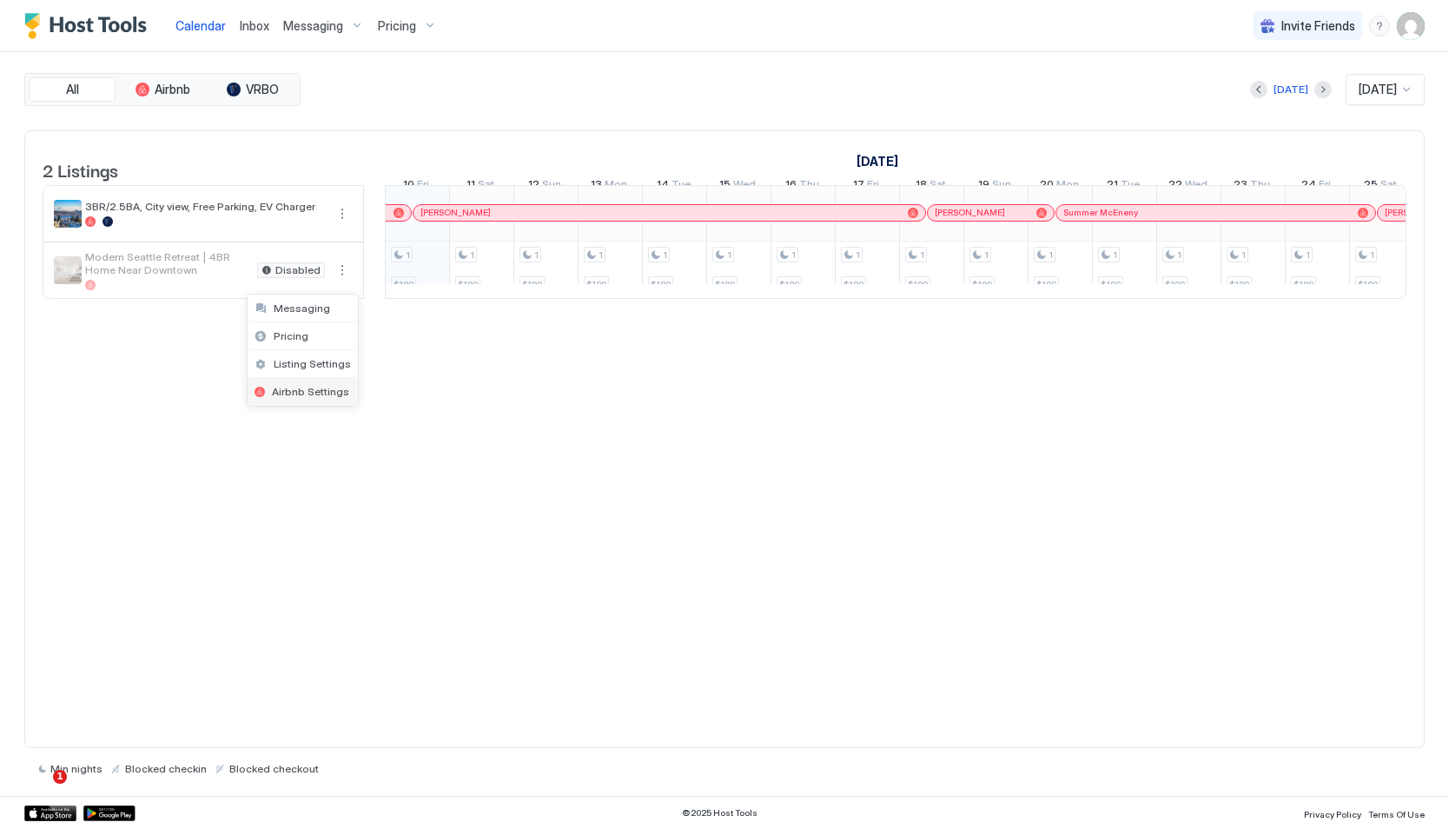
click at [294, 380] on div "Airbnb Settings" at bounding box center [303, 392] width 110 height 28
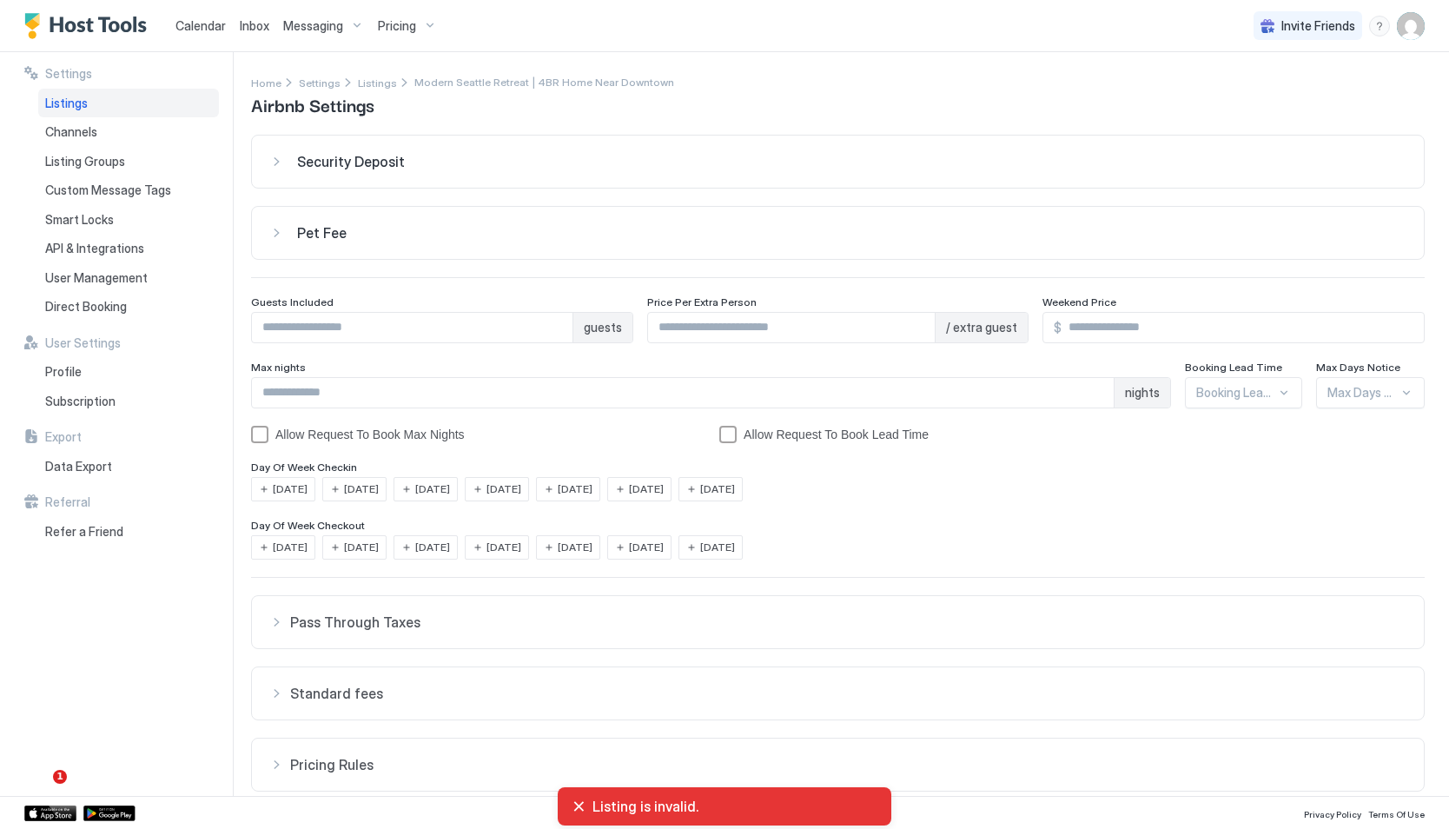
click at [327, 154] on span "Security Deposit" at bounding box center [351, 161] width 108 height 17
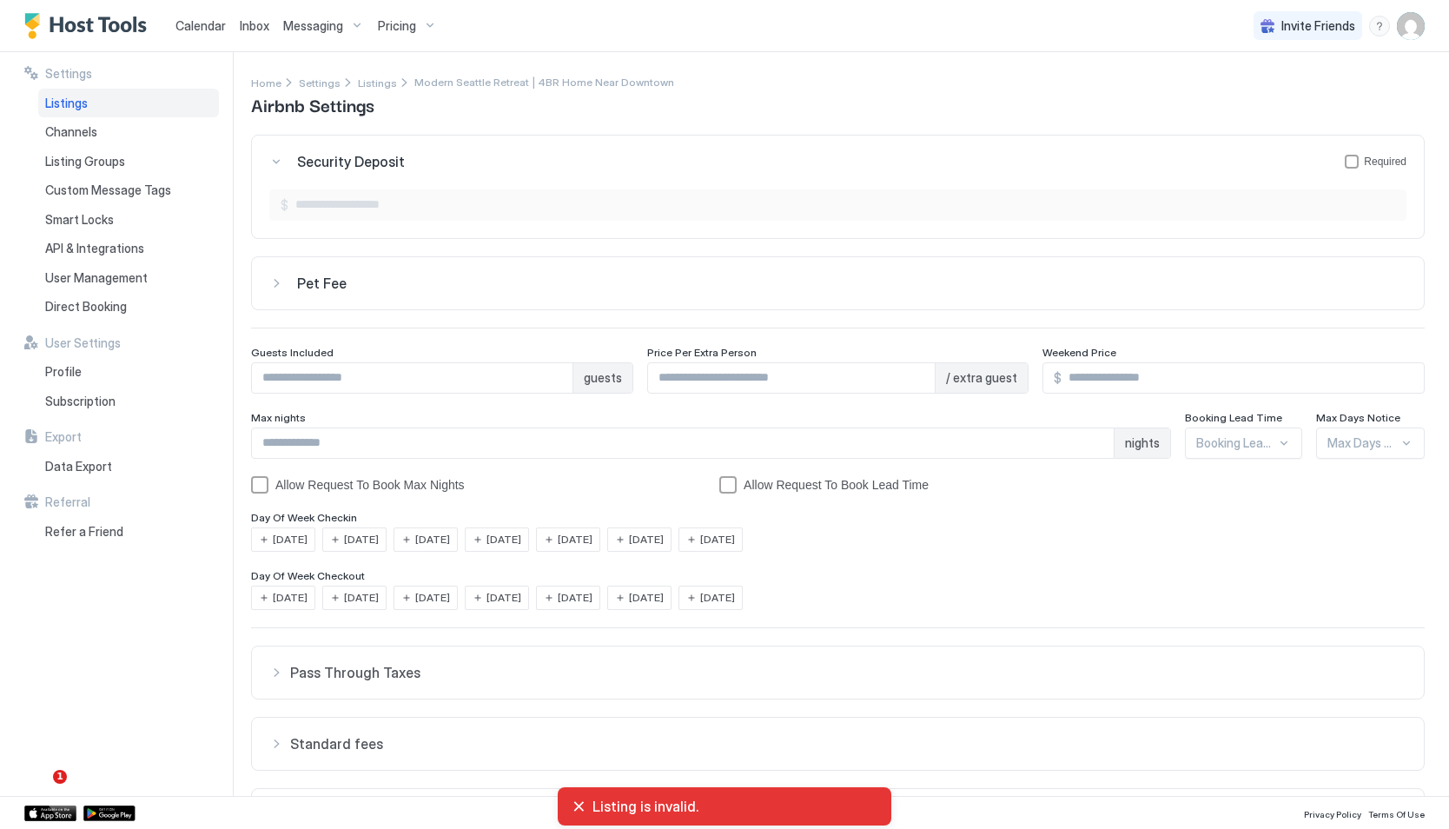
click at [327, 153] on span "Security Deposit" at bounding box center [351, 161] width 108 height 17
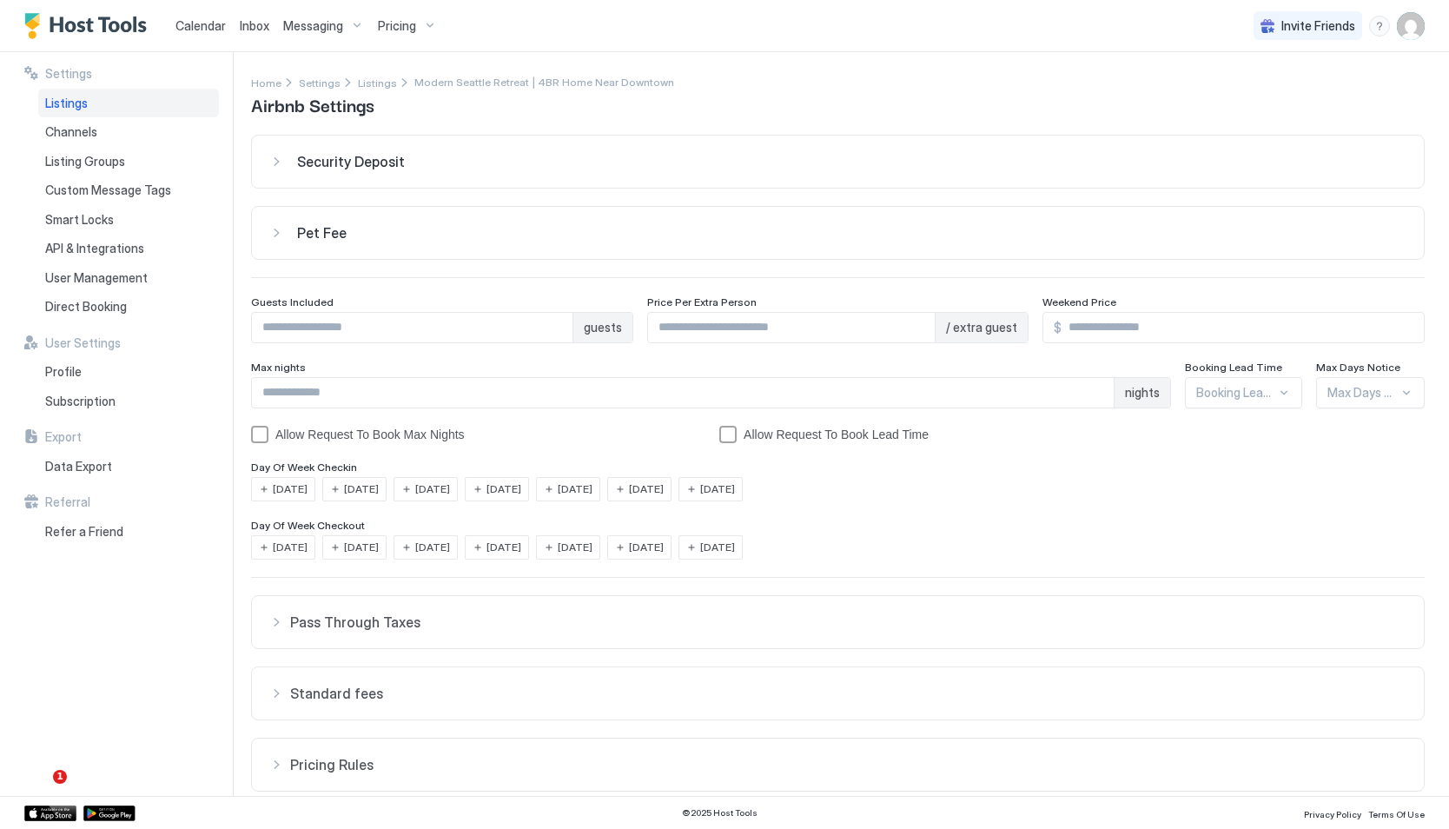
click at [101, 108] on div "Listings" at bounding box center [128, 104] width 181 height 30
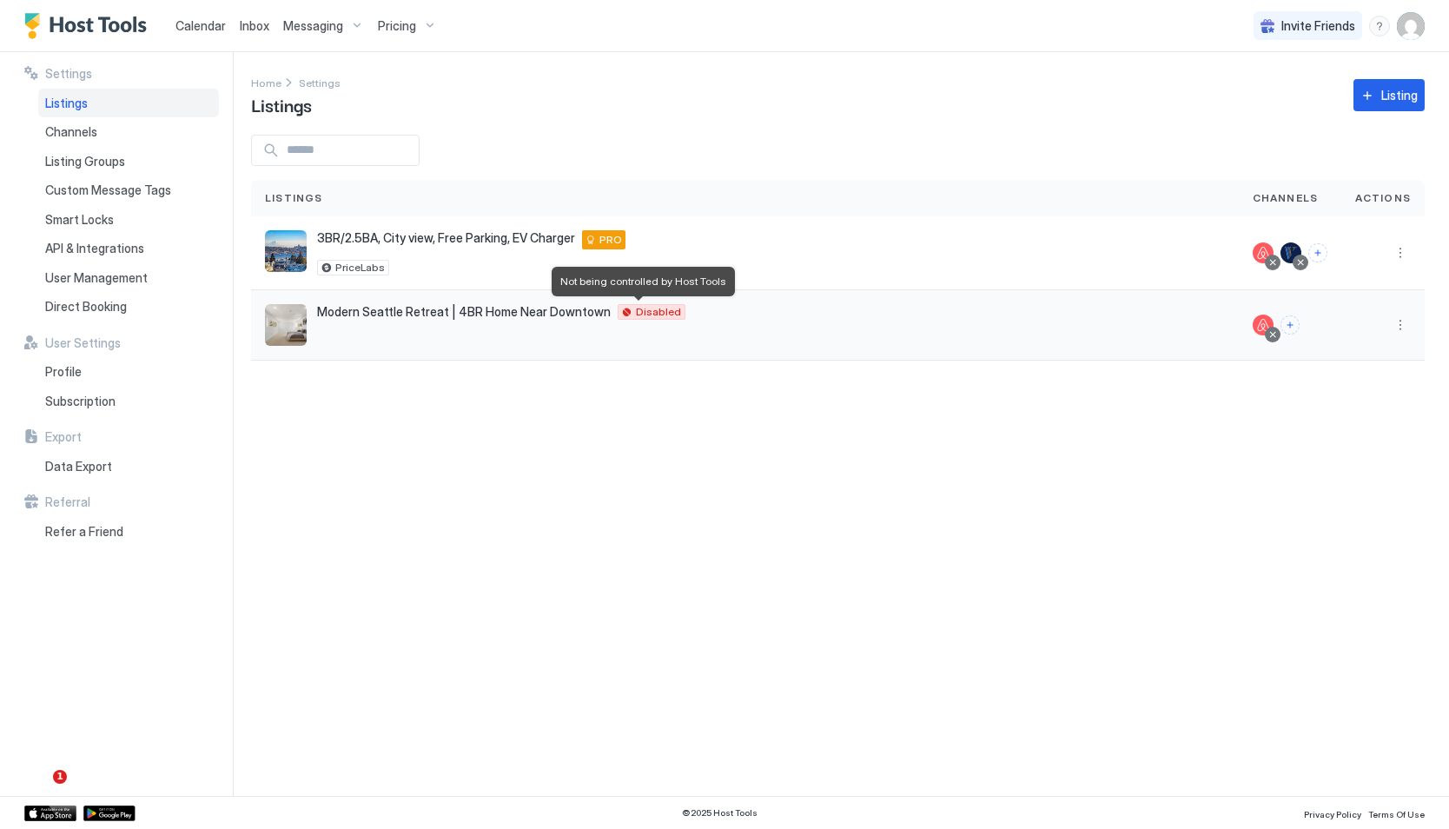
click at [638, 312] on span "Disabled" at bounding box center [658, 312] width 45 height 0
click at [284, 320] on img "listing image" at bounding box center [286, 325] width 42 height 42
click at [374, 319] on span "Modern Seattle Retreat | 4BR Home Near Downtown" at bounding box center [464, 312] width 294 height 16
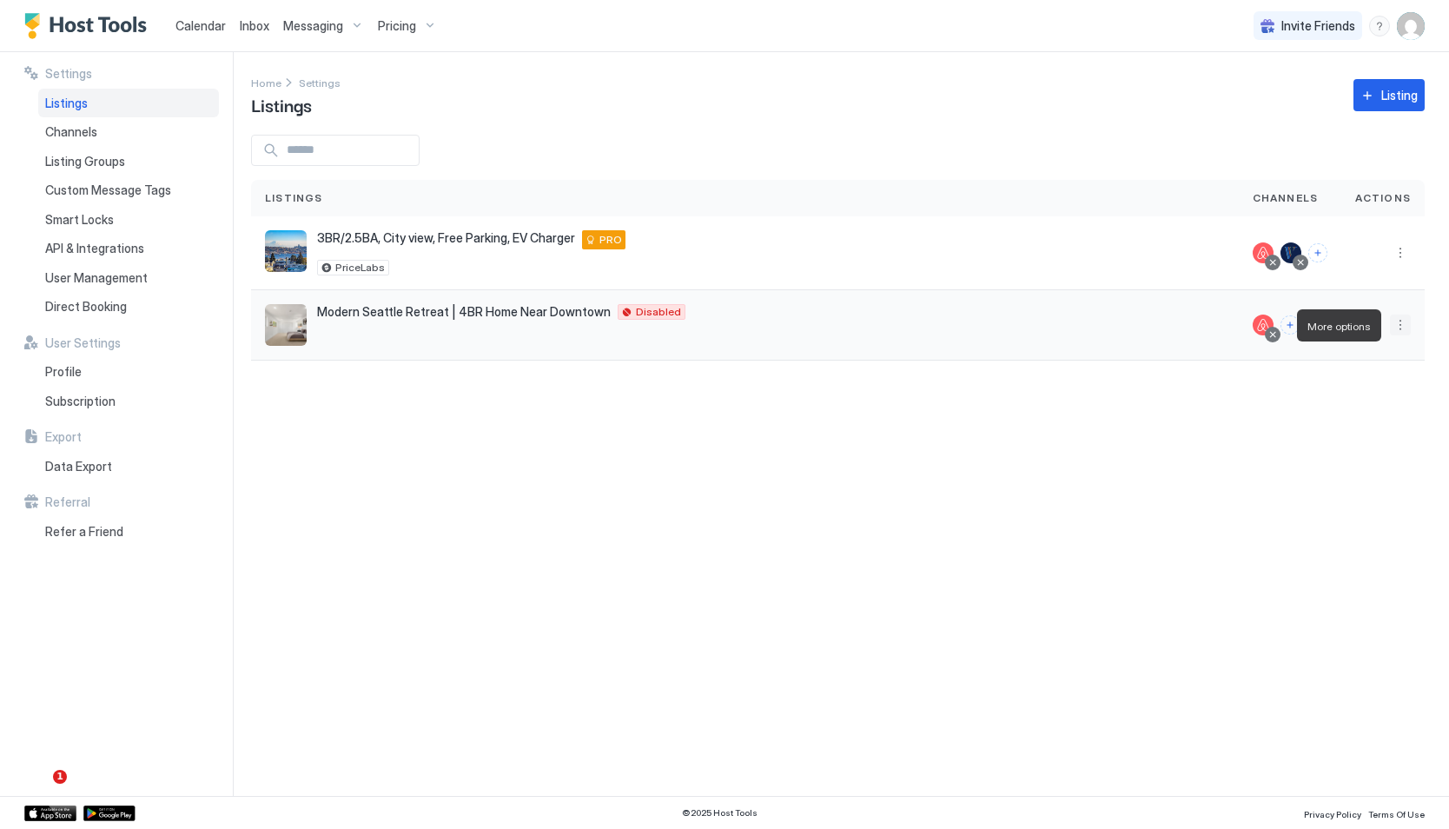
click at [1391, 332] on button "More options" at bounding box center [1400, 324] width 21 height 21
click at [1341, 402] on span "Listing Settings" at bounding box center [1360, 405] width 77 height 13
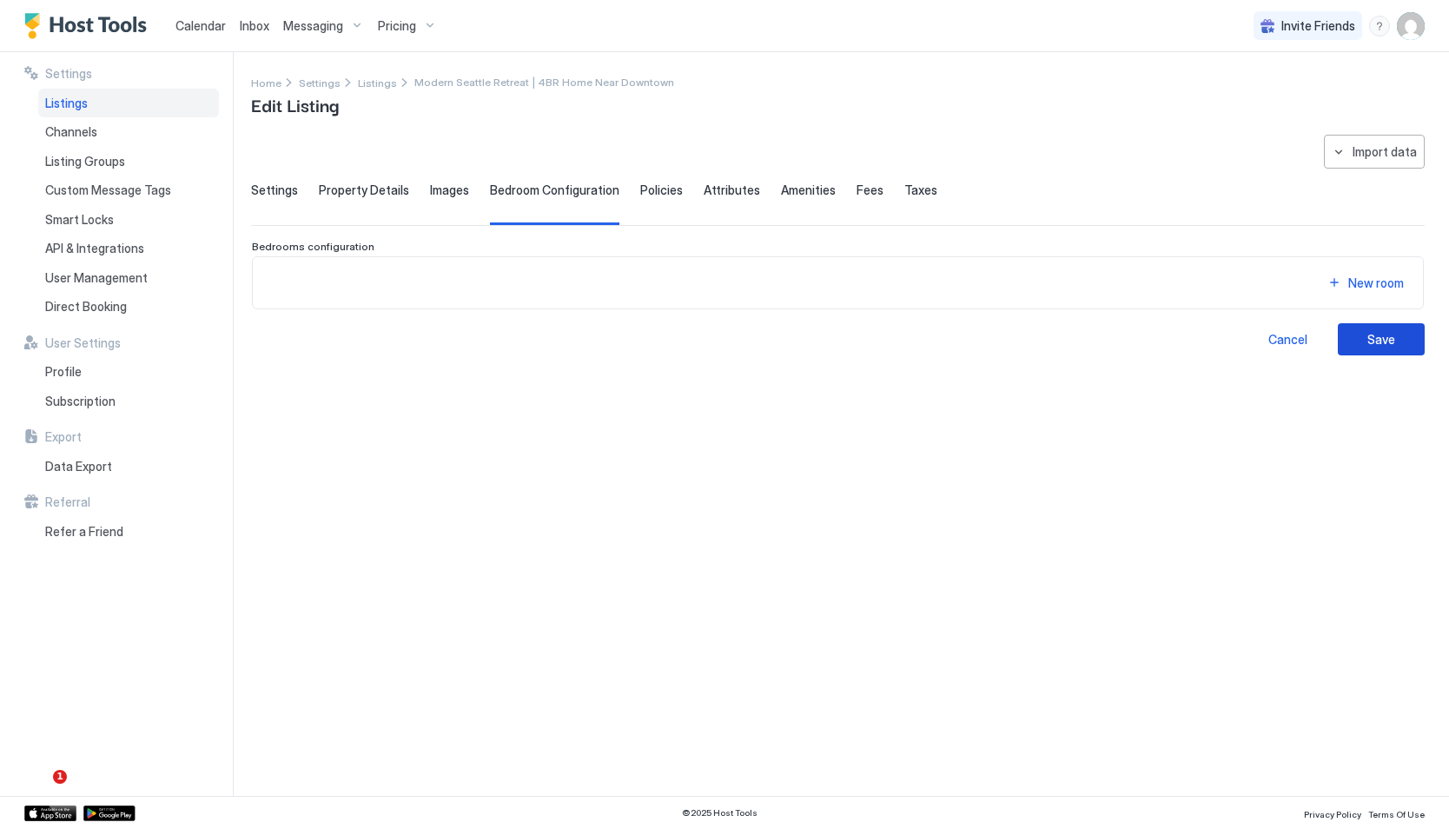
click at [1366, 347] on button "Save" at bounding box center [1381, 339] width 87 height 32
click at [267, 187] on span "Settings" at bounding box center [274, 190] width 47 height 16
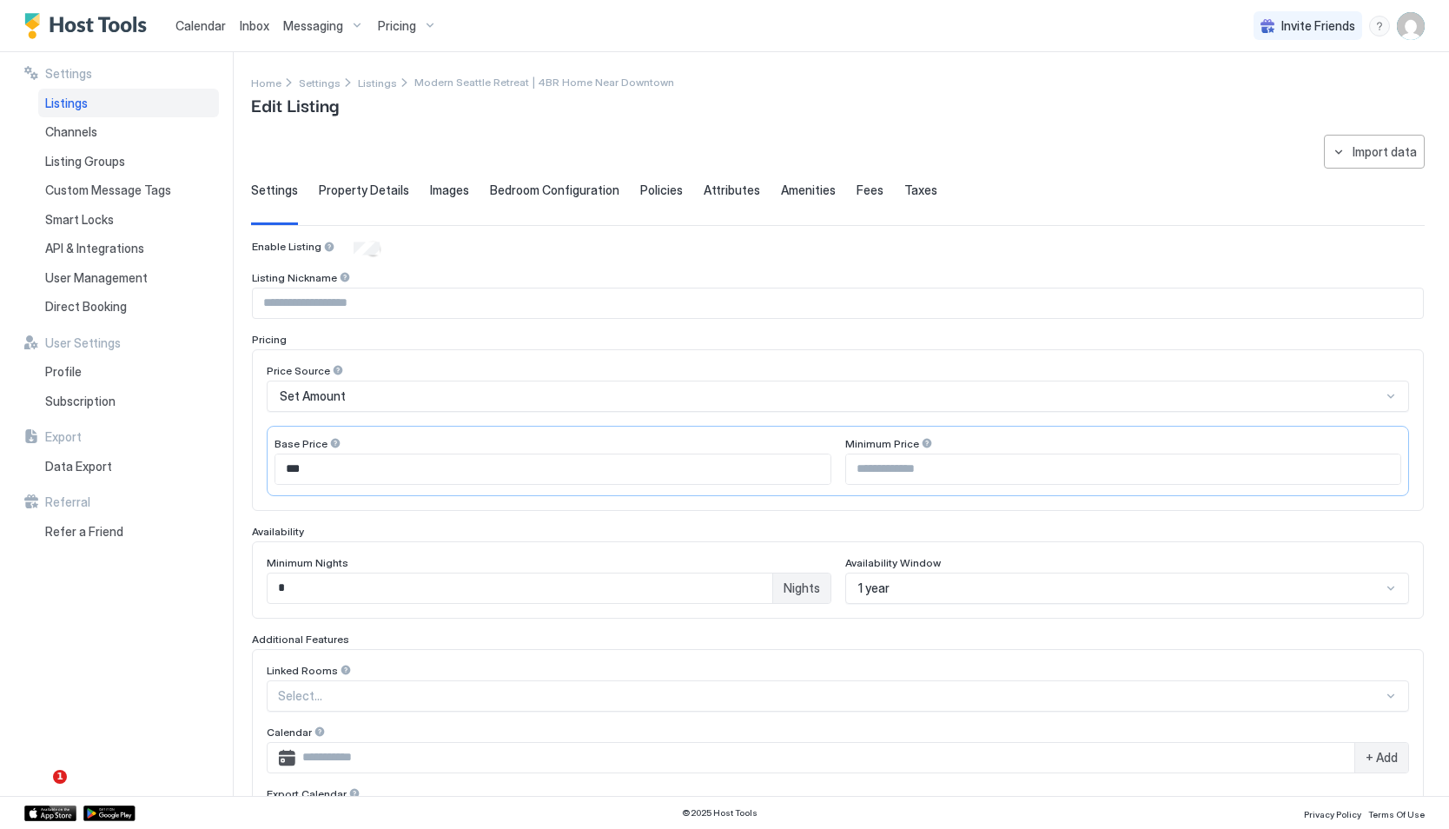
scroll to position [260, 0]
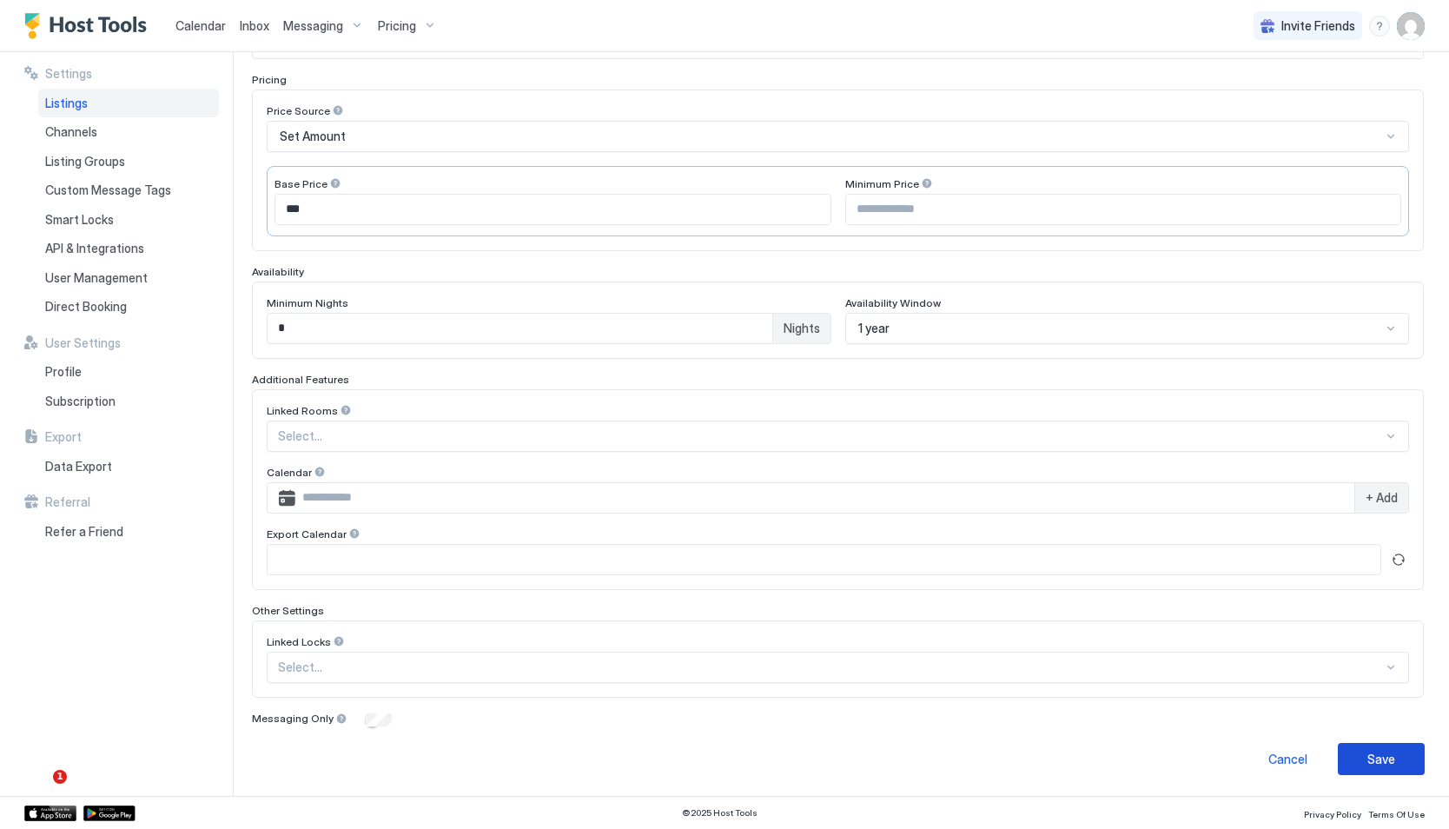
click at [1379, 757] on div "Save" at bounding box center [1381, 759] width 28 height 18
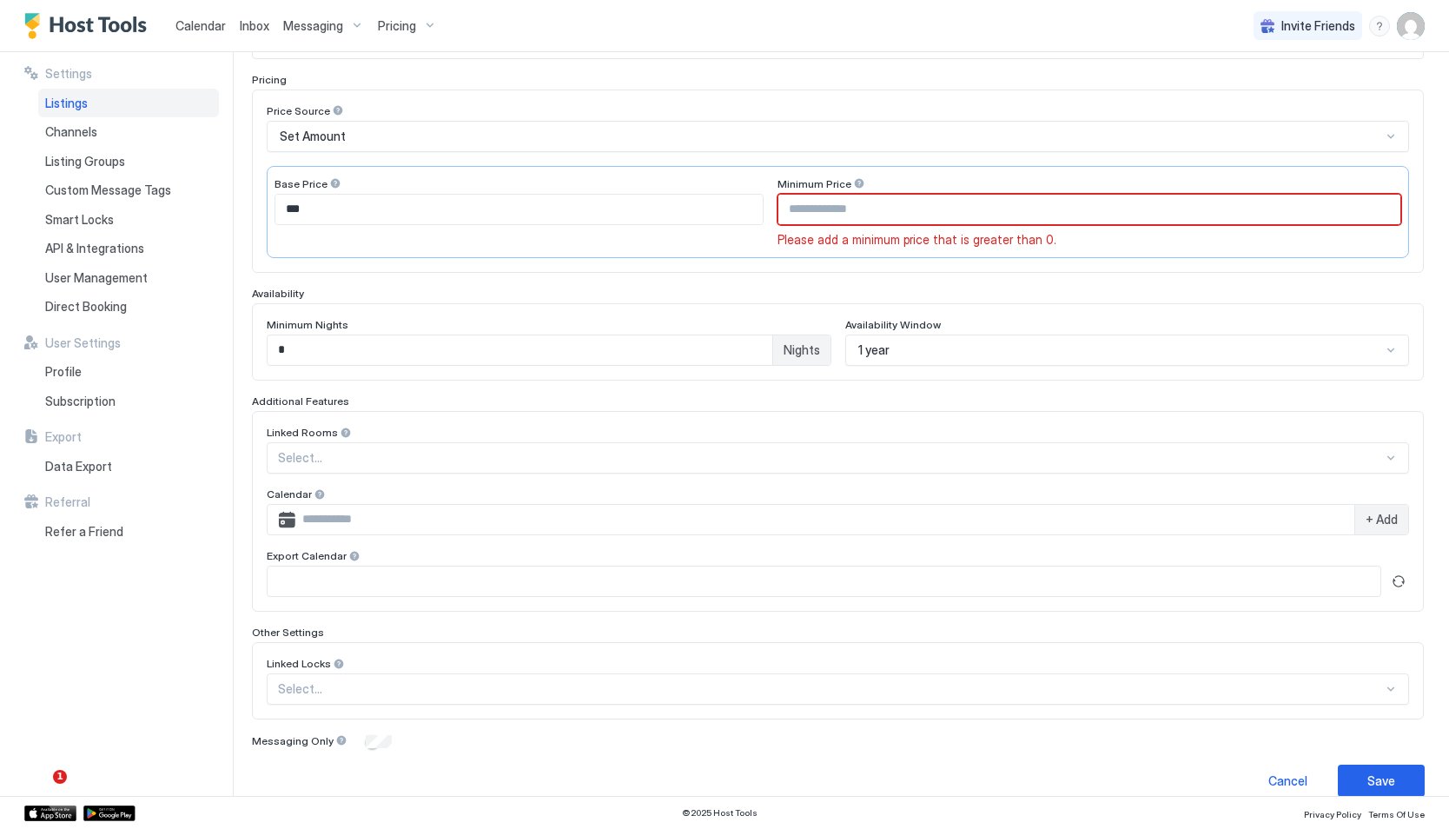
scroll to position [13, 0]
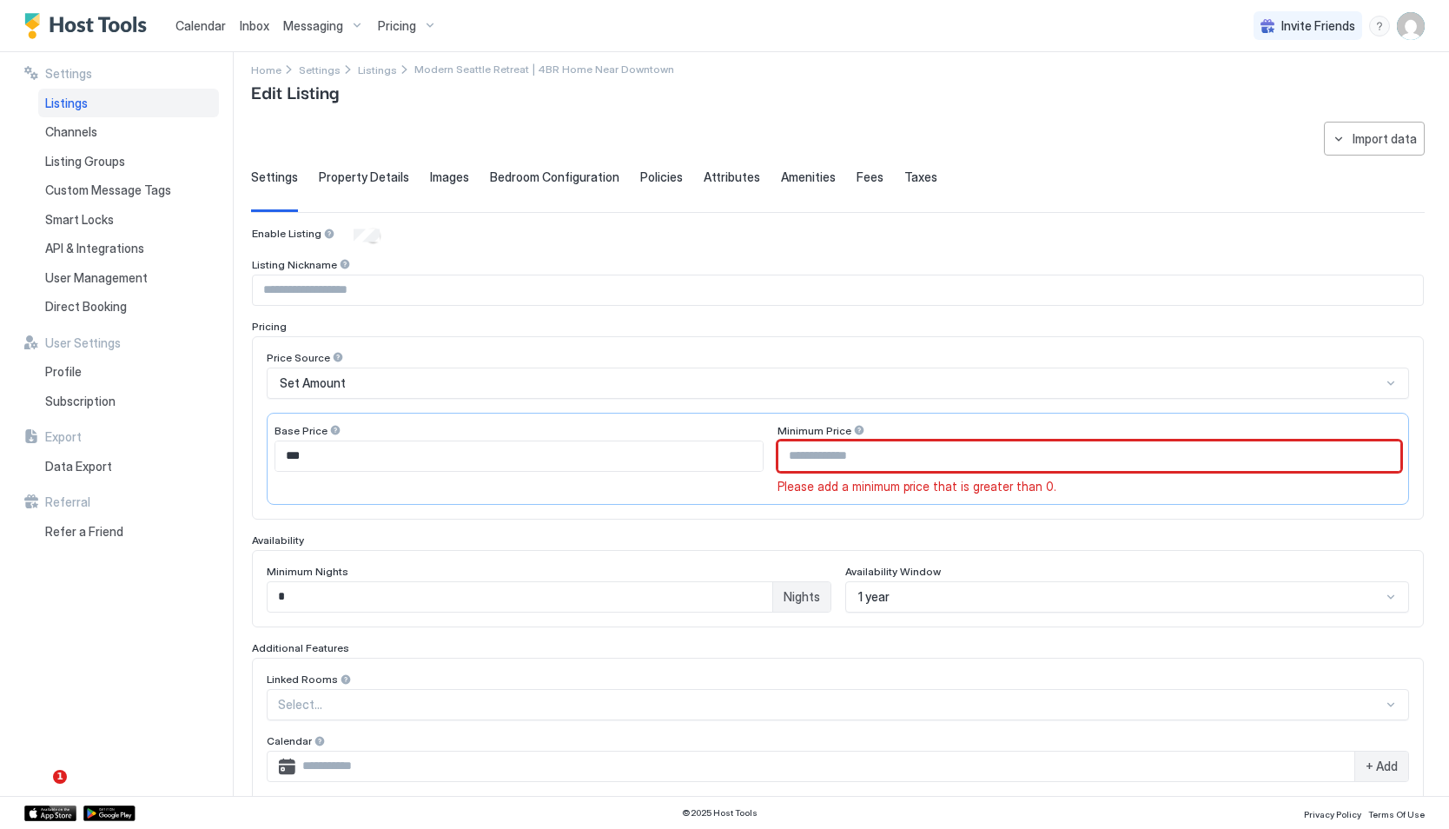
click at [868, 444] on input "Input Field" at bounding box center [1089, 456] width 622 height 30
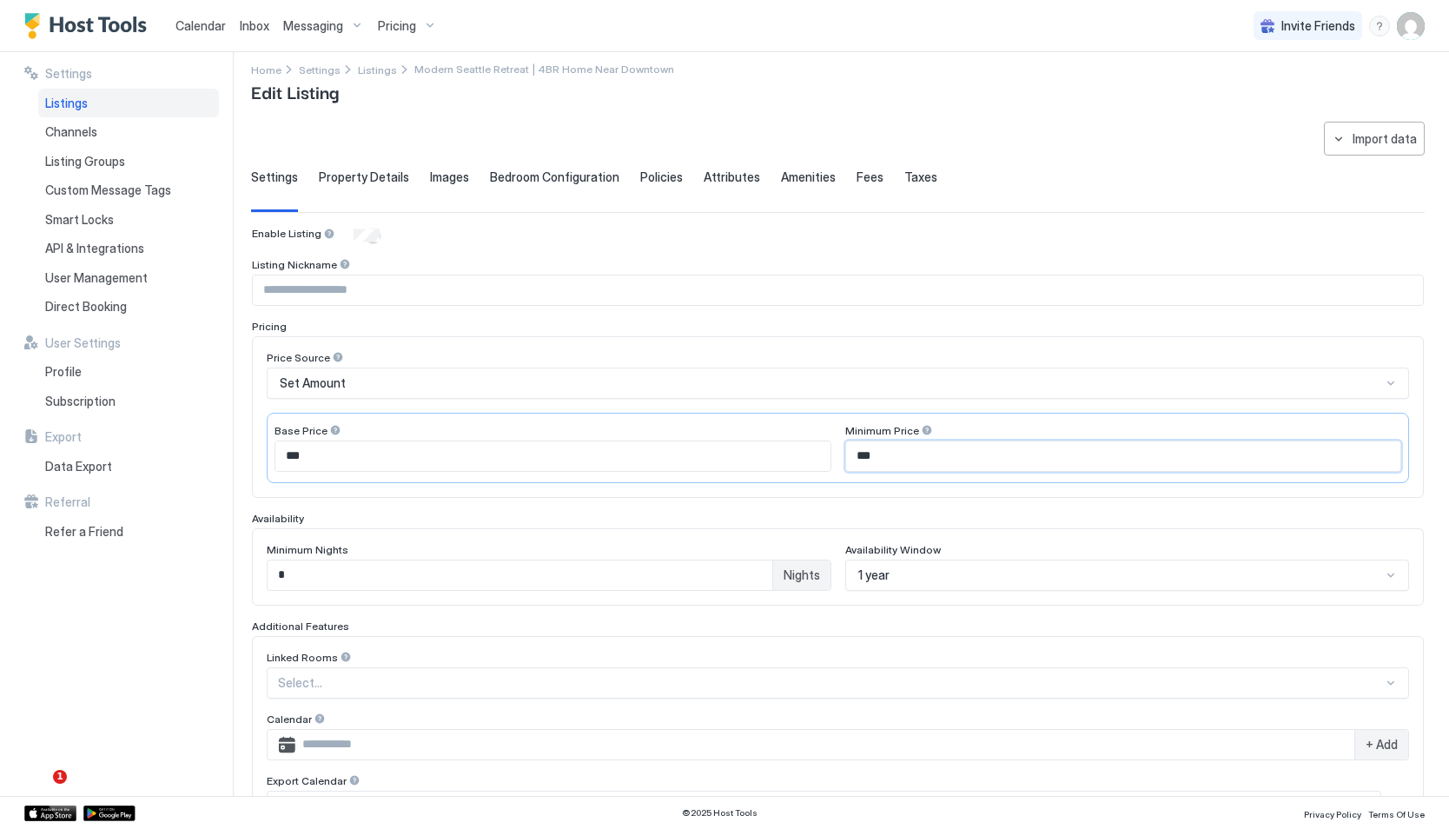
type input "***"
click at [708, 393] on div "Set Amount" at bounding box center [838, 382] width 1142 height 31
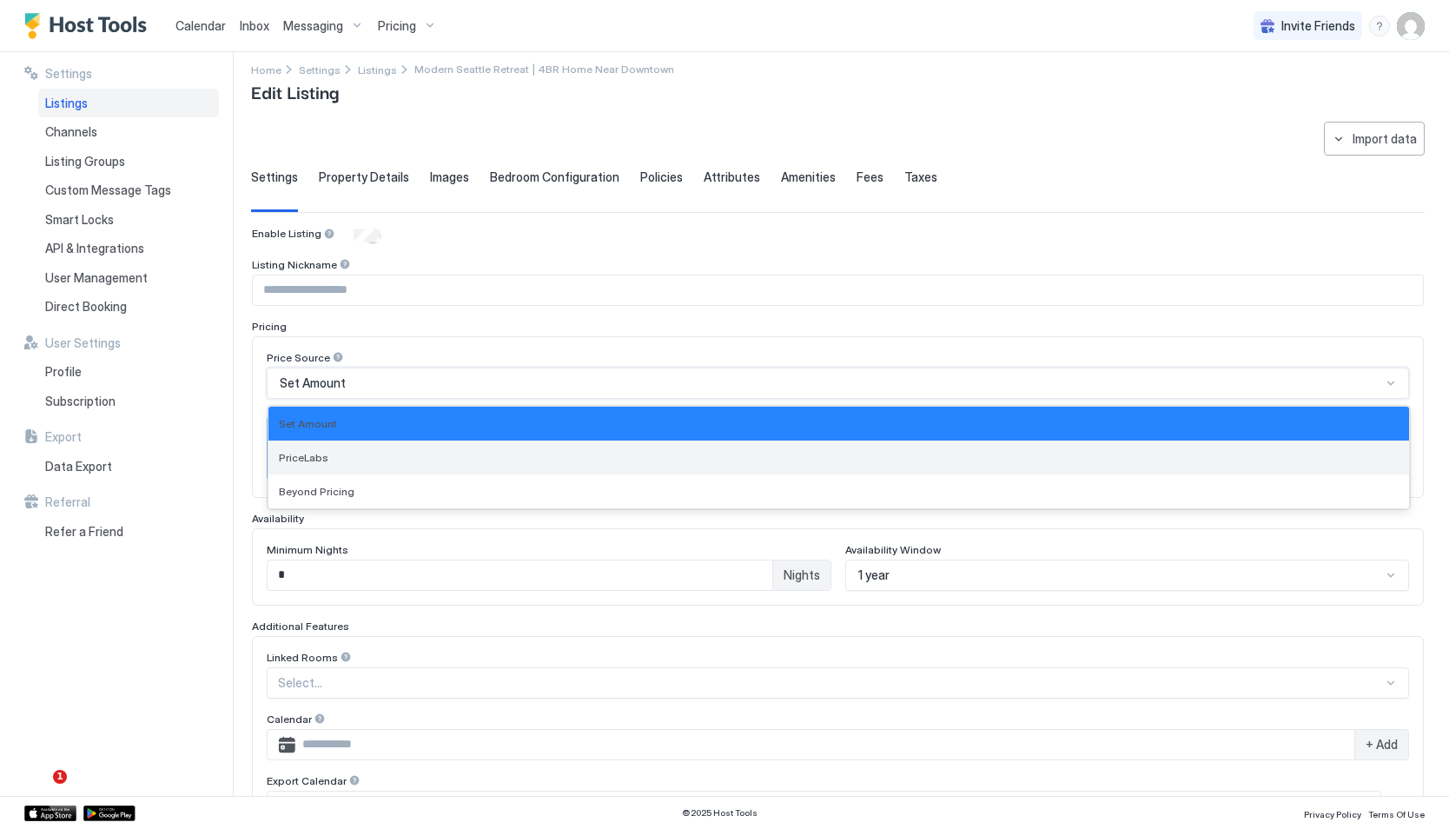
click at [618, 454] on div "PriceLabs" at bounding box center [839, 457] width 1120 height 13
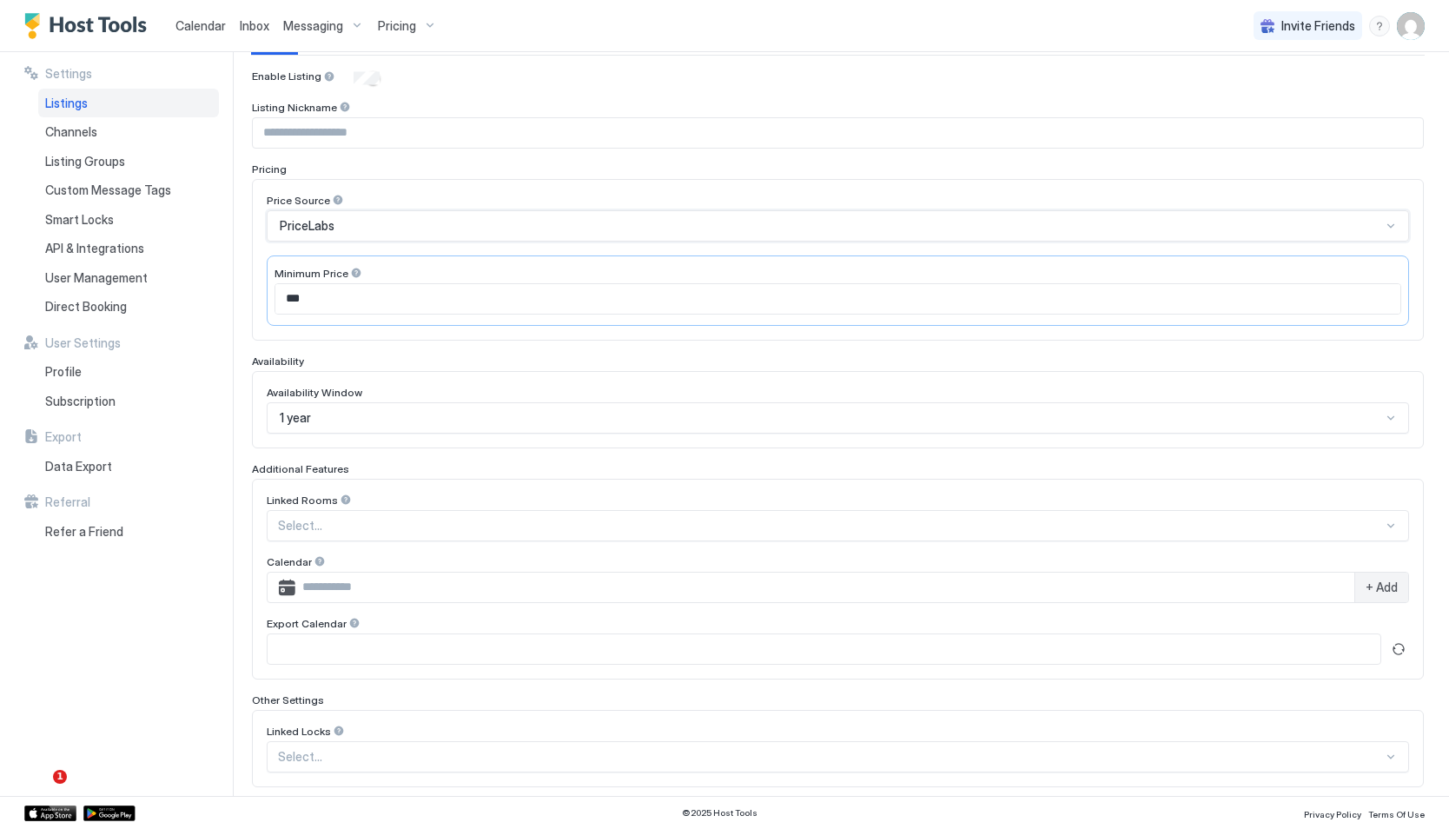
scroll to position [200, 0]
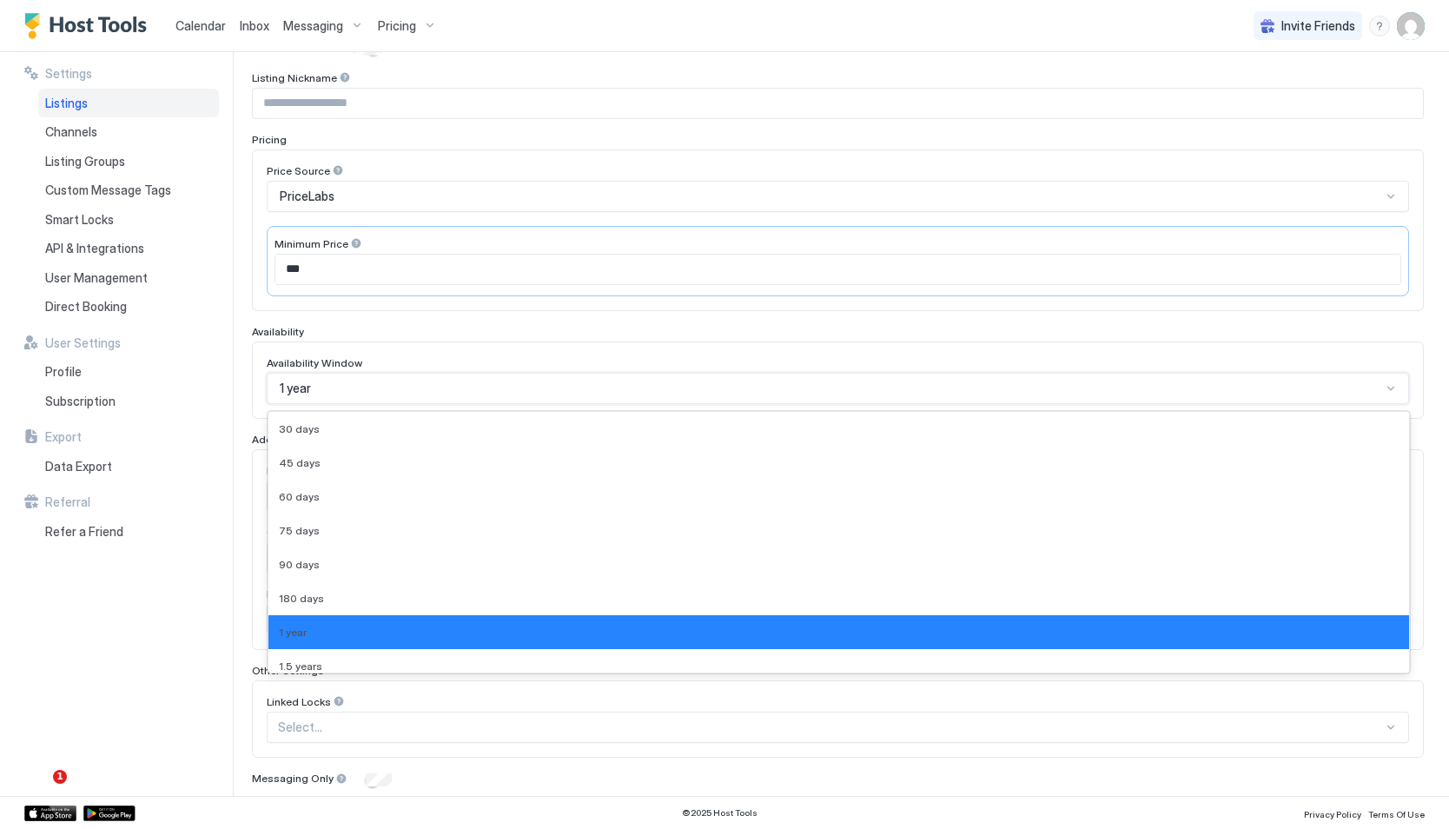
click at [459, 373] on div "1 year" at bounding box center [838, 388] width 1142 height 31
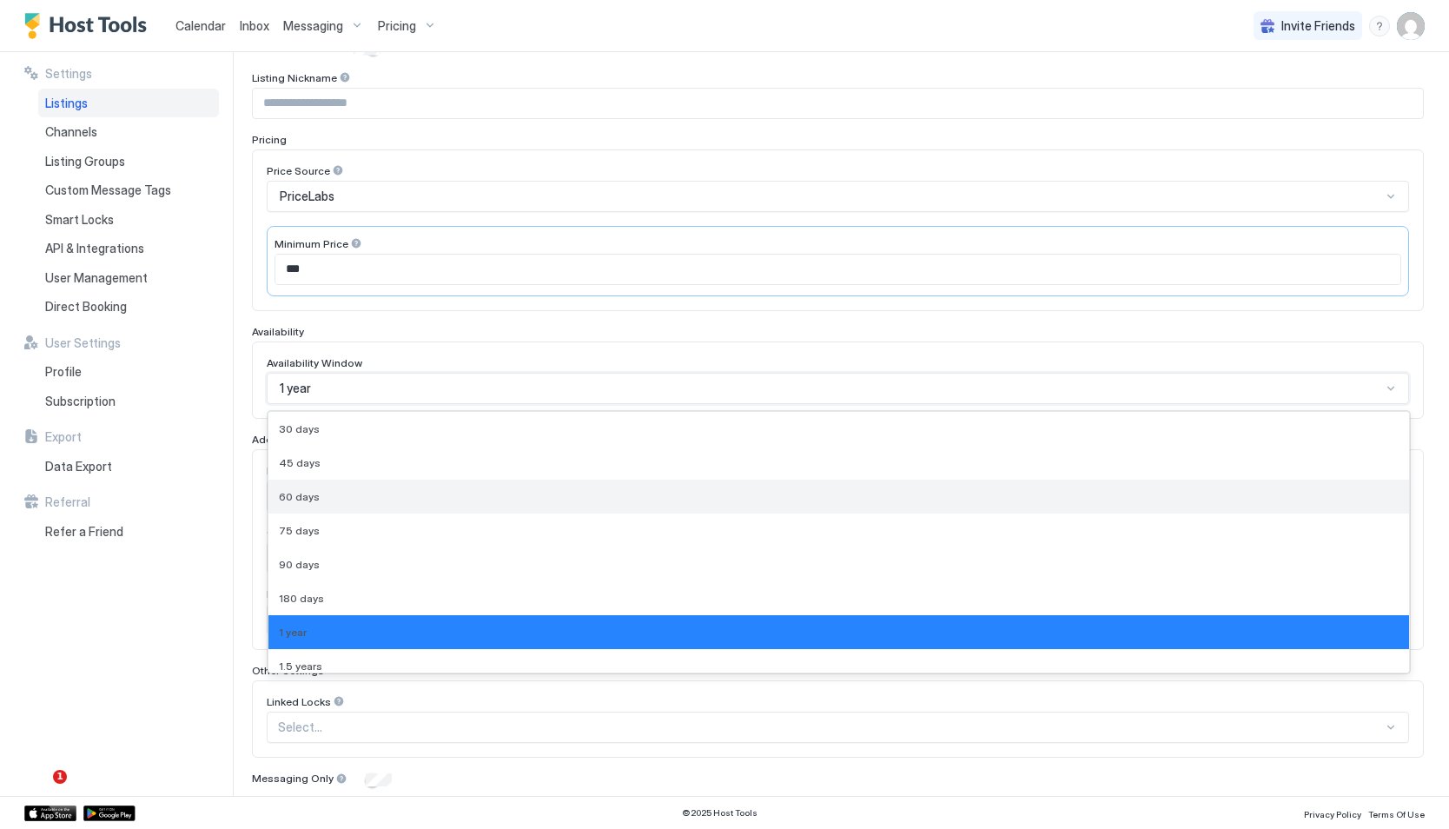
click at [383, 504] on div "60 days" at bounding box center [838, 497] width 1141 height 34
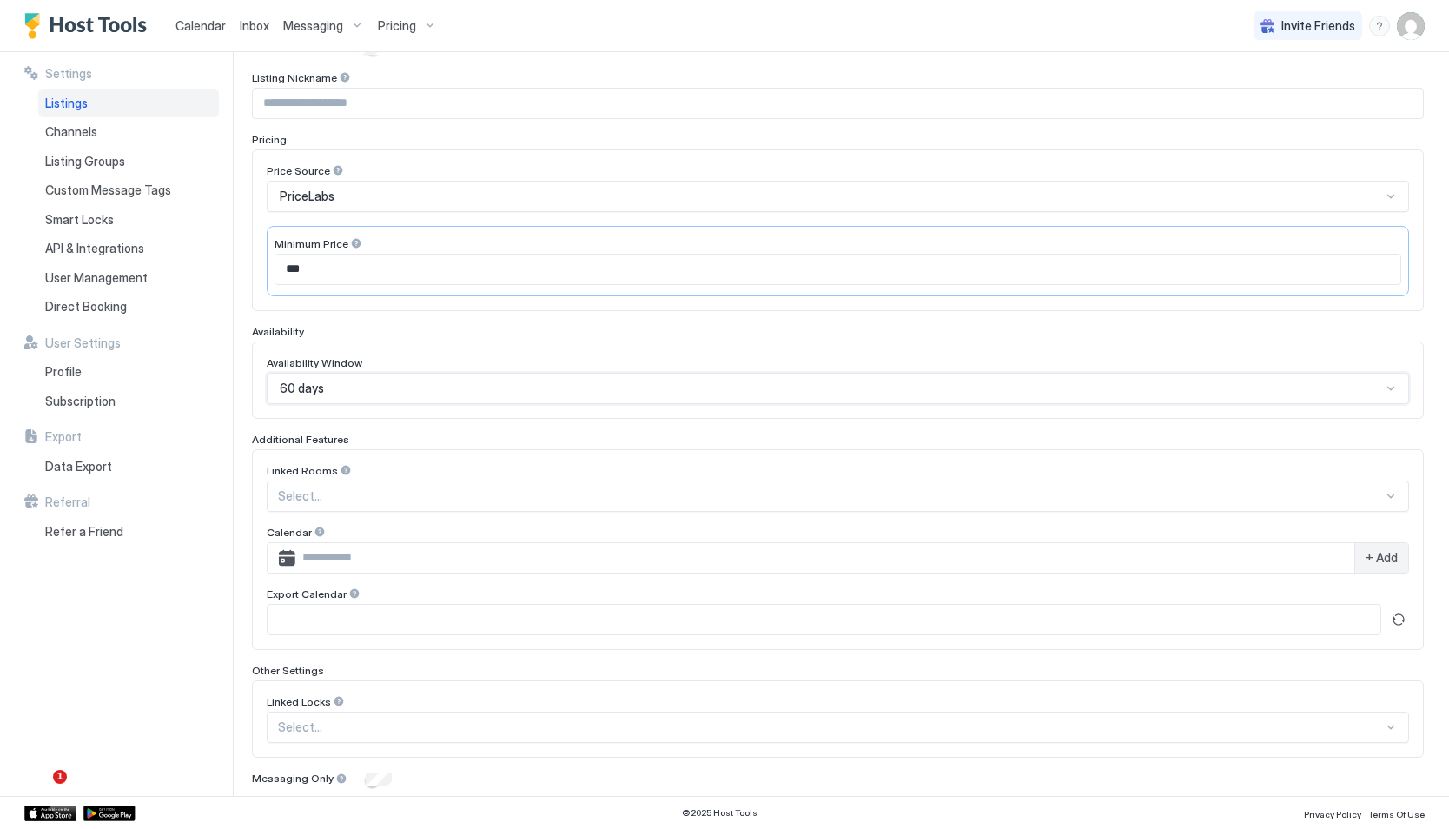
scroll to position [260, 0]
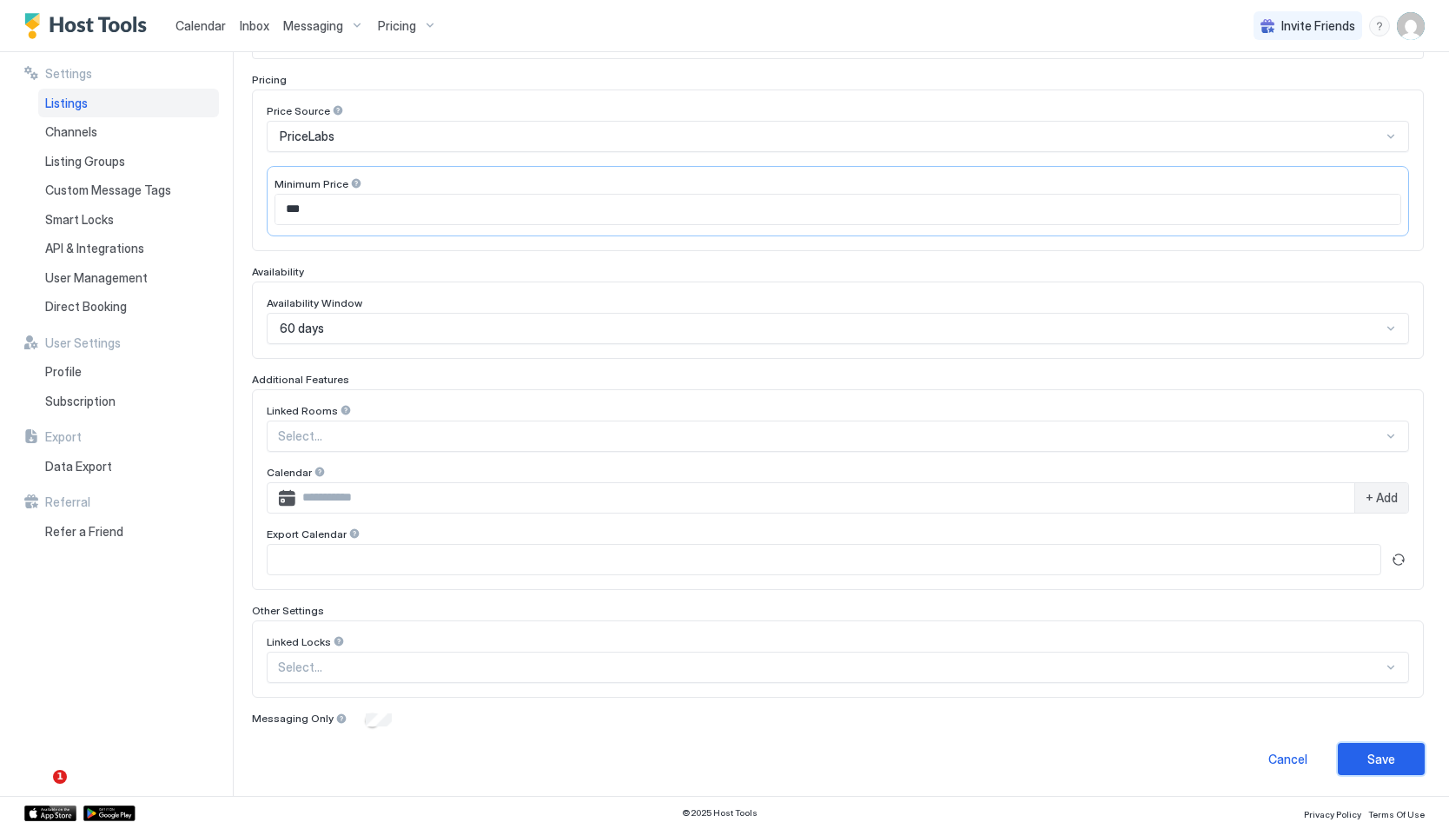
click at [1355, 754] on button "Save" at bounding box center [1381, 759] width 87 height 32
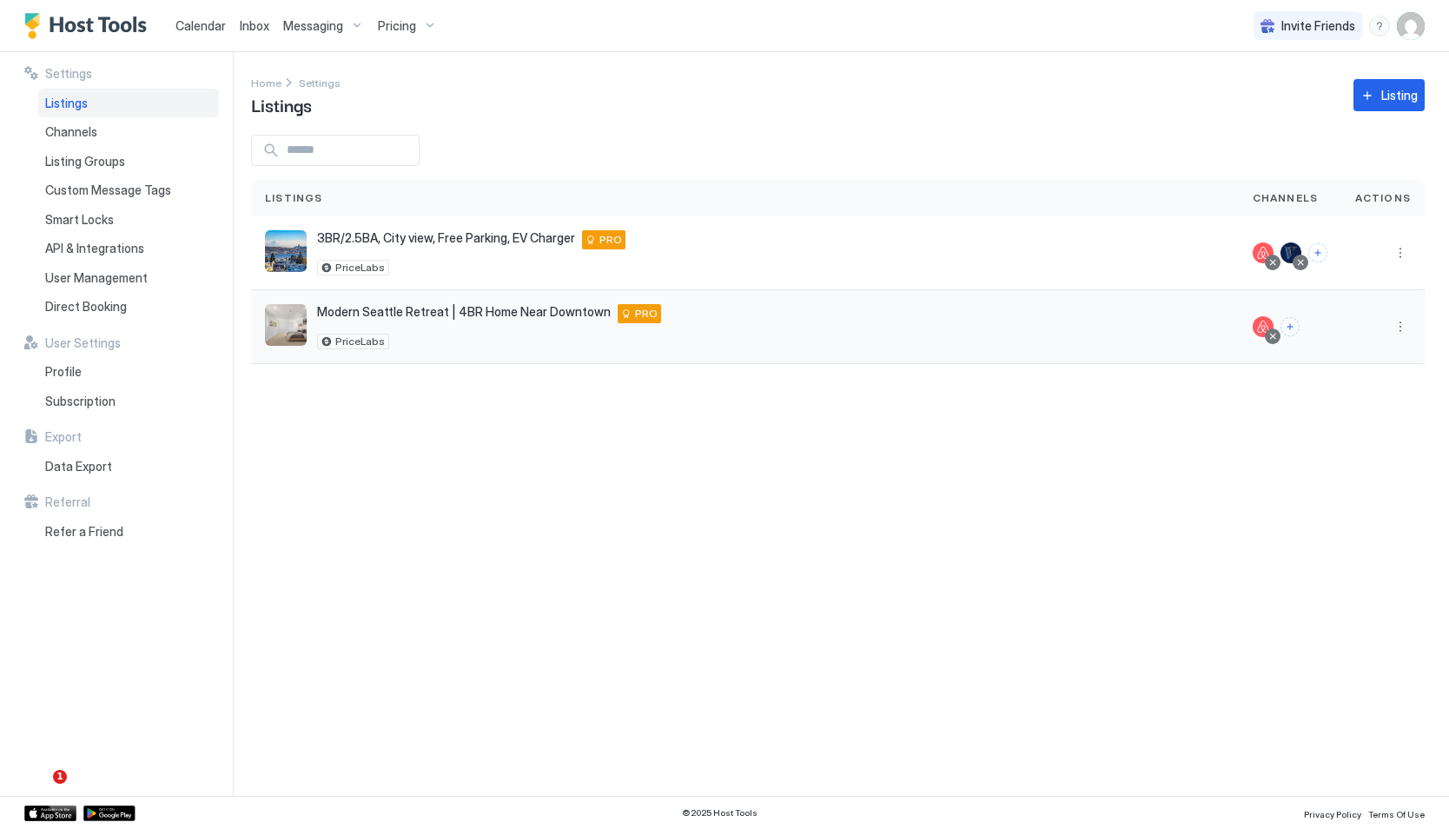
click at [377, 313] on span "Modern Seattle Retreat | 4BR Home Near Downtown" at bounding box center [464, 312] width 294 height 16
click at [1390, 322] on button "More options" at bounding box center [1400, 326] width 21 height 21
click at [1326, 405] on span "Listing Settings" at bounding box center [1360, 406] width 77 height 13
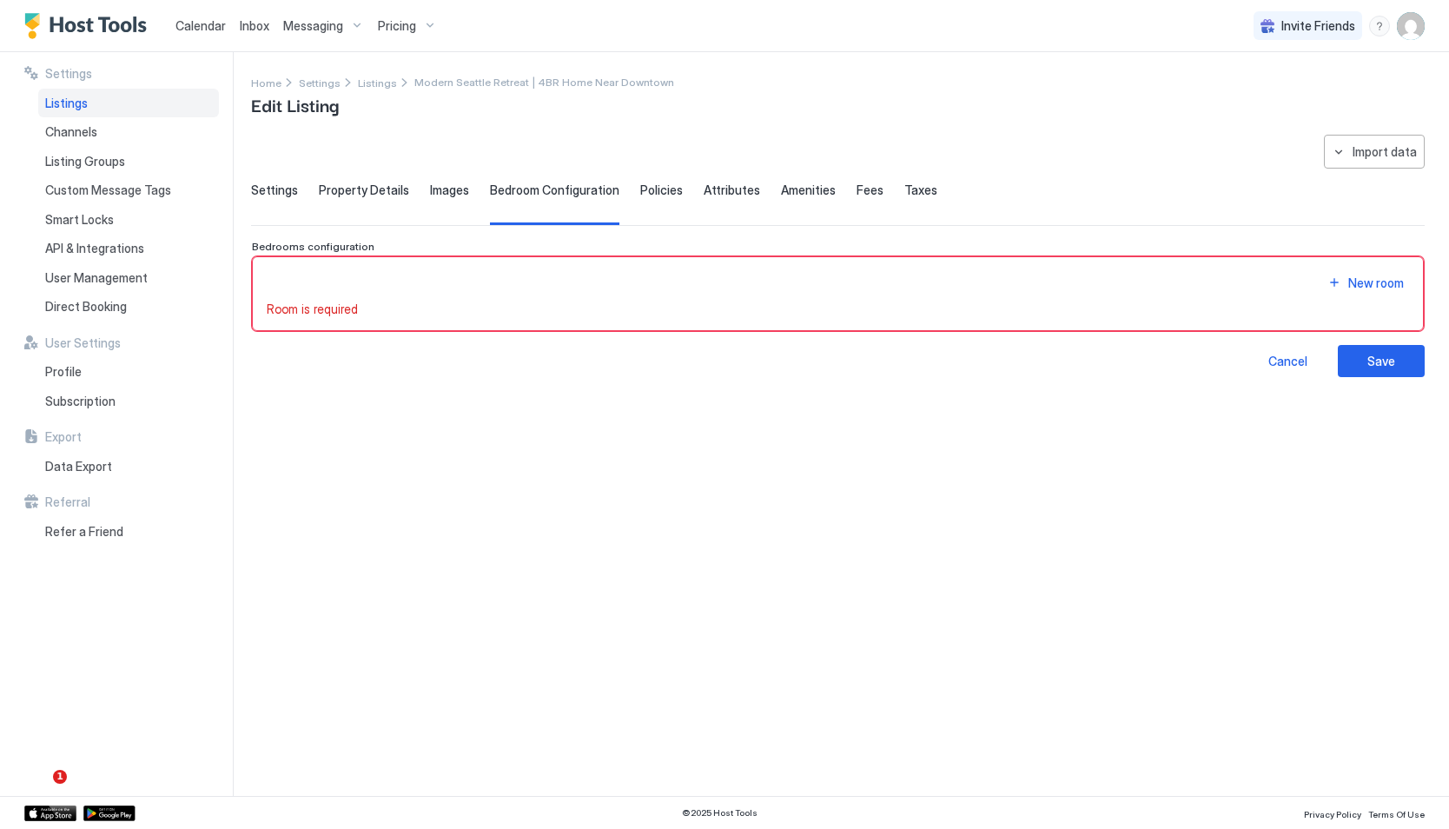
type input "***"
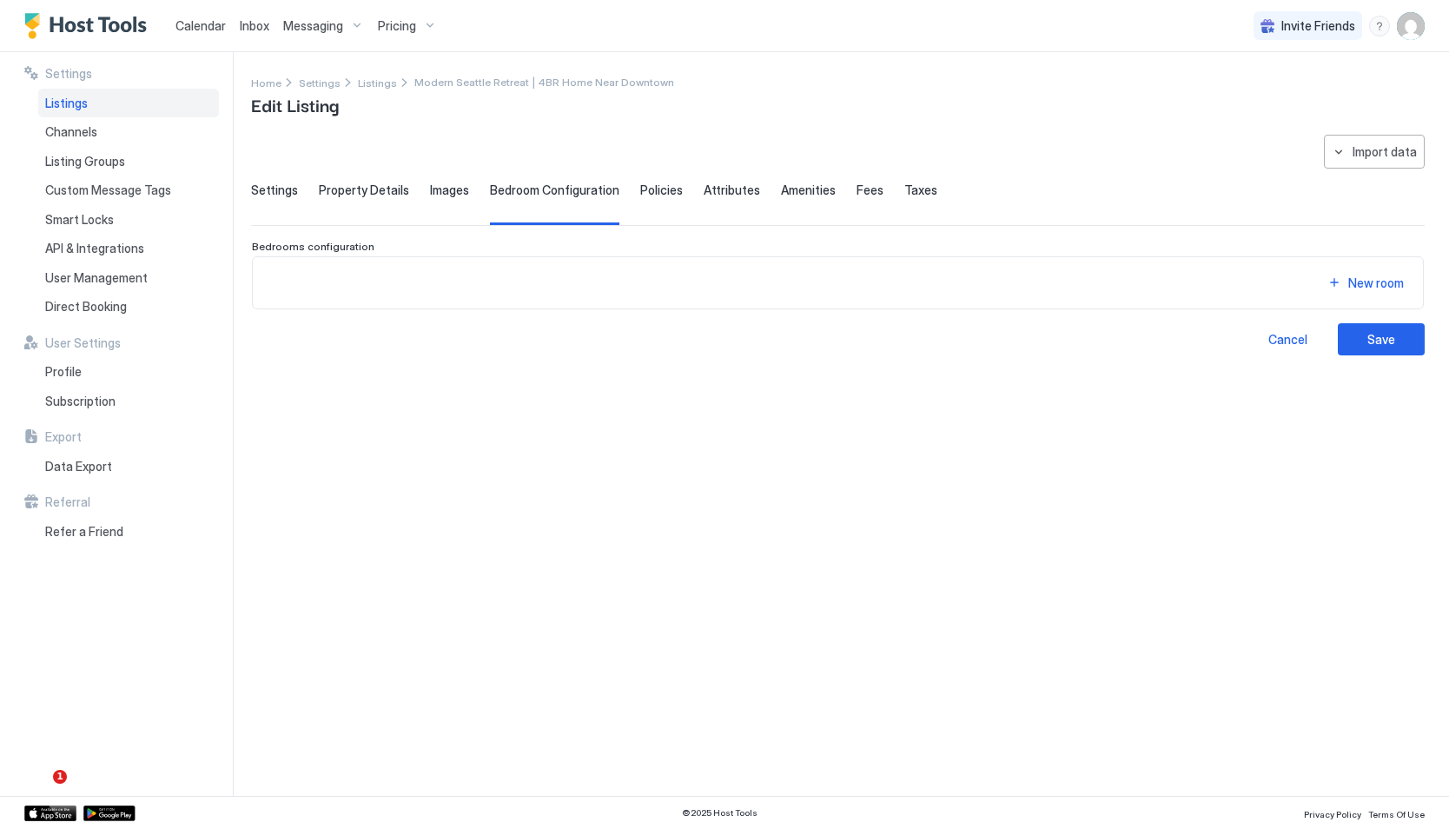
click at [64, 106] on span "Listings" at bounding box center [66, 104] width 43 height 16
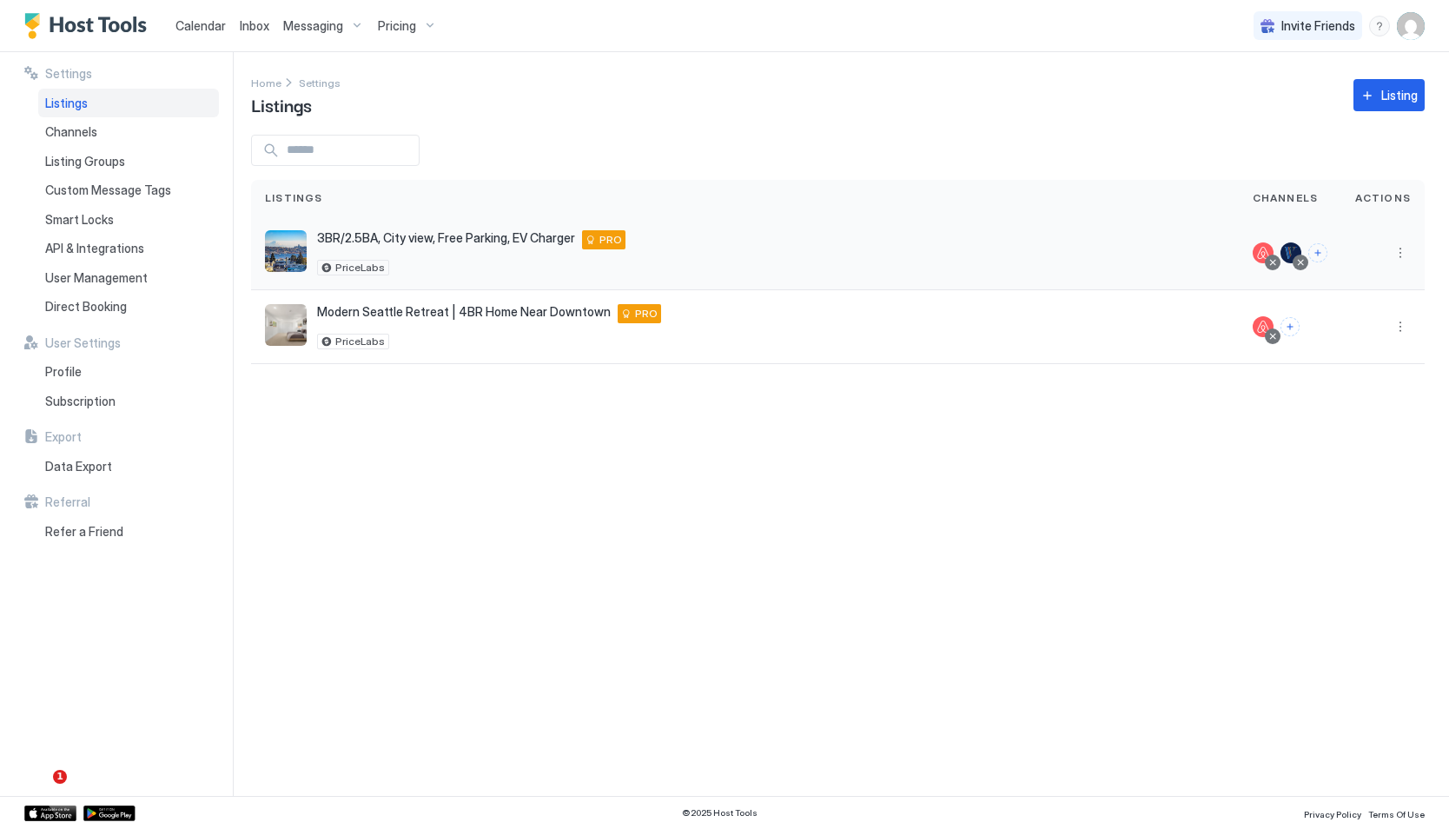
click at [479, 239] on span "3BR/2.5BA, City view, Free Parking, EV Charger" at bounding box center [446, 238] width 258 height 16
click at [351, 268] on span "PriceLabs" at bounding box center [360, 268] width 50 height 0
click at [277, 241] on img "listing image" at bounding box center [286, 251] width 42 height 42
click at [476, 240] on span "3BR/2.5BA, City view, Free Parking, EV Charger" at bounding box center [446, 238] width 258 height 16
click at [280, 255] on img "listing image" at bounding box center [286, 251] width 42 height 42
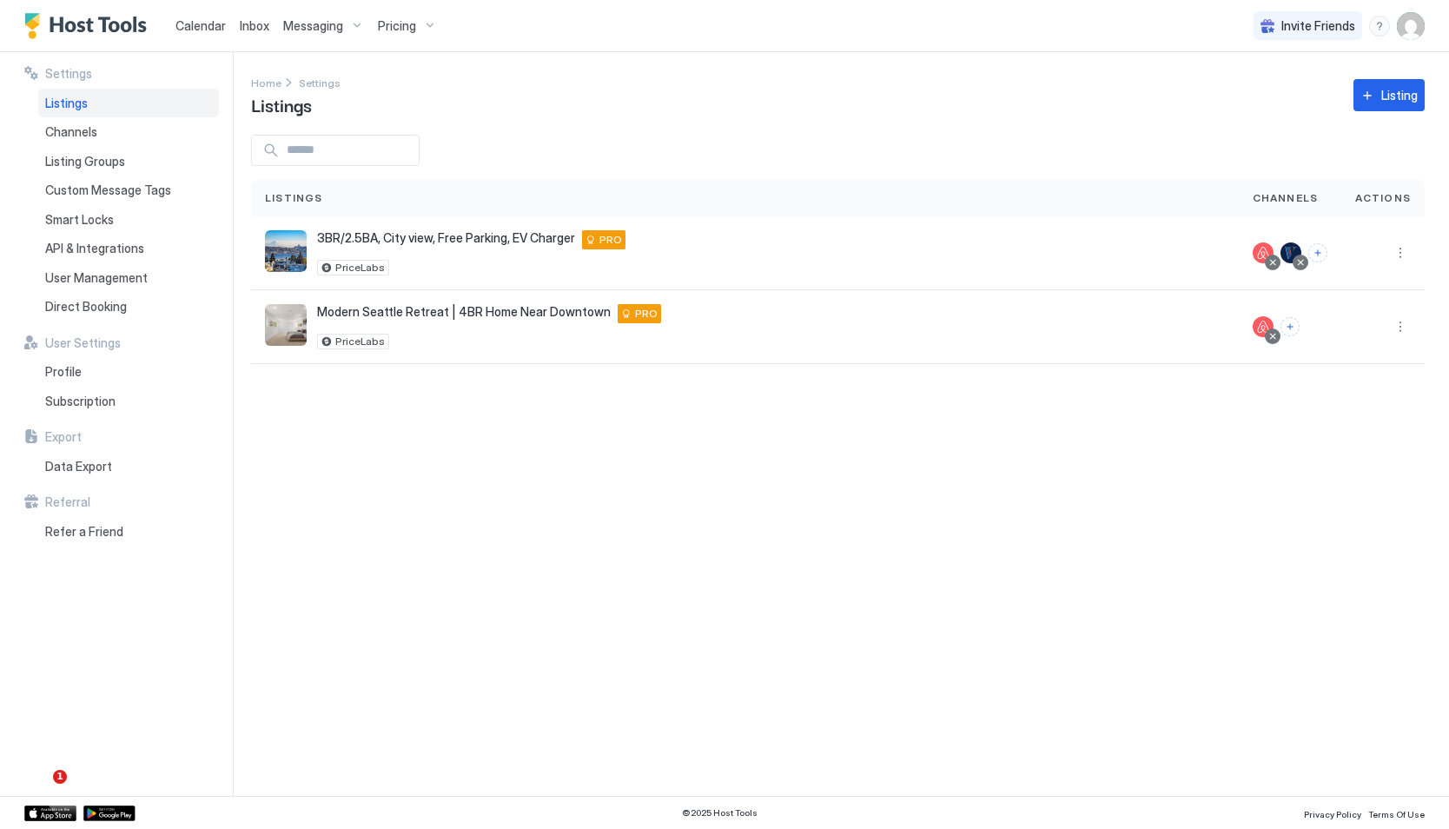
click at [69, 105] on span "Listings" at bounding box center [66, 104] width 43 height 16
click at [363, 279] on div "3BR/2.5BA, City view, Free Parking, EV Charger [GEOGRAPHIC_DATA] 98103 US PRO P…" at bounding box center [745, 253] width 988 height 74
click at [274, 233] on img "listing image" at bounding box center [286, 251] width 42 height 42
click at [279, 244] on img "listing image" at bounding box center [286, 251] width 42 height 42
click at [321, 200] on div "Listings" at bounding box center [745, 198] width 960 height 16
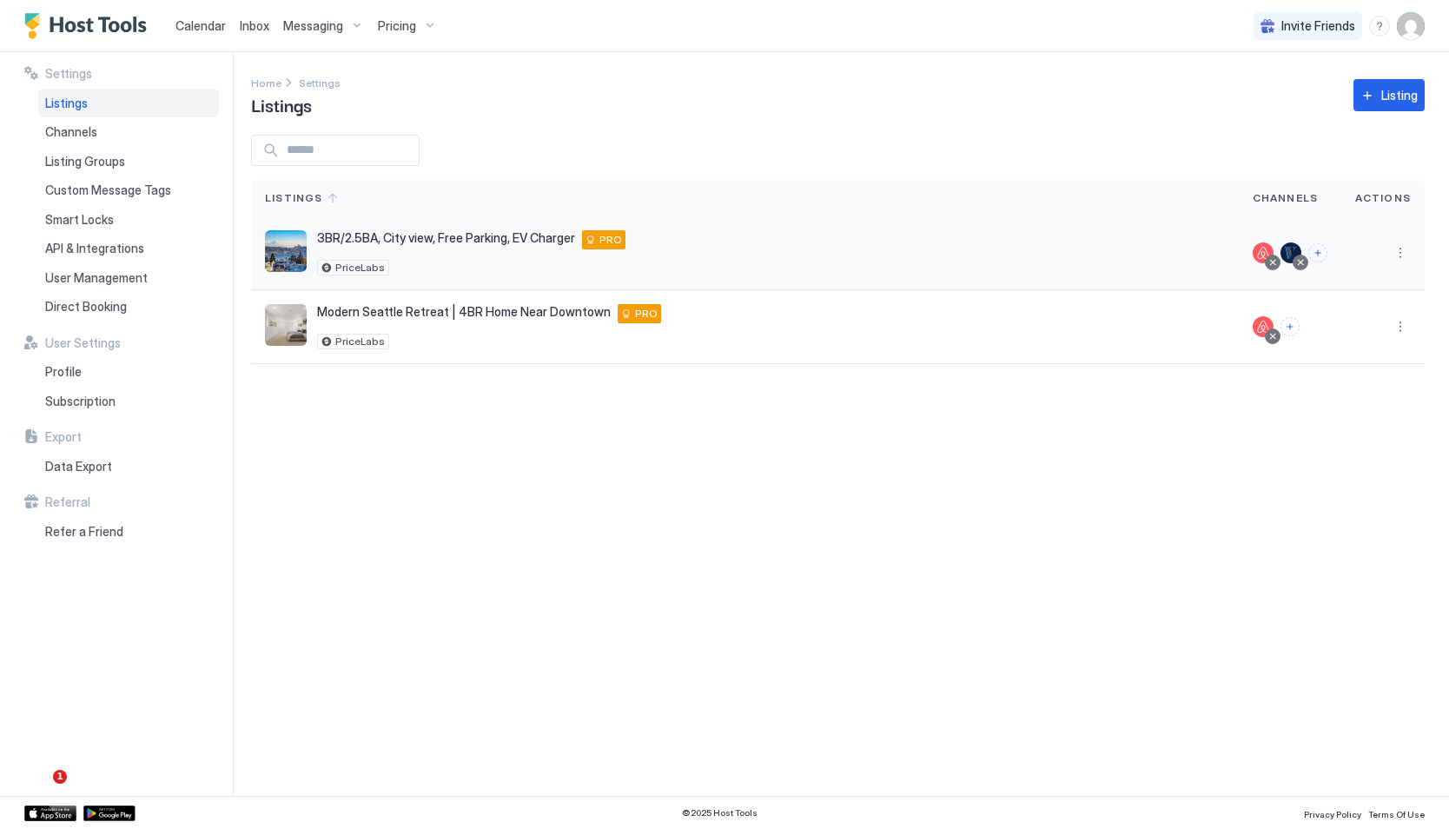
click at [404, 240] on span "3BR/2.5BA, City view, Free Parking, EV Charger" at bounding box center [446, 238] width 258 height 16
click at [604, 240] on span "PRO" at bounding box center [610, 240] width 23 height 16
click at [466, 306] on span "Modern Seattle Retreat | 4BR Home Near Downtown" at bounding box center [464, 312] width 294 height 16
click at [292, 304] on img "listing image" at bounding box center [286, 325] width 42 height 42
click at [288, 319] on img "listing image" at bounding box center [286, 325] width 42 height 42
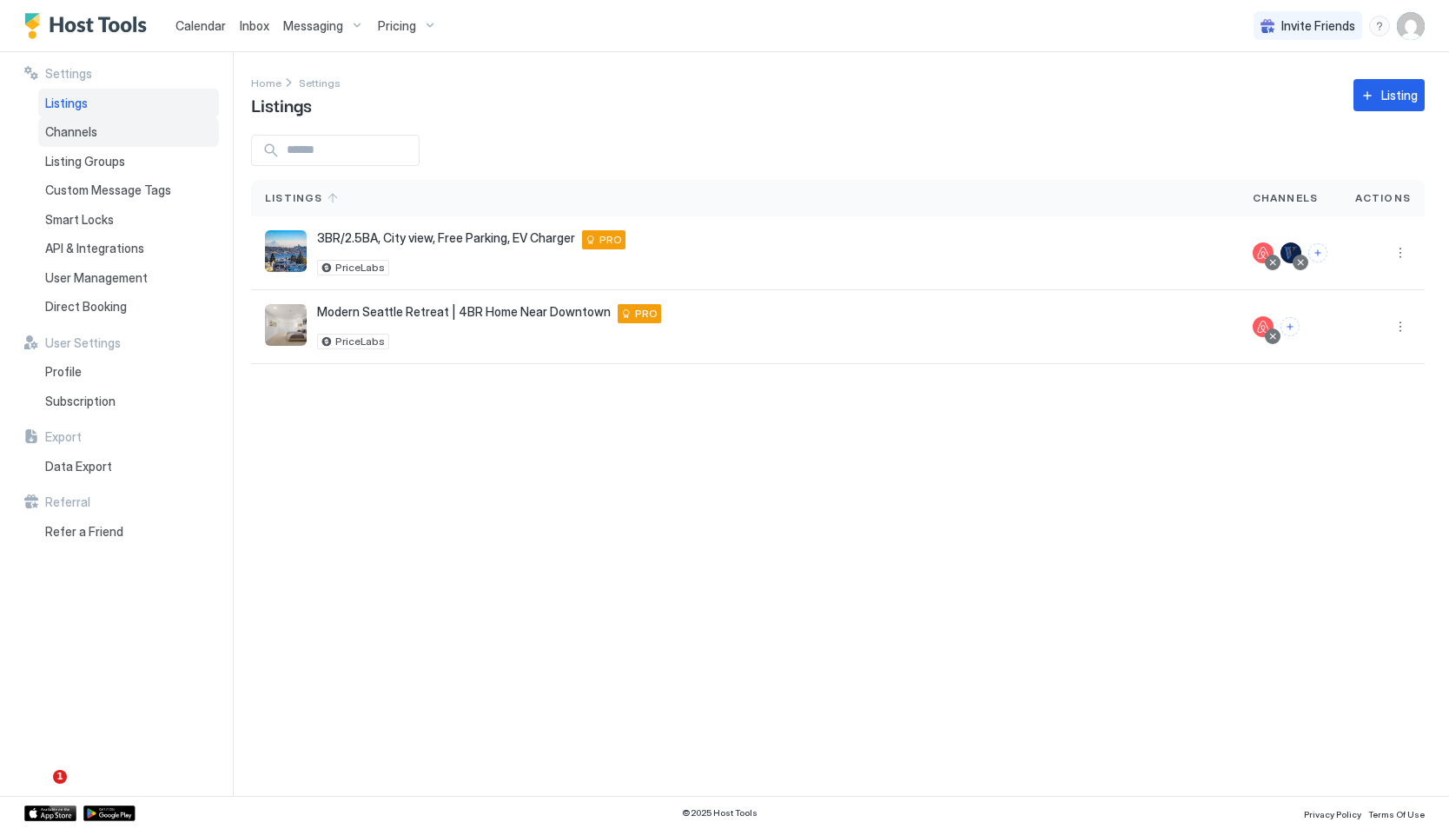
click at [107, 128] on div "Channels" at bounding box center [128, 132] width 181 height 30
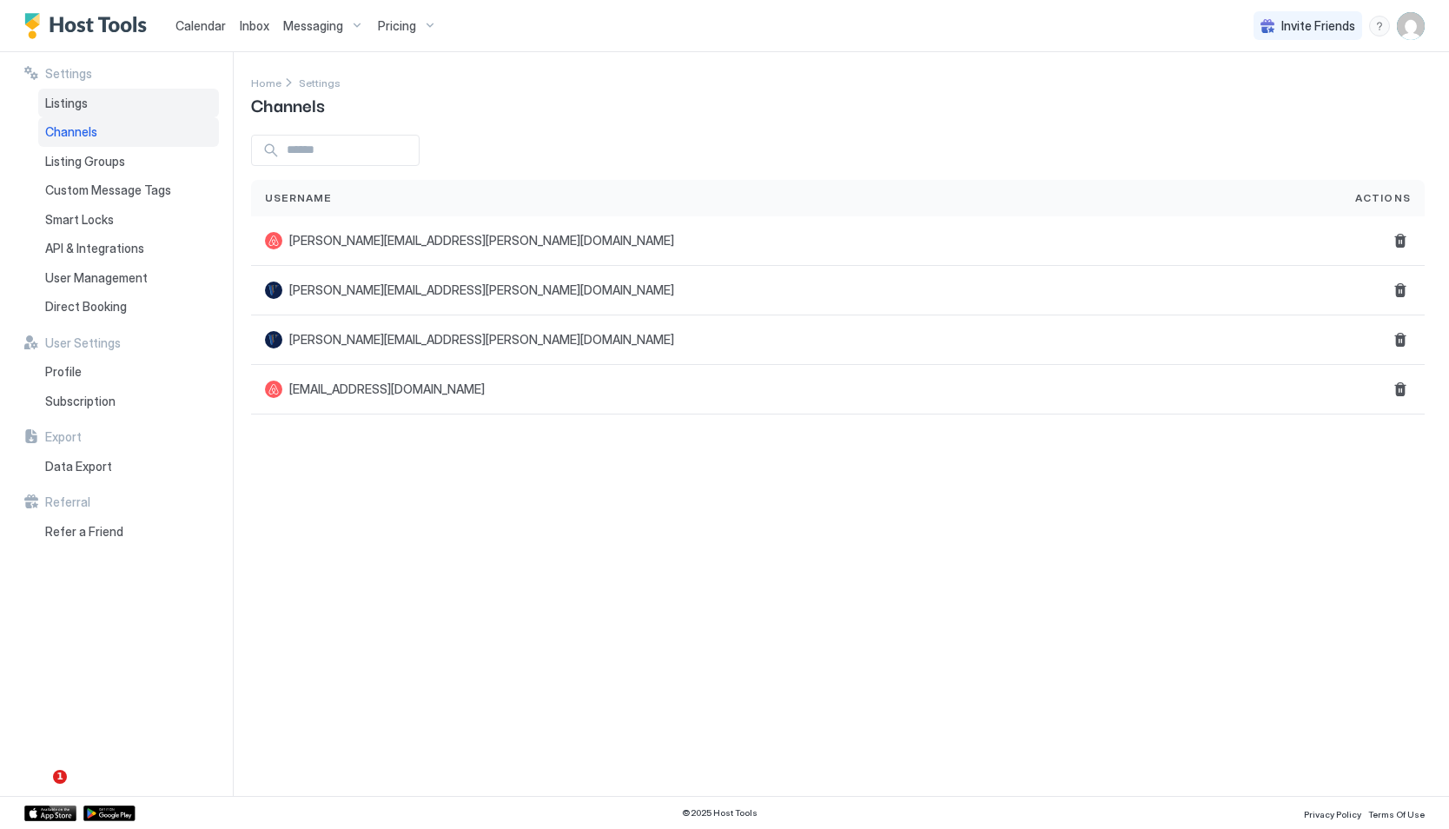
click at [109, 105] on div "Listings" at bounding box center [128, 104] width 181 height 30
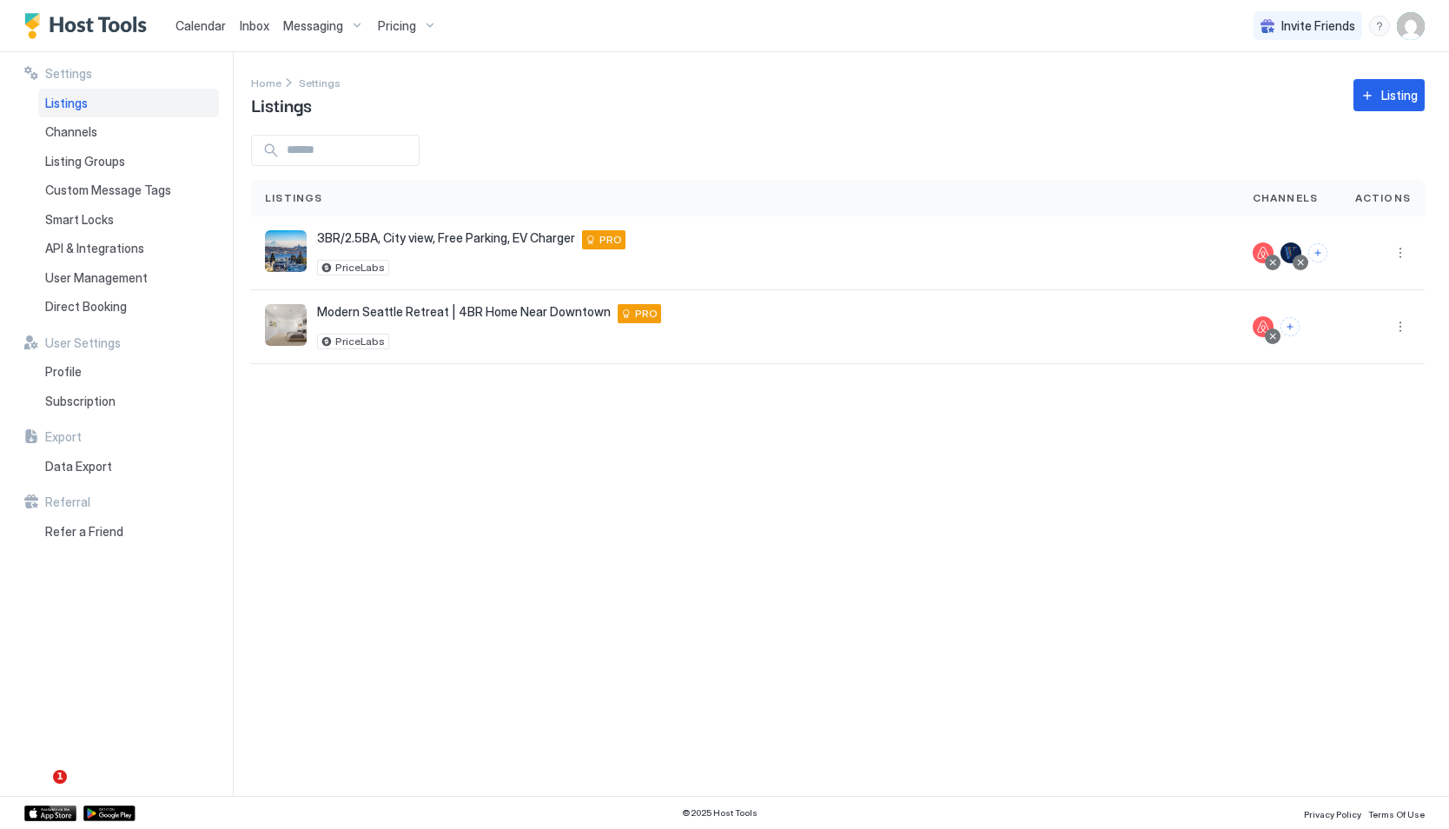
click at [109, 105] on div "Listings" at bounding box center [128, 104] width 181 height 30
click at [178, 45] on button "Calendar" at bounding box center [201, 25] width 64 height 51
click at [188, 34] on div "Calendar" at bounding box center [201, 26] width 64 height 32
click at [201, 24] on span "Calendar" at bounding box center [200, 25] width 50 height 15
